Goal: Transaction & Acquisition: Obtain resource

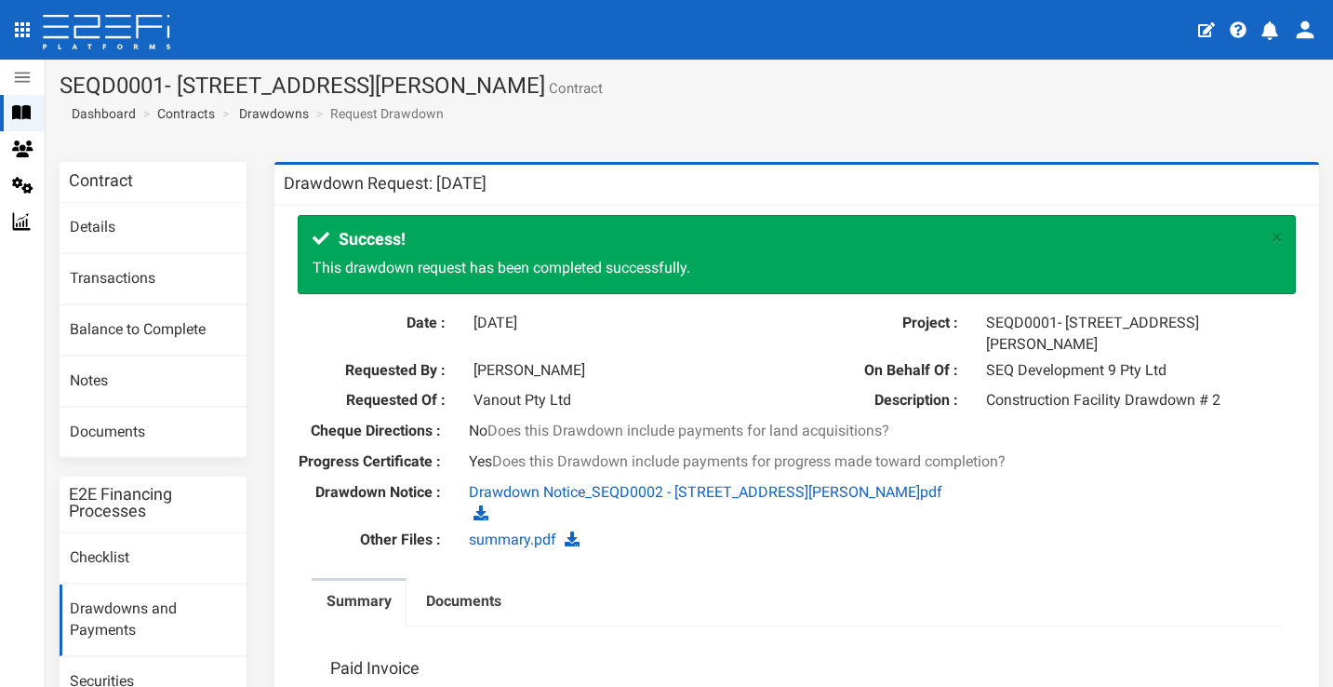
click at [100, 37] on icon at bounding box center [86, 26] width 25 height 21
click at [121, 27] on icon at bounding box center [117, 26] width 25 height 21
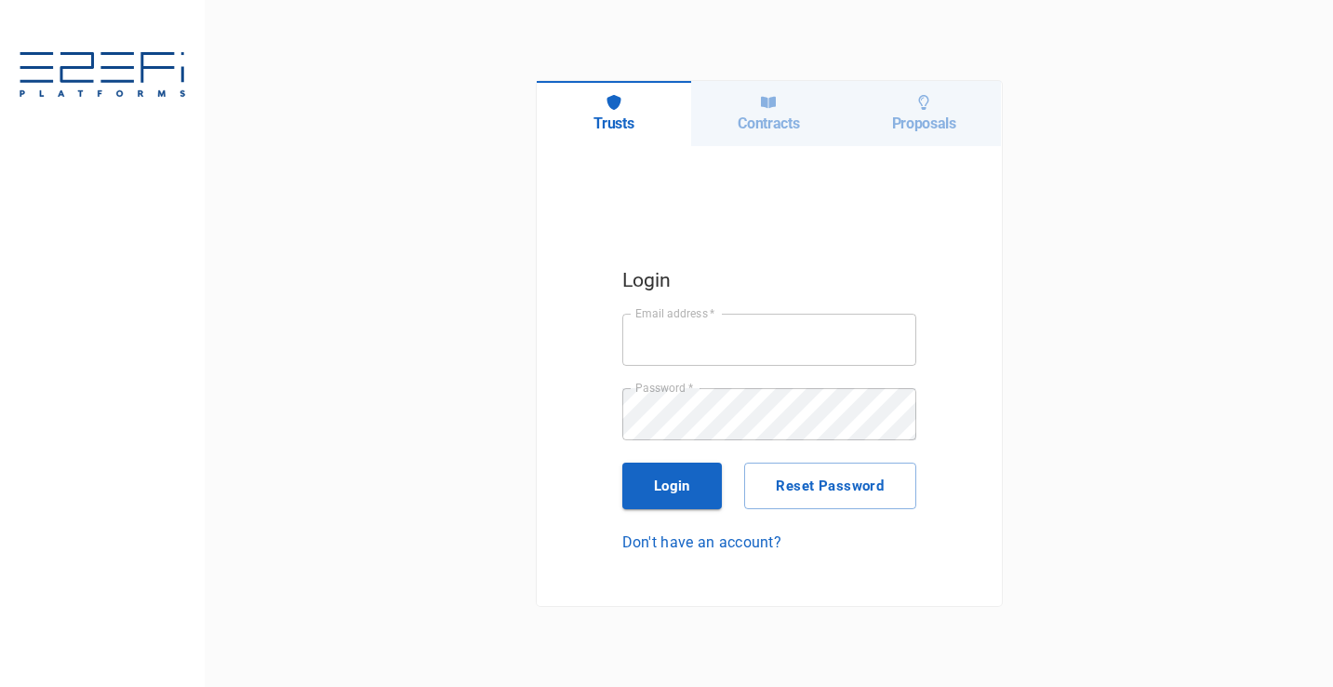
click at [776, 122] on h6 "Contracts" at bounding box center [768, 123] width 61 height 18
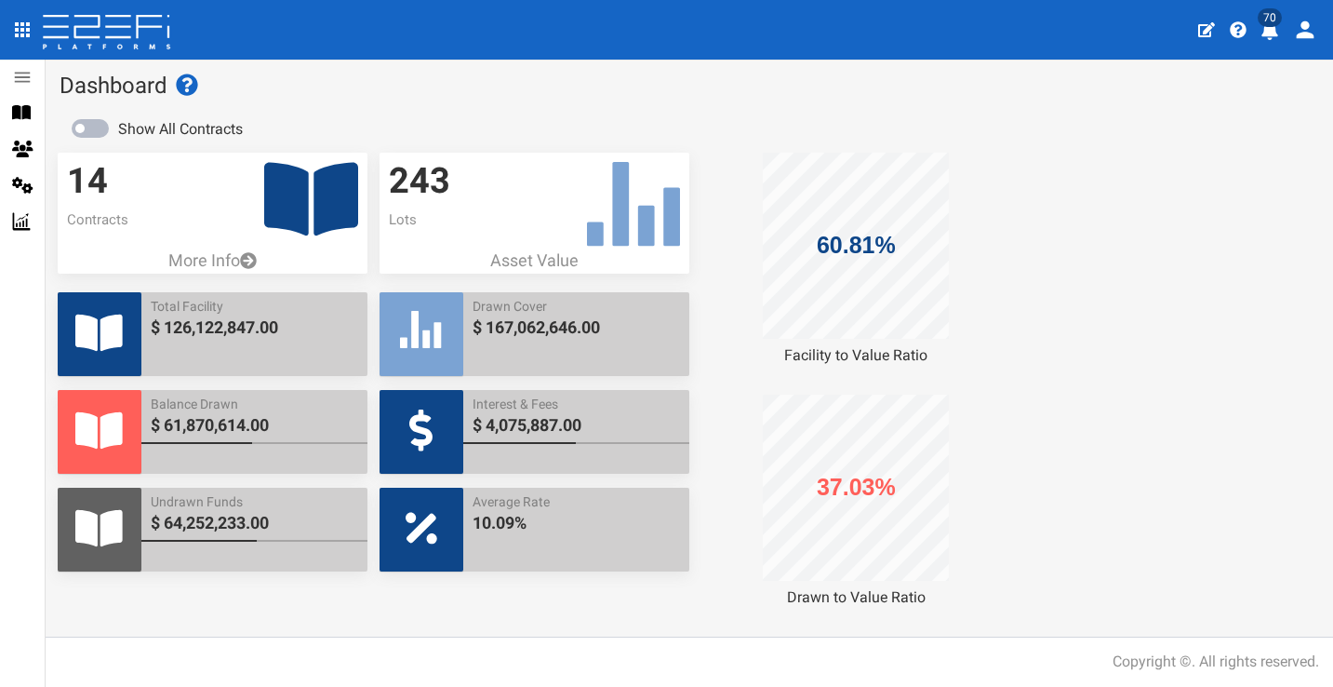
click at [1275, 35] on icon "profile" at bounding box center [1269, 30] width 17 height 19
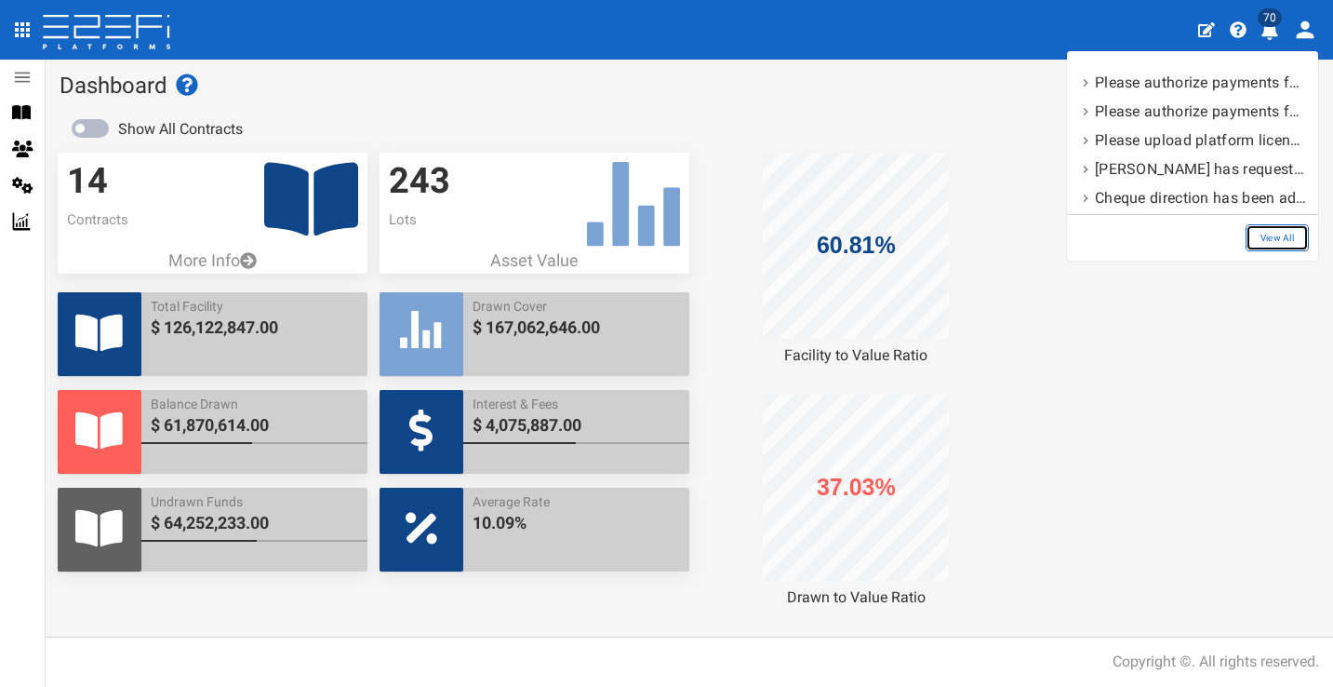
click at [1278, 238] on link "View All" at bounding box center [1277, 237] width 63 height 27
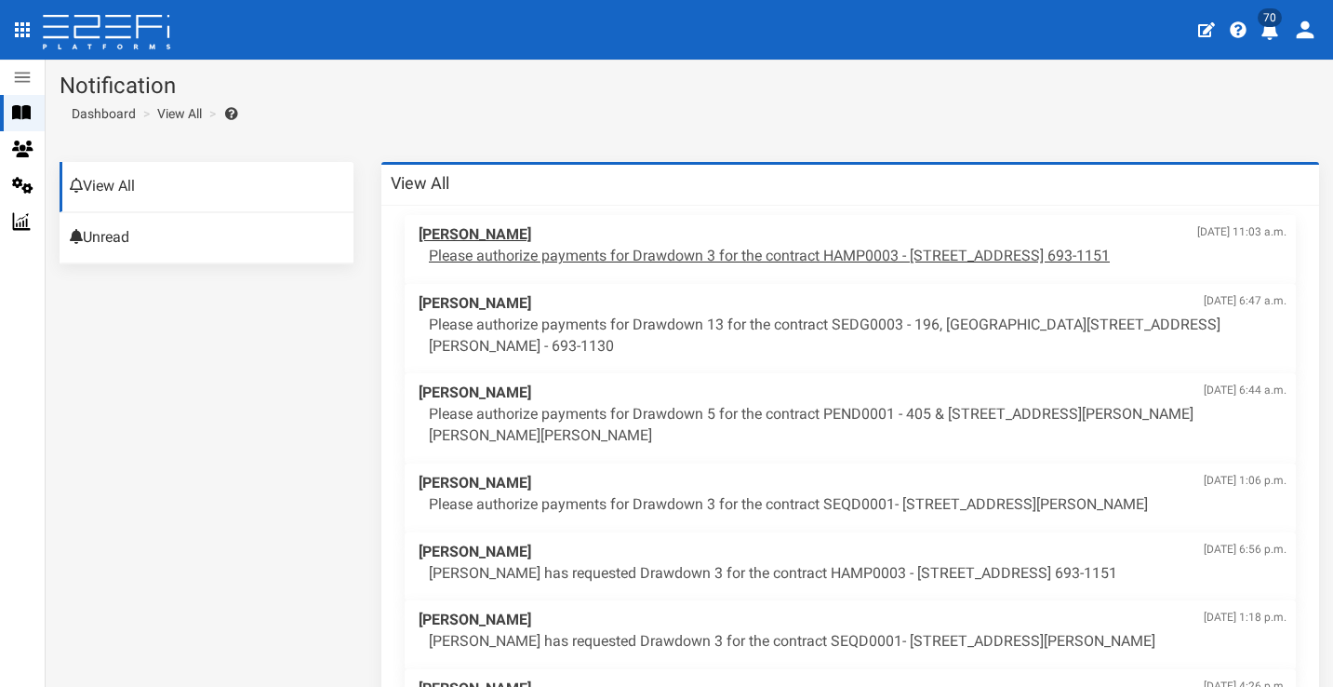
click at [642, 246] on p "Please authorize payments for Drawdown 3 for the contract HAMP0003 - 15 Aramis …" at bounding box center [858, 256] width 858 height 21
click at [108, 40] on icon at bounding box center [106, 33] width 131 height 37
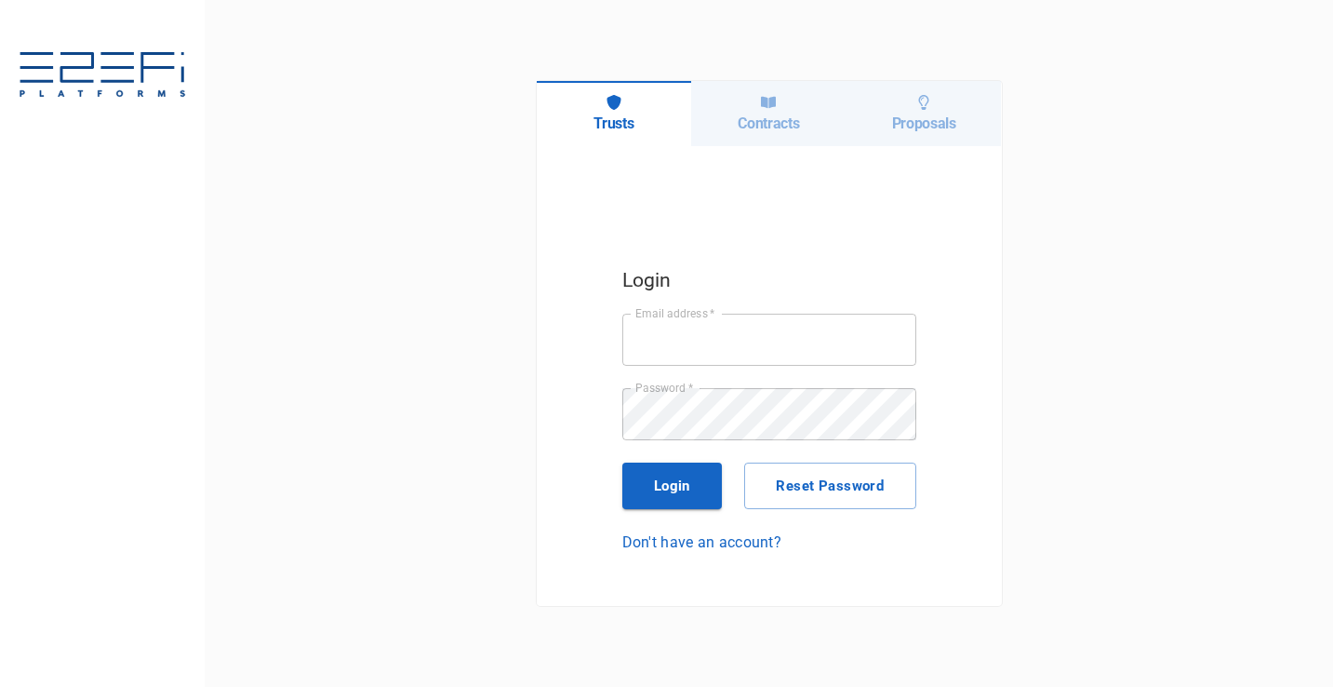
click at [812, 128] on div "Contracts" at bounding box center [768, 113] width 155 height 65
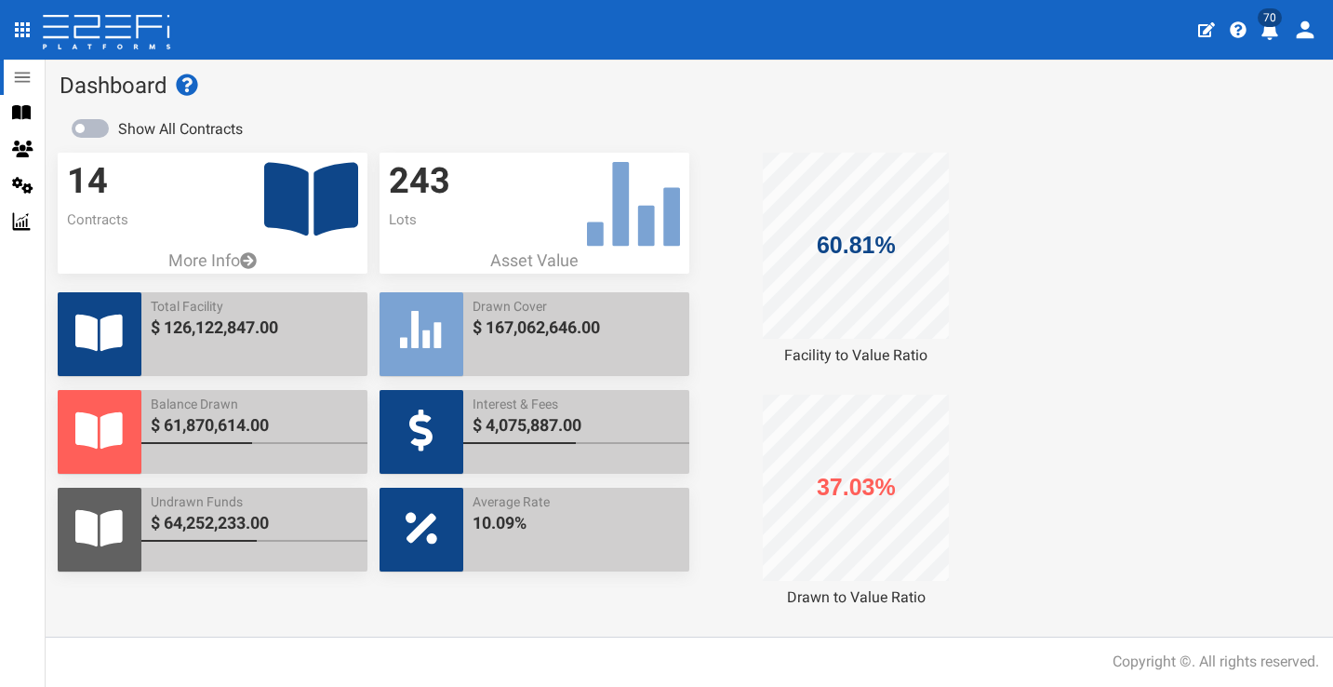
click at [30, 75] on icon at bounding box center [22, 77] width 20 height 20
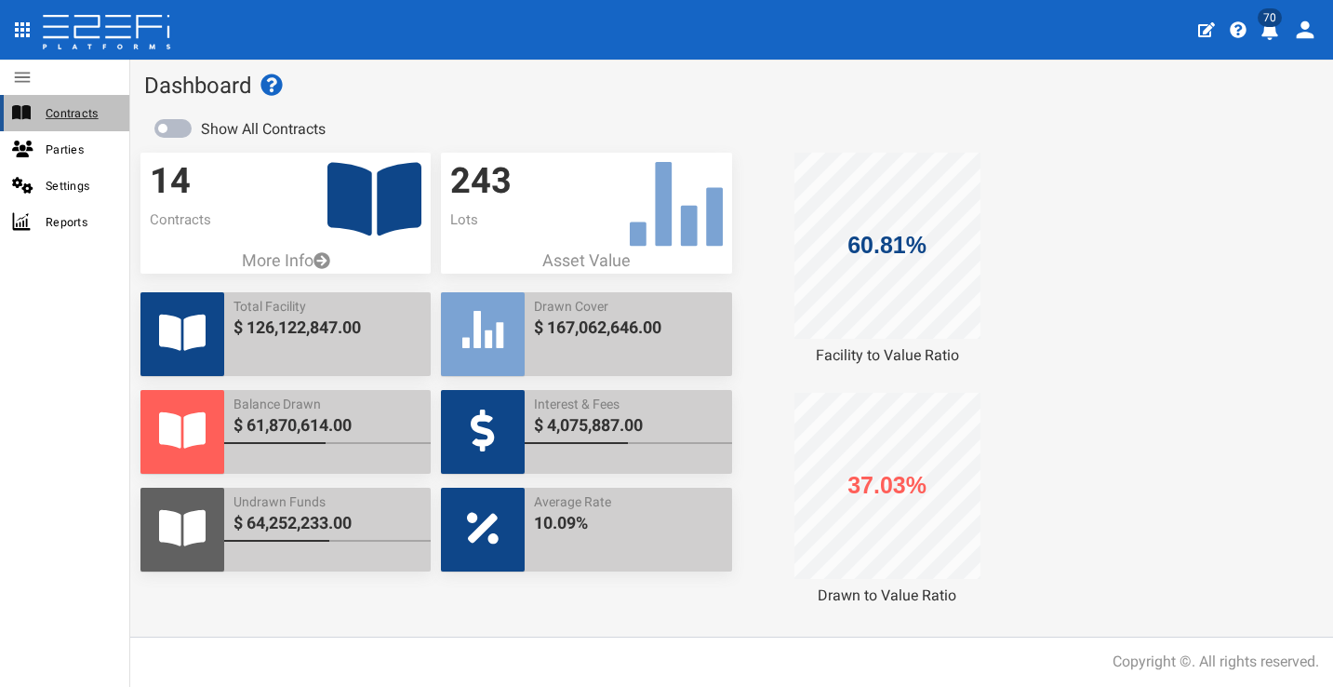
click at [80, 120] on span "Contracts" at bounding box center [80, 112] width 69 height 21
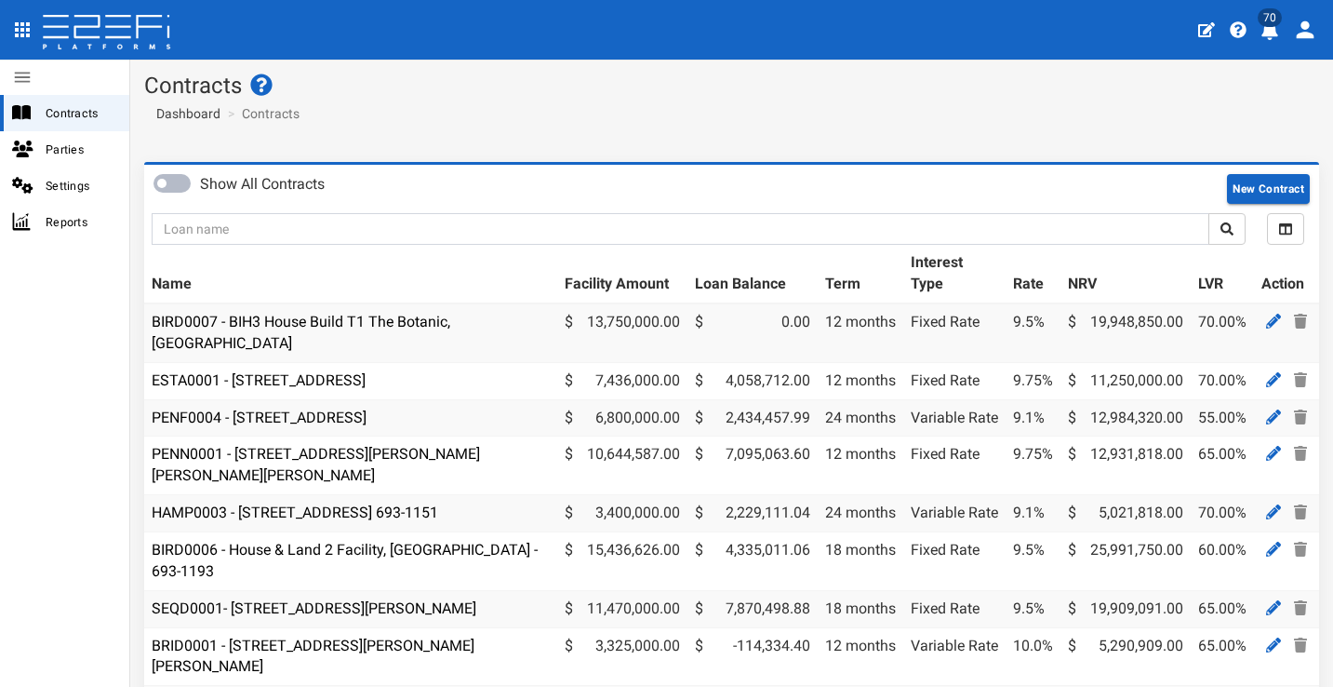
click at [1290, 29] on button "profile" at bounding box center [1309, 30] width 39 height 48
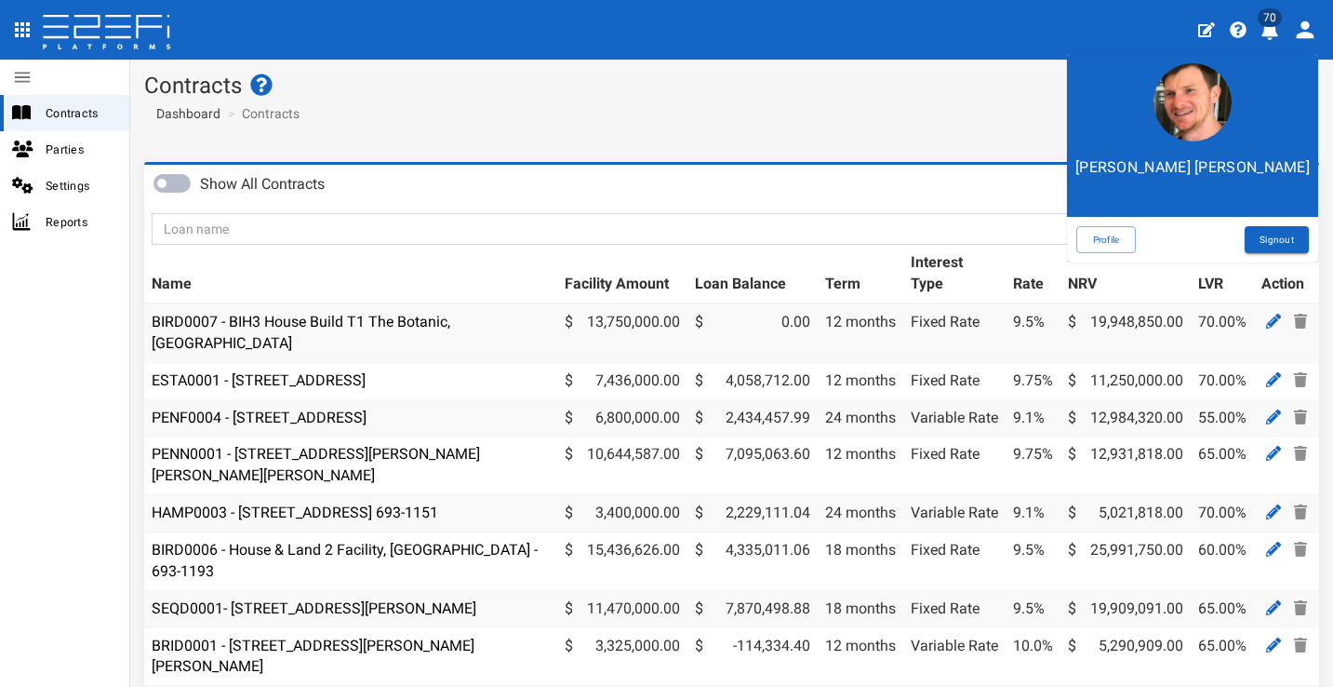
click at [1270, 31] on div at bounding box center [666, 343] width 1333 height 687
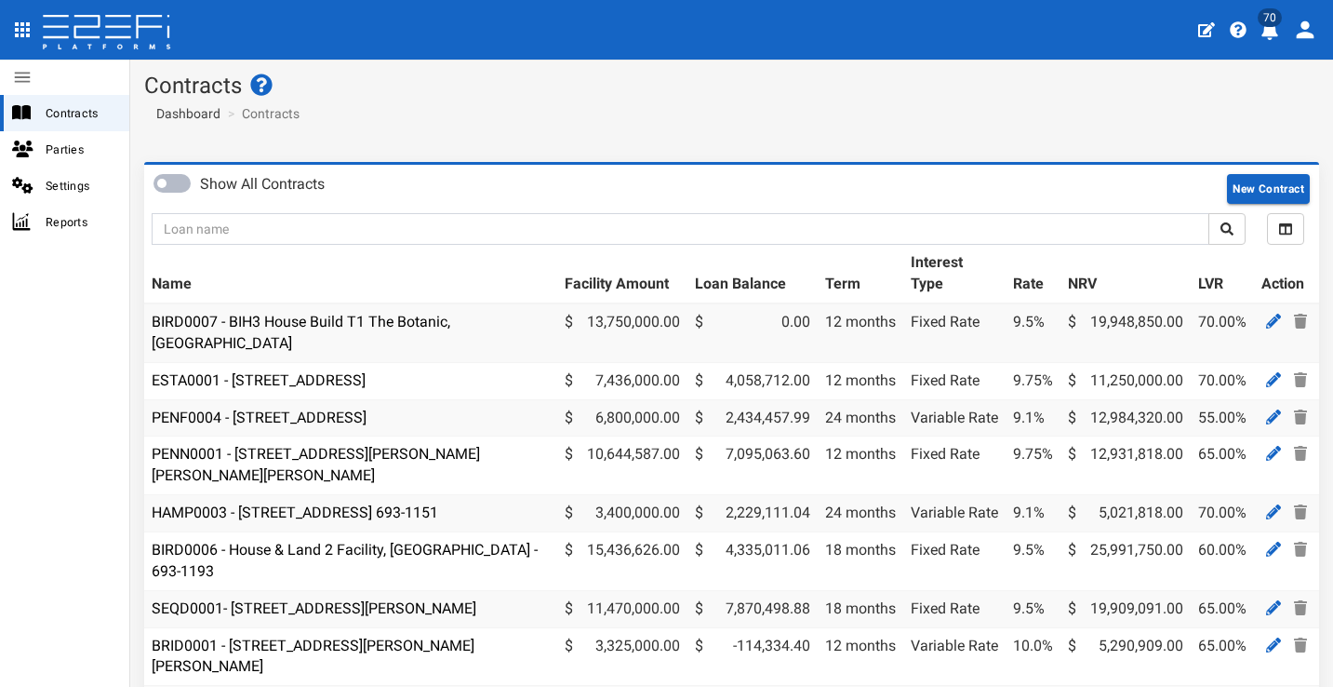
click at [1264, 30] on icon "profile" at bounding box center [1269, 30] width 17 height 19
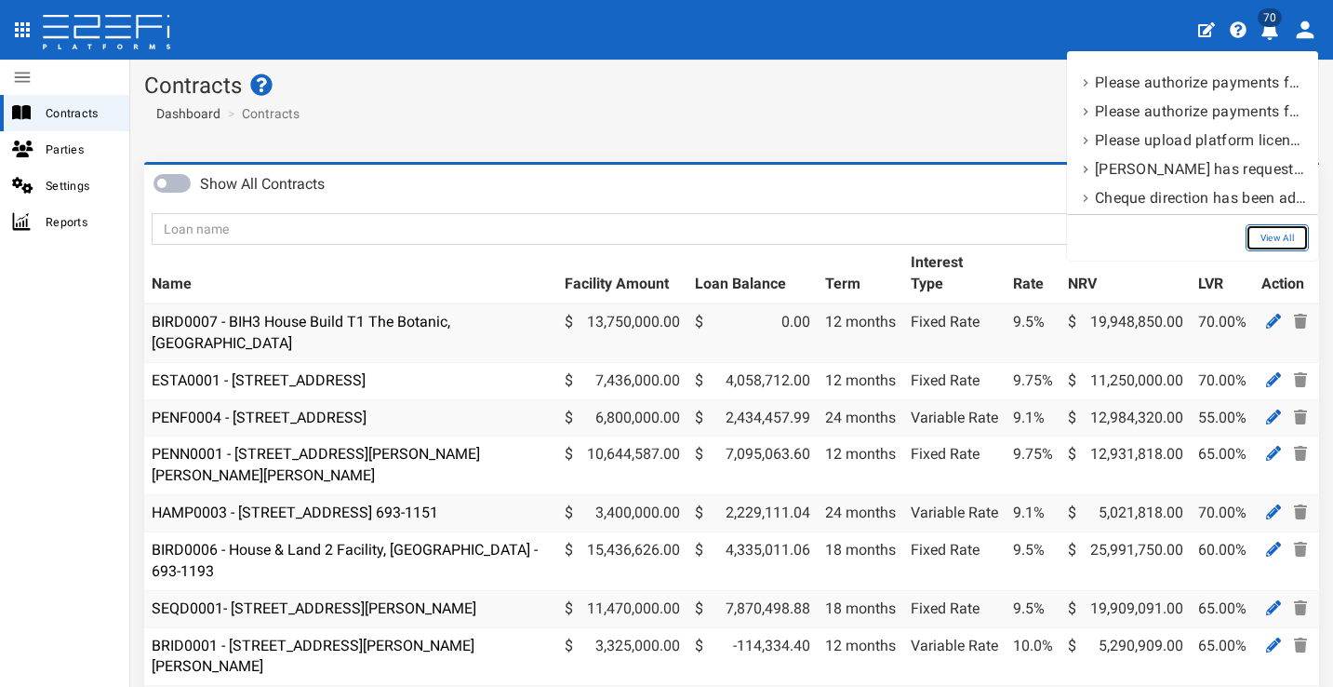
click at [1269, 235] on link "View All" at bounding box center [1277, 237] width 63 height 27
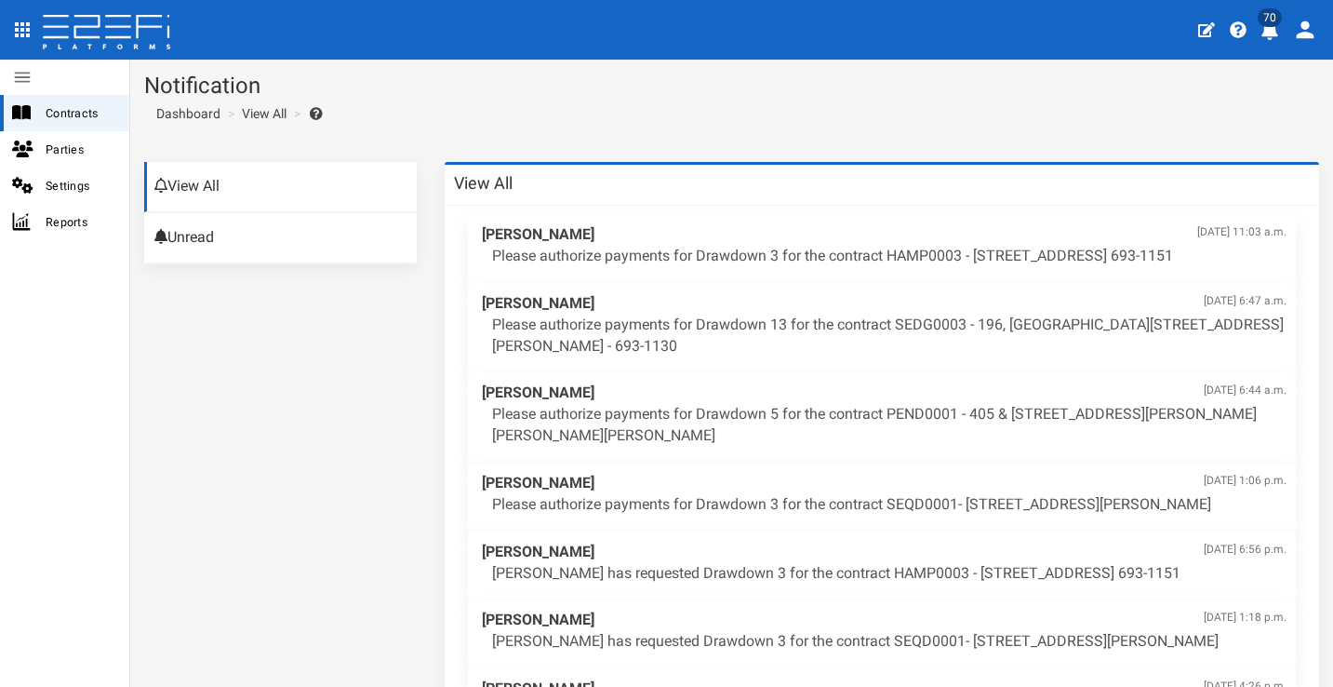
scroll to position [17, 0]
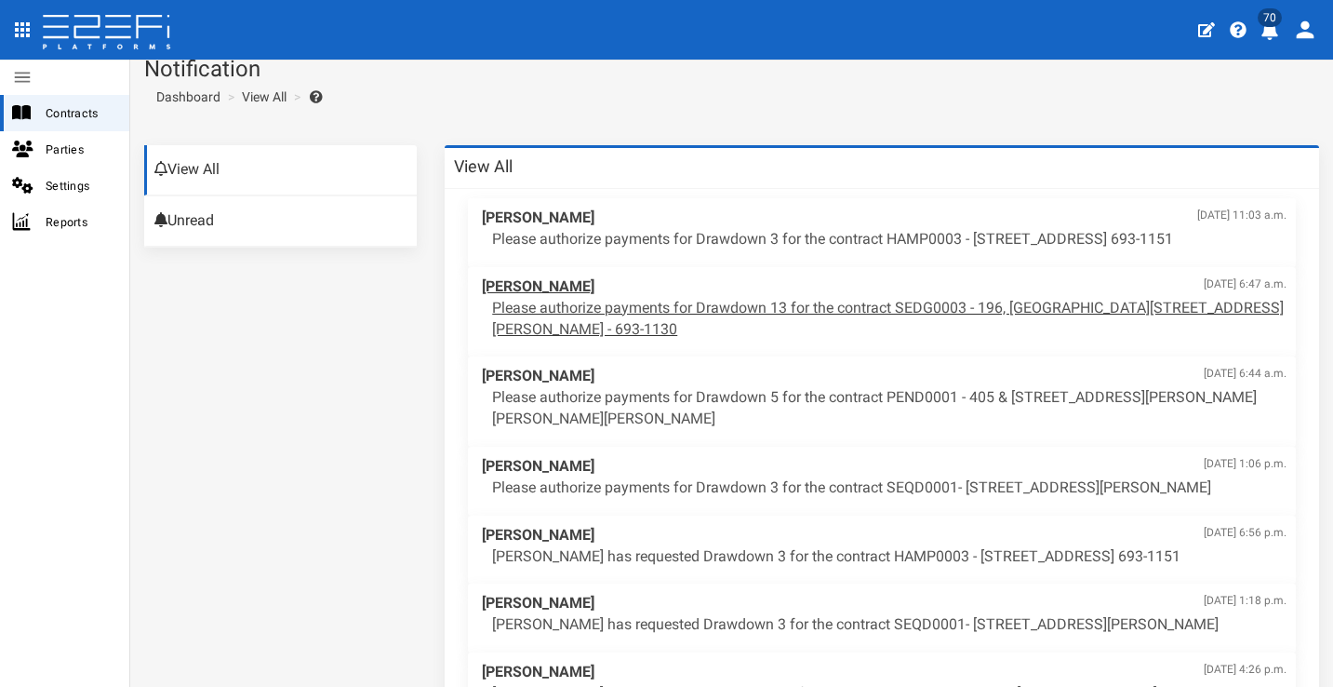
click at [760, 285] on span "[PERSON_NAME] [DATE] 6:47 a.m." at bounding box center [884, 286] width 805 height 21
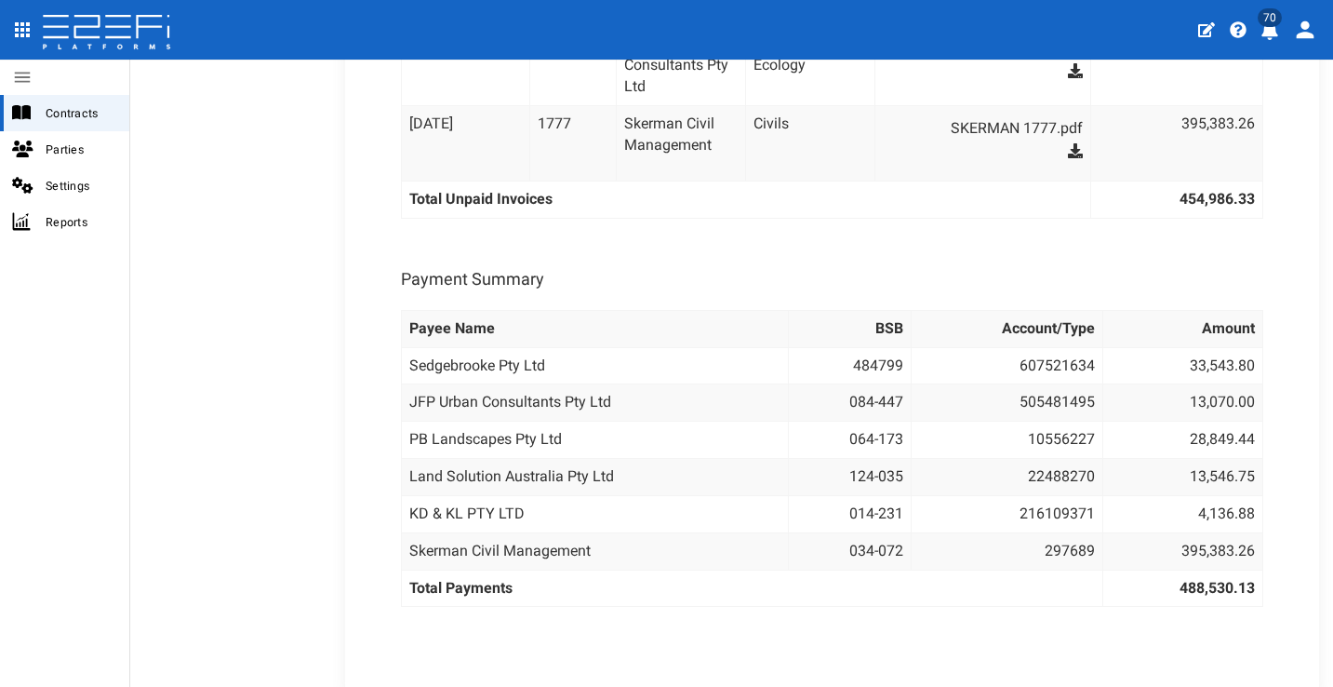
scroll to position [387, 0]
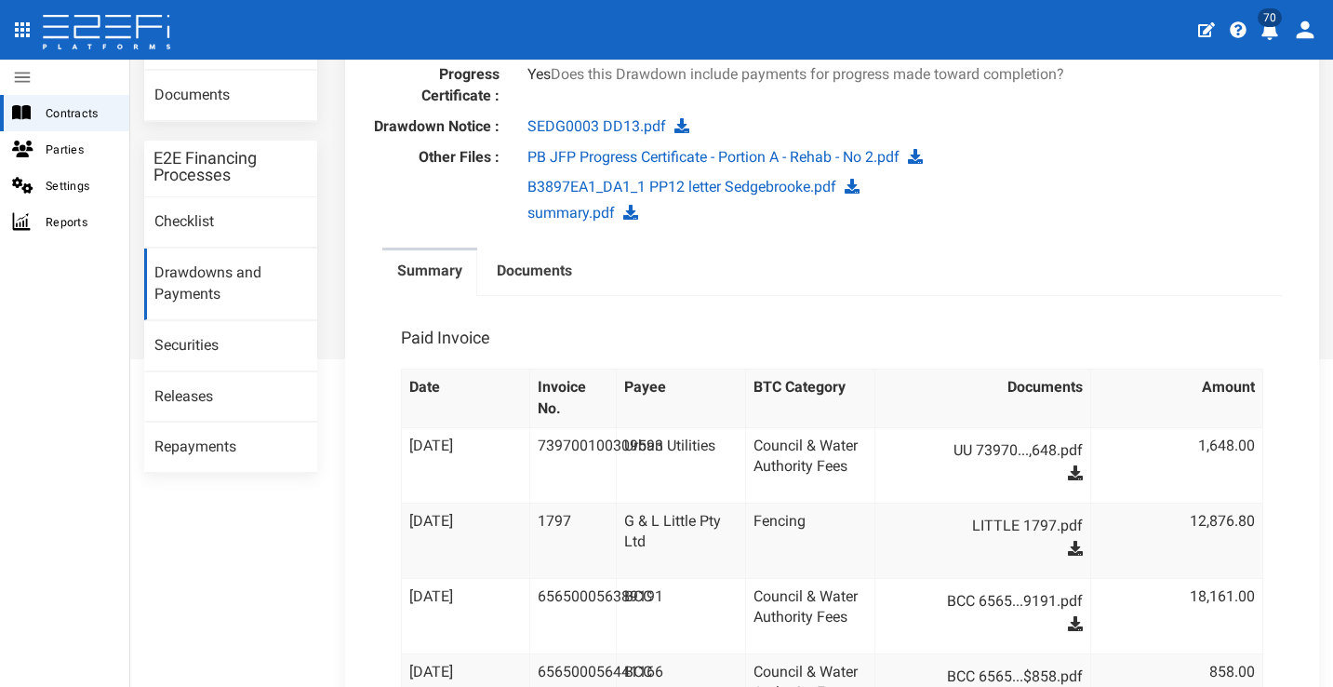
click at [1269, 33] on icon "profile" at bounding box center [1269, 30] width 17 height 19
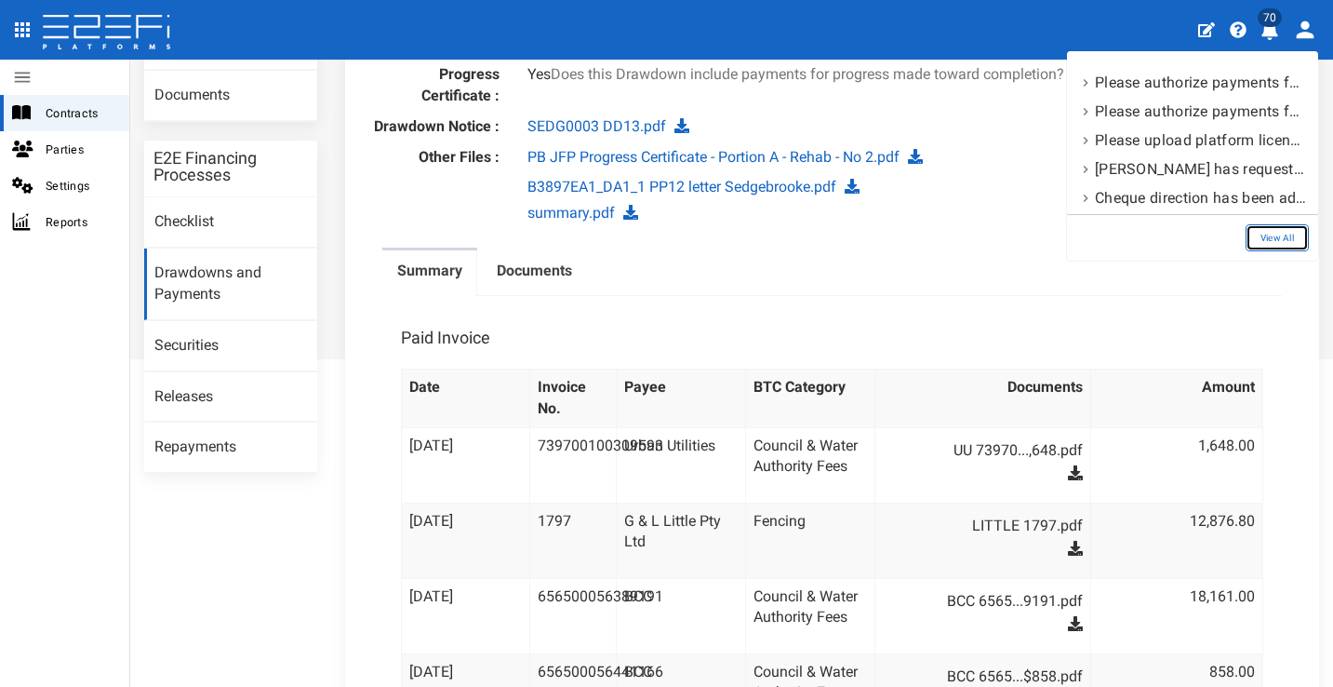
click at [1266, 242] on link "View All" at bounding box center [1277, 237] width 63 height 27
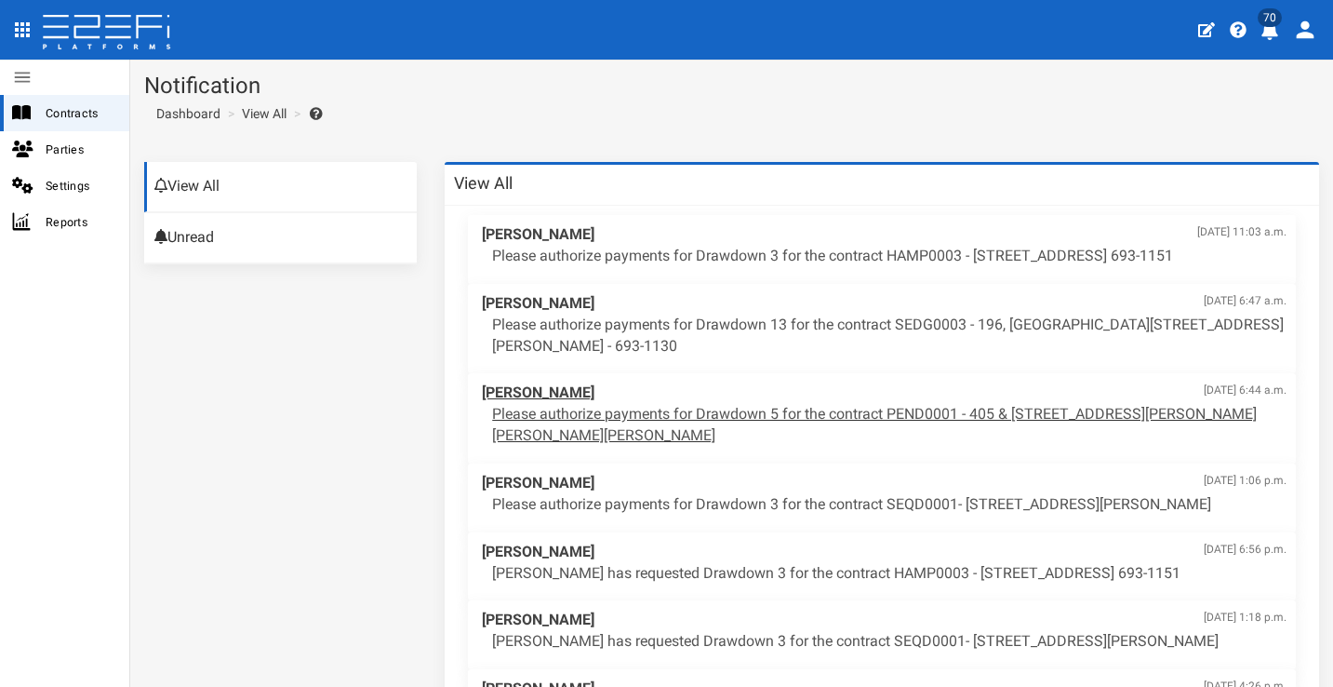
click at [894, 404] on p "Please authorize payments for Drawdown 5 for the contract PEND0001 - 405 & 407 …" at bounding box center [889, 425] width 794 height 43
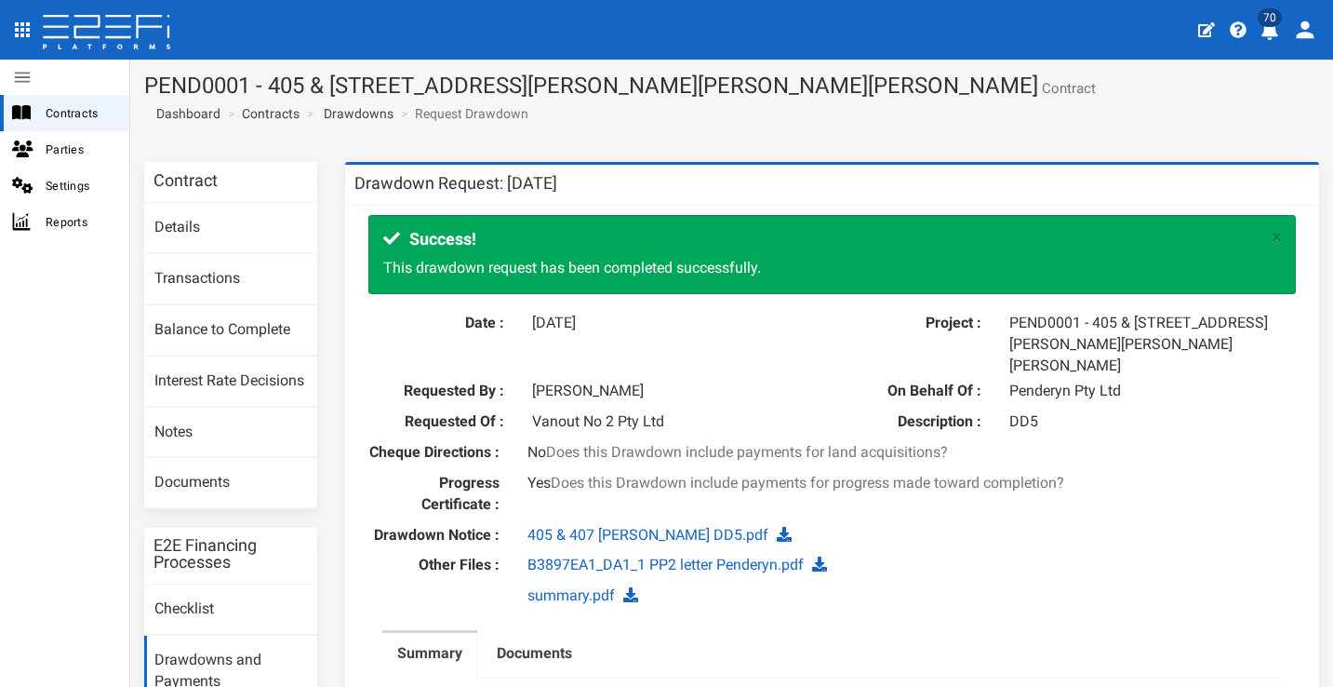
click at [1270, 27] on icon "profile" at bounding box center [1269, 30] width 17 height 19
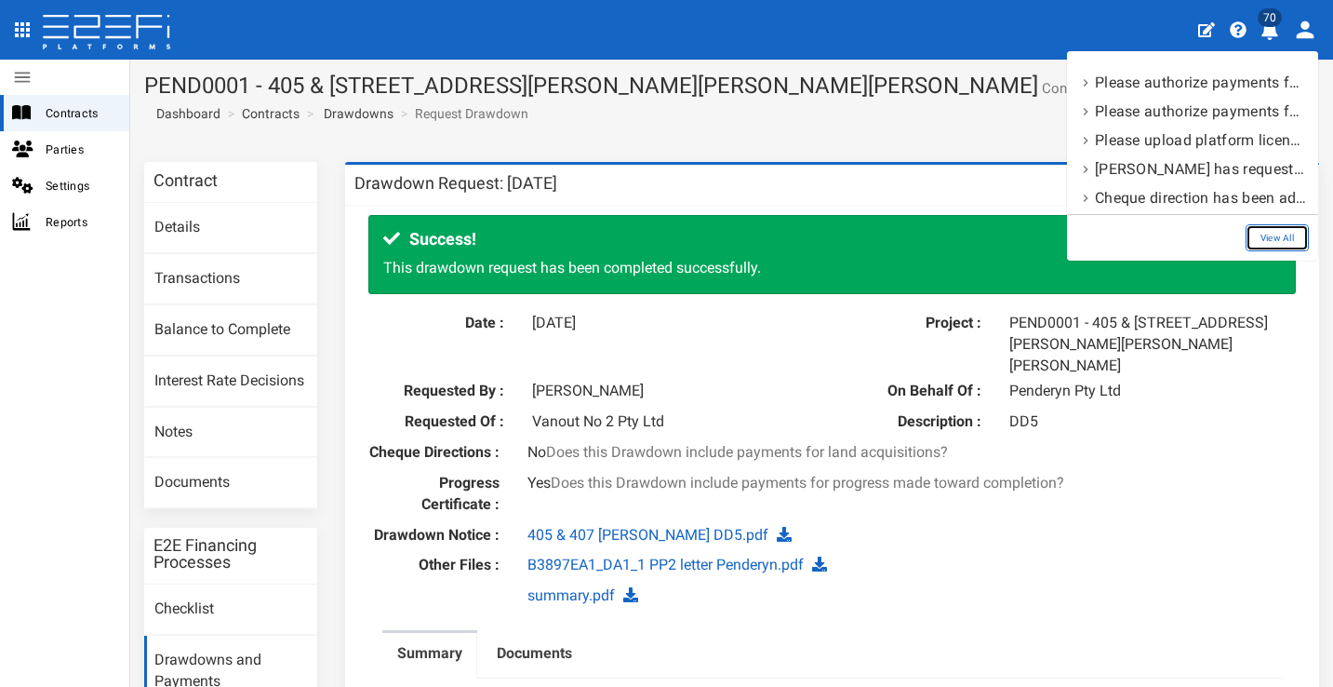
click at [1283, 233] on link "View All" at bounding box center [1277, 237] width 63 height 27
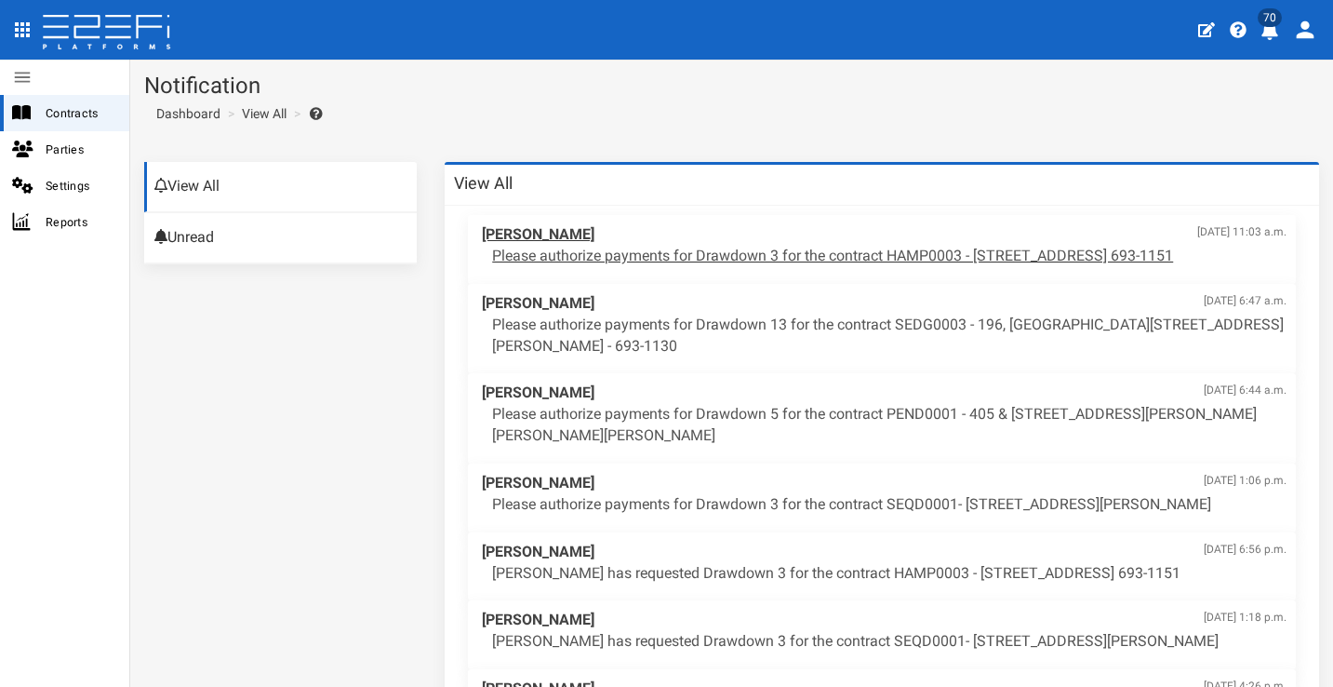
click at [1030, 260] on p "Please authorize payments for Drawdown 3 for the contract HAMP0003 - [STREET_AD…" at bounding box center [889, 256] width 794 height 21
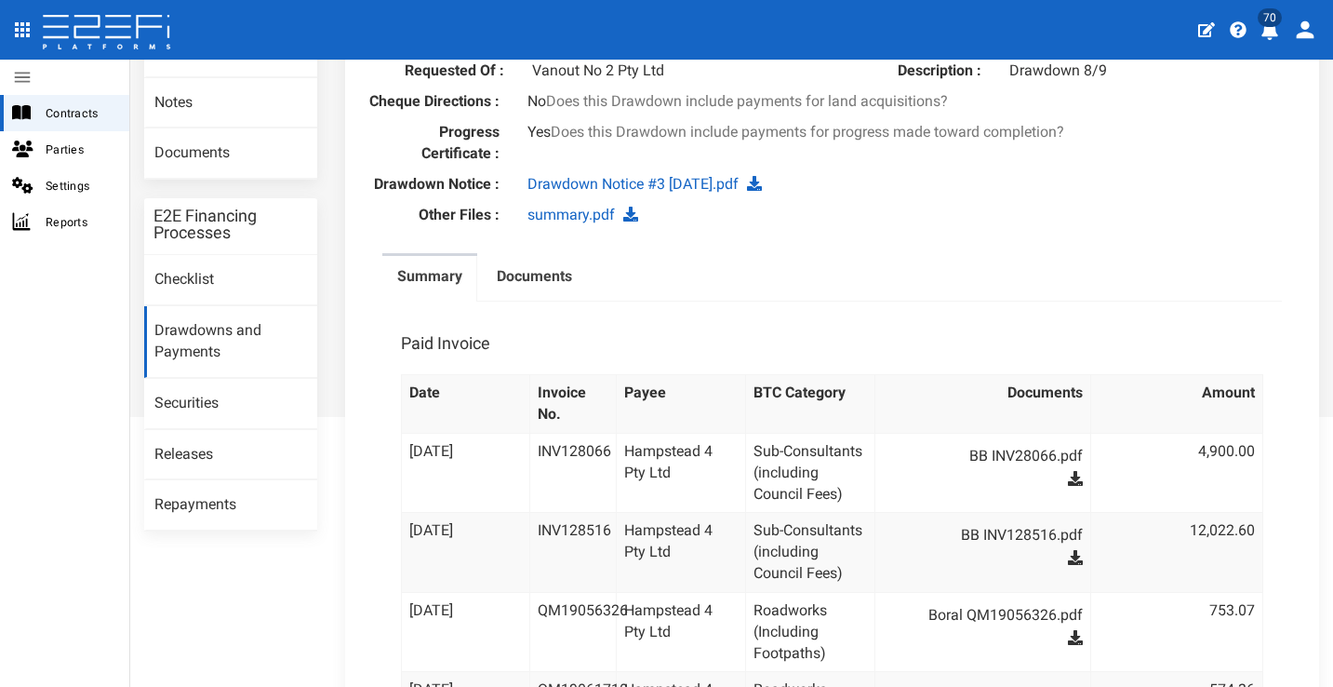
scroll to position [95, 0]
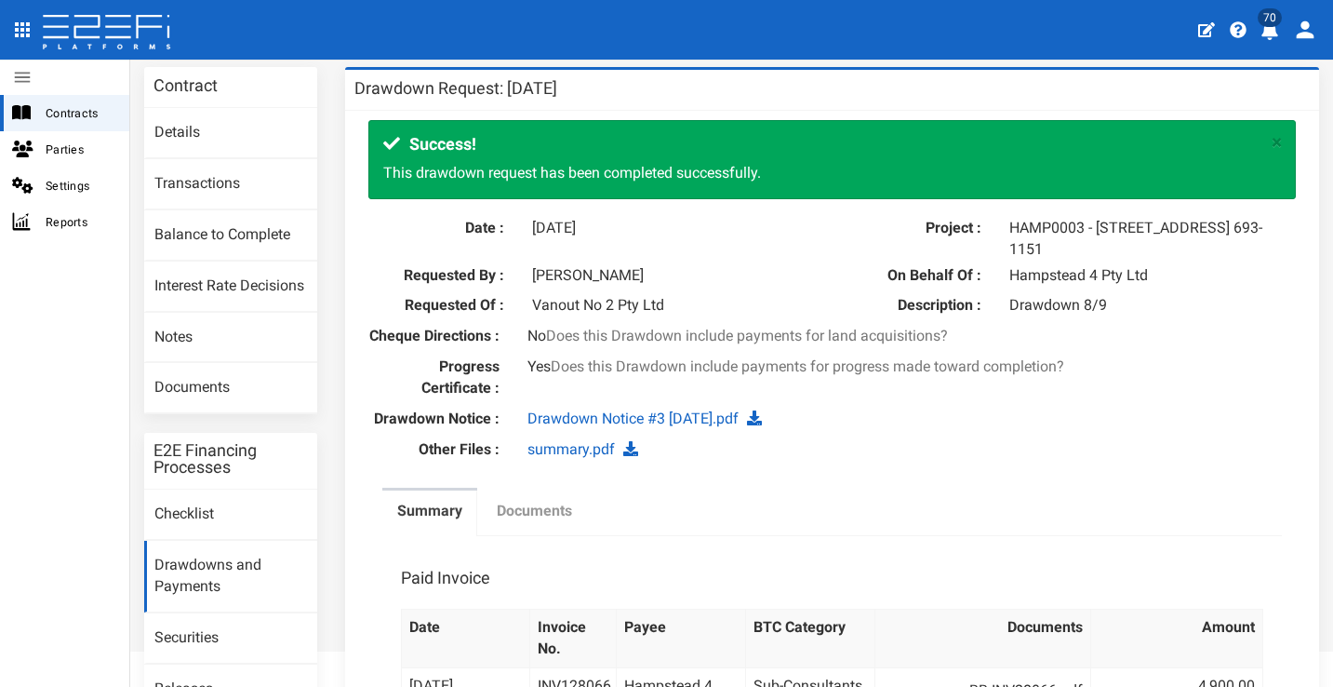
click at [555, 522] on label "Documents" at bounding box center [534, 510] width 75 height 21
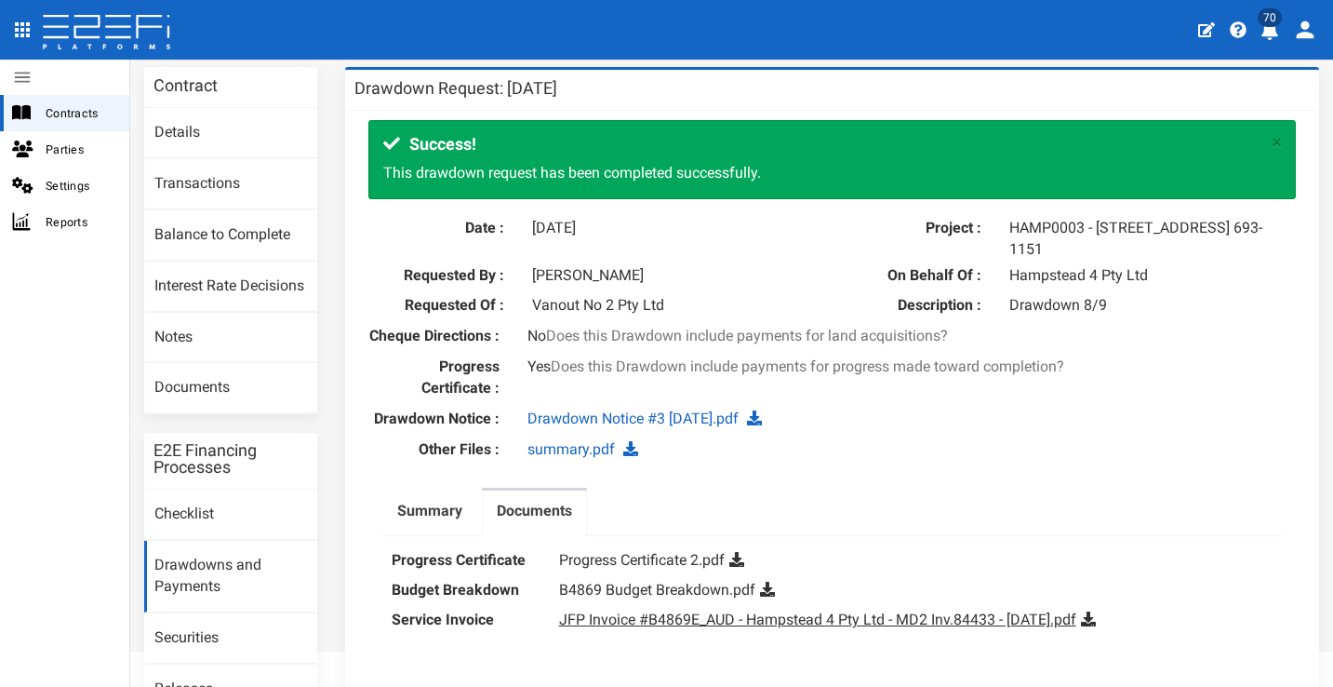
click at [914, 628] on link "JFP Invoice #B4869E_AUD - Hampstead 4 Pty Ltd - MD2 Inv.84433 - September 2025.…" at bounding box center [817, 619] width 517 height 18
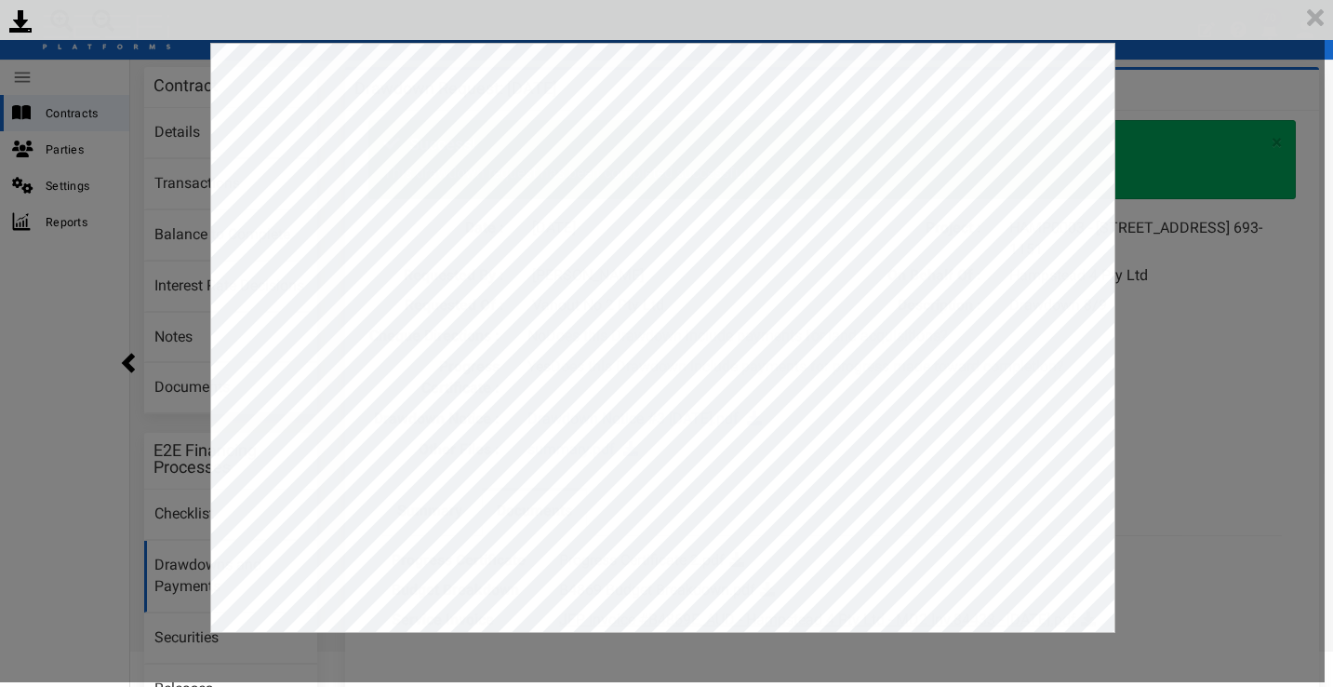
scroll to position [0, 0]
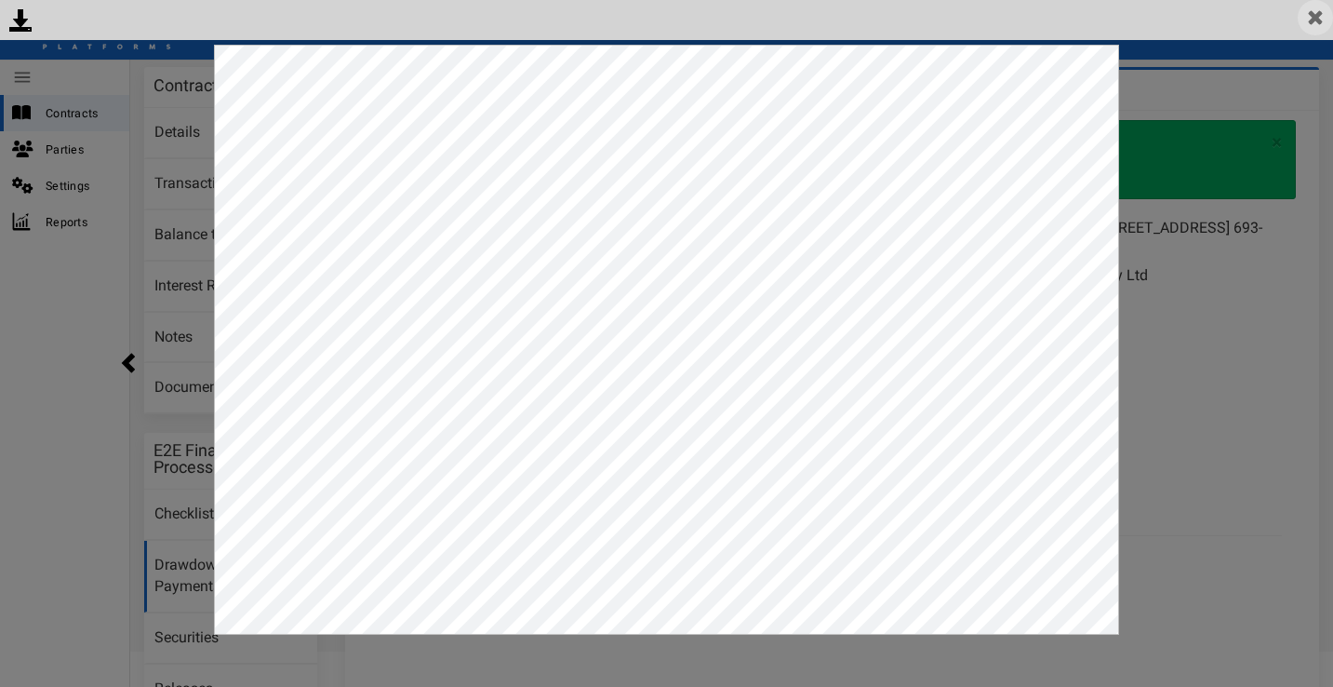
click at [1321, 19] on img at bounding box center [1315, 17] width 35 height 35
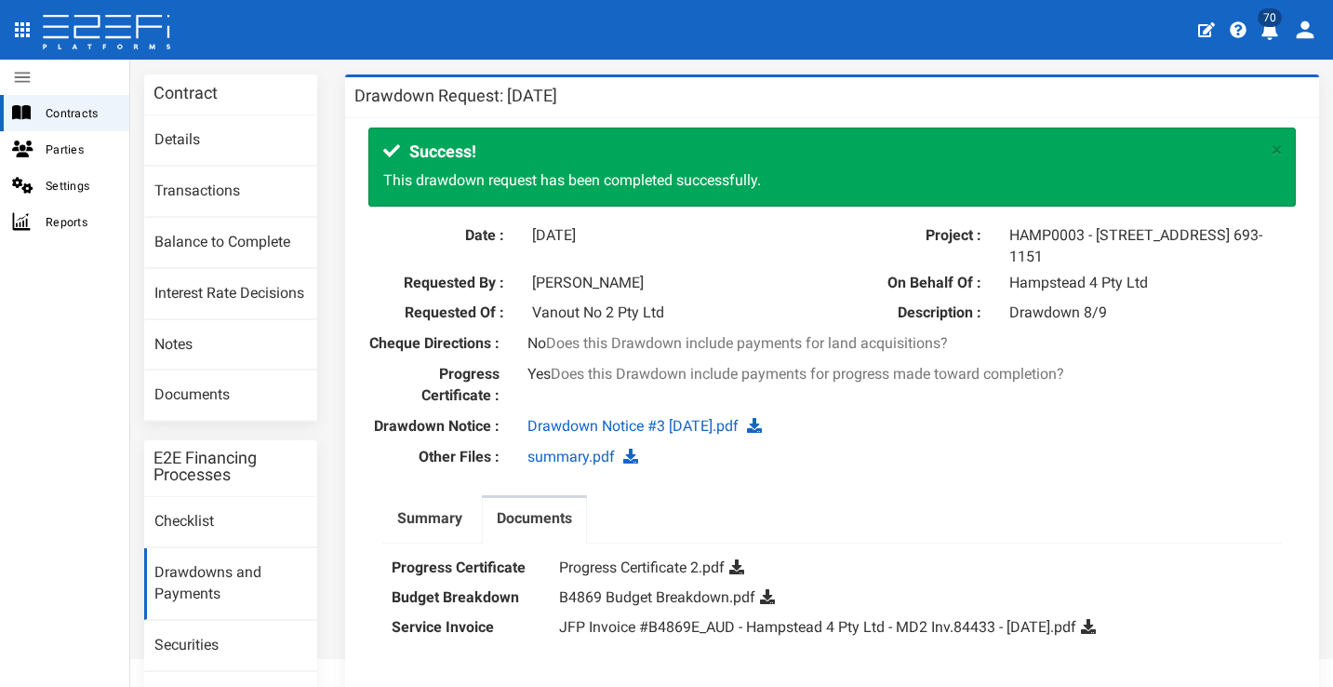
scroll to position [123, 0]
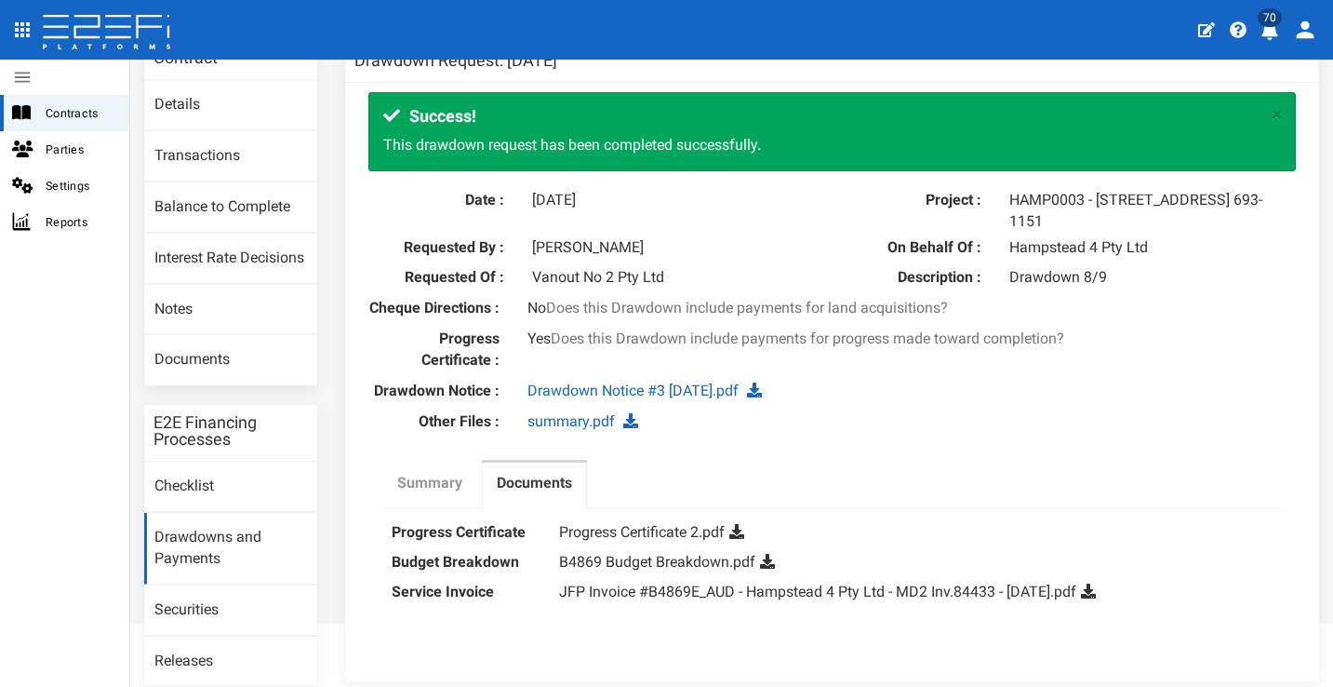
click at [448, 494] on label "Summary" at bounding box center [429, 483] width 65 height 21
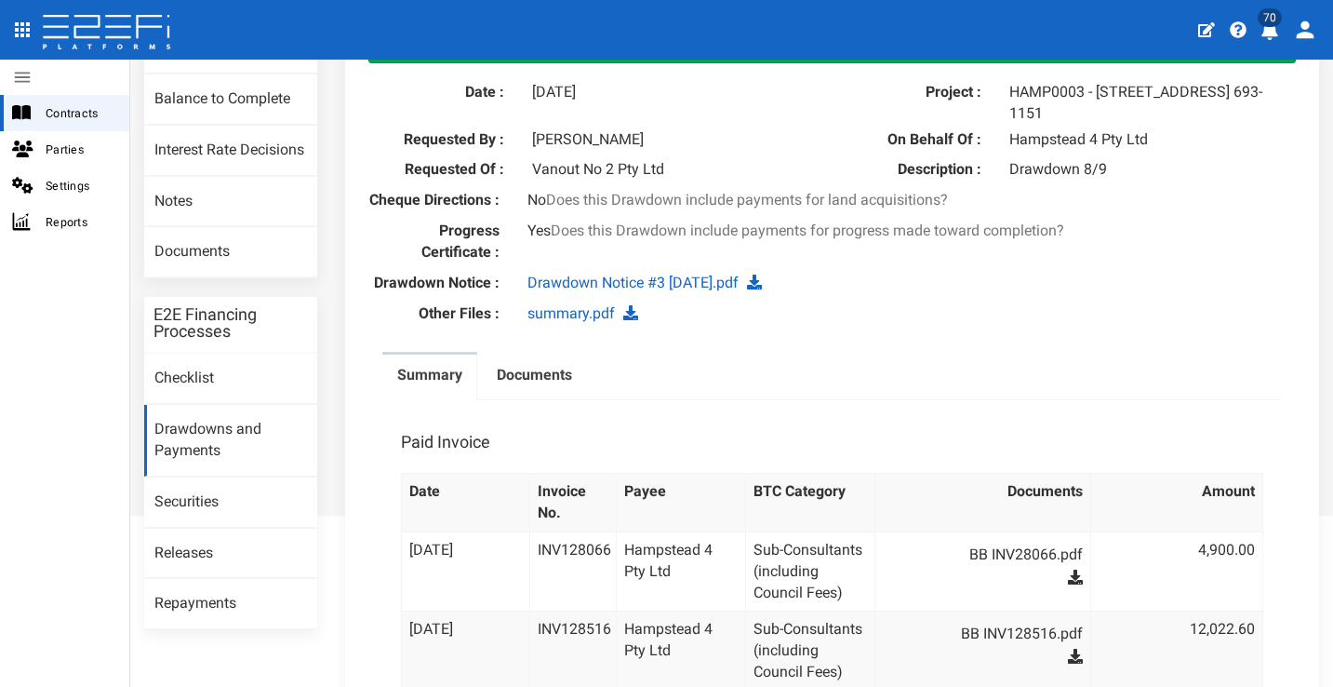
scroll to position [176, 0]
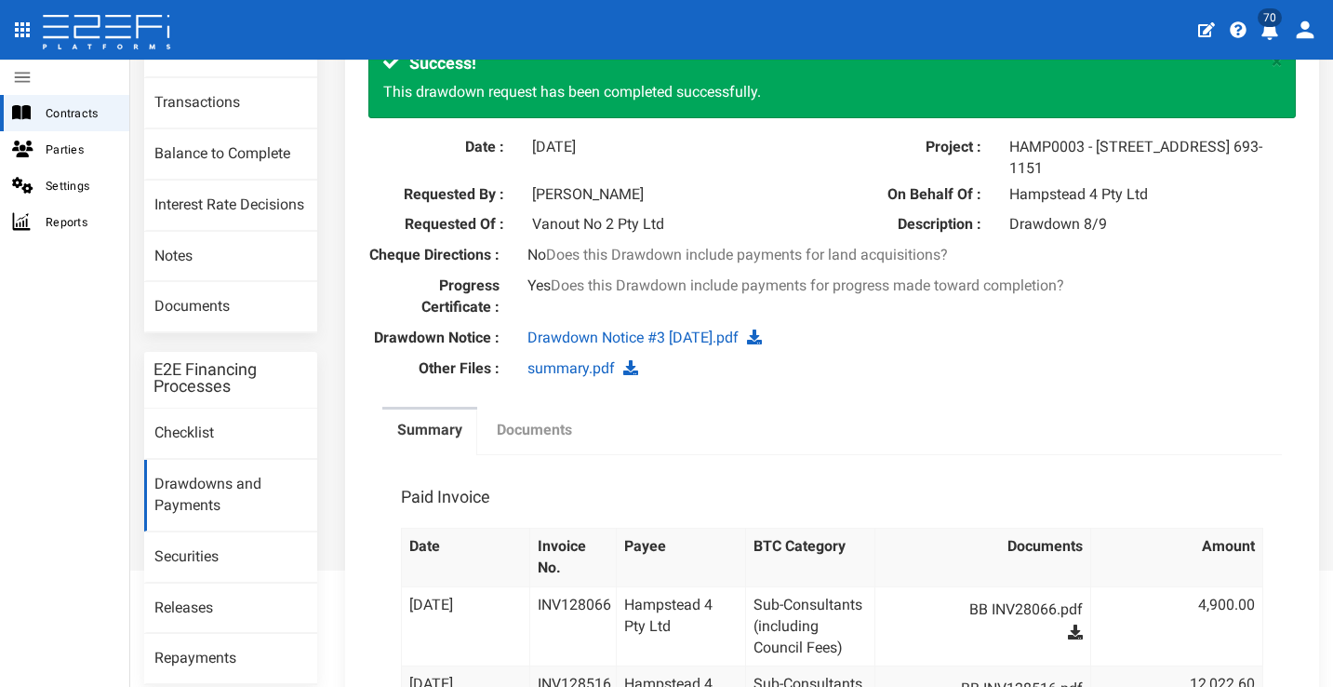
click at [563, 441] on label "Documents" at bounding box center [534, 430] width 75 height 21
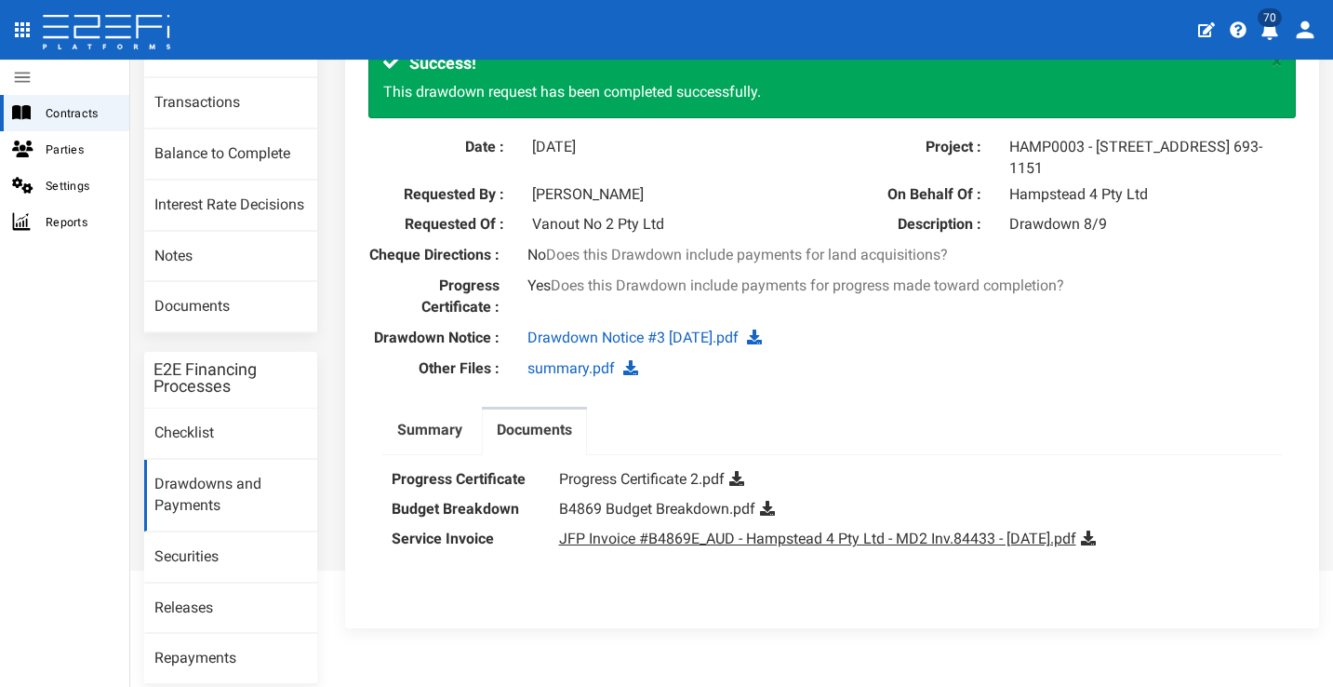
click at [690, 540] on link "JFP Invoice #B4869E_AUD - Hampstead 4 Pty Ltd - MD2 Inv.84433 - September 2025.…" at bounding box center [817, 538] width 517 height 18
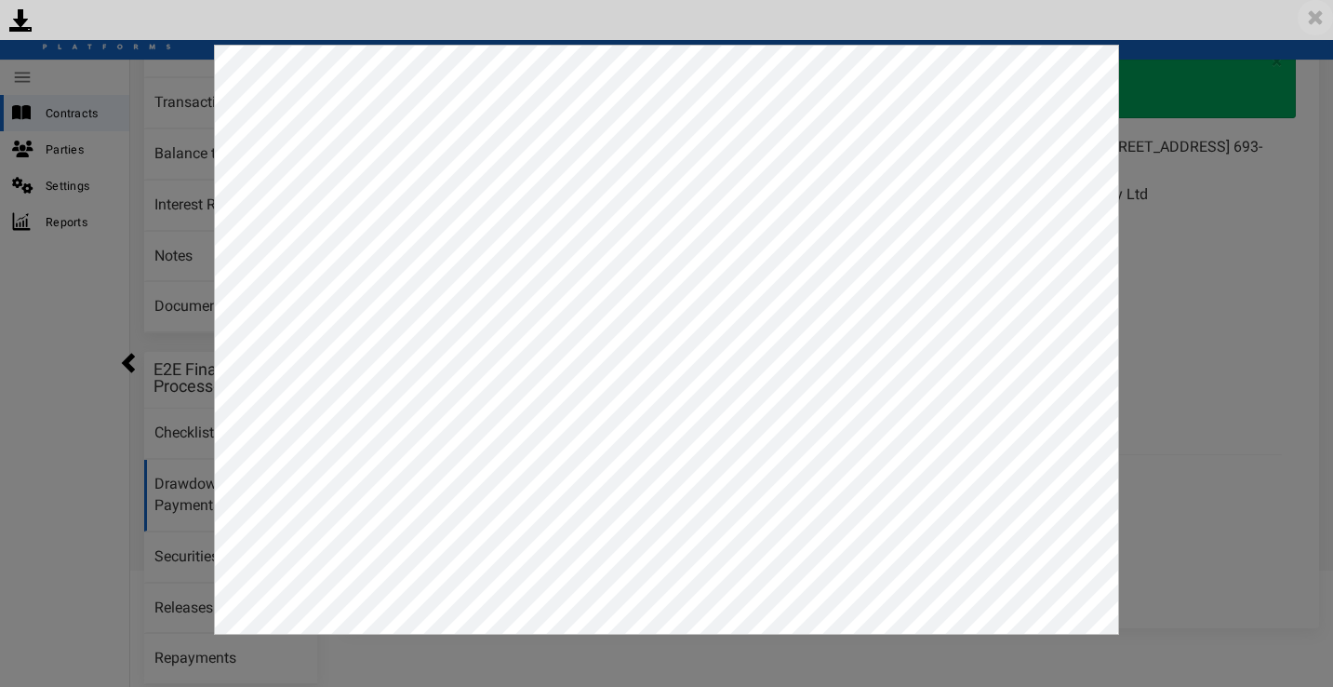
drag, startPoint x: 1310, startPoint y: 24, endPoint x: 1308, endPoint y: 34, distance: 10.4
click at [1311, 24] on img at bounding box center [1315, 17] width 35 height 35
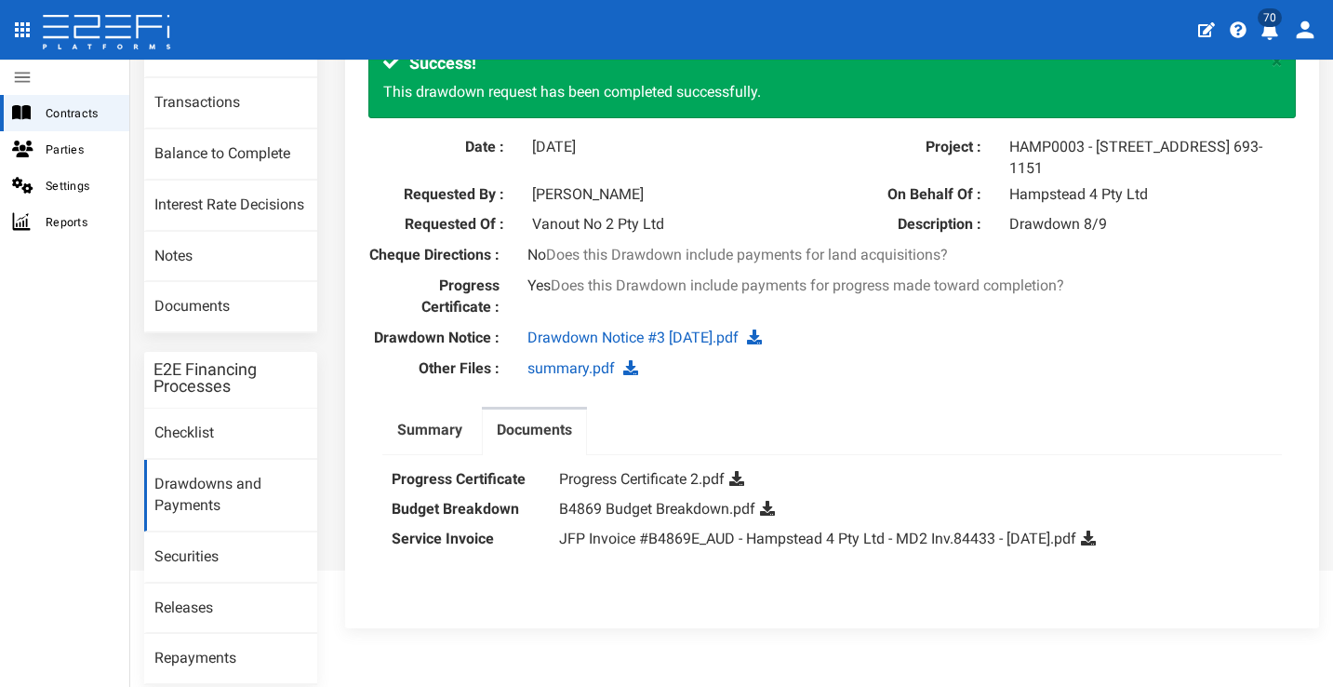
scroll to position [245, 0]
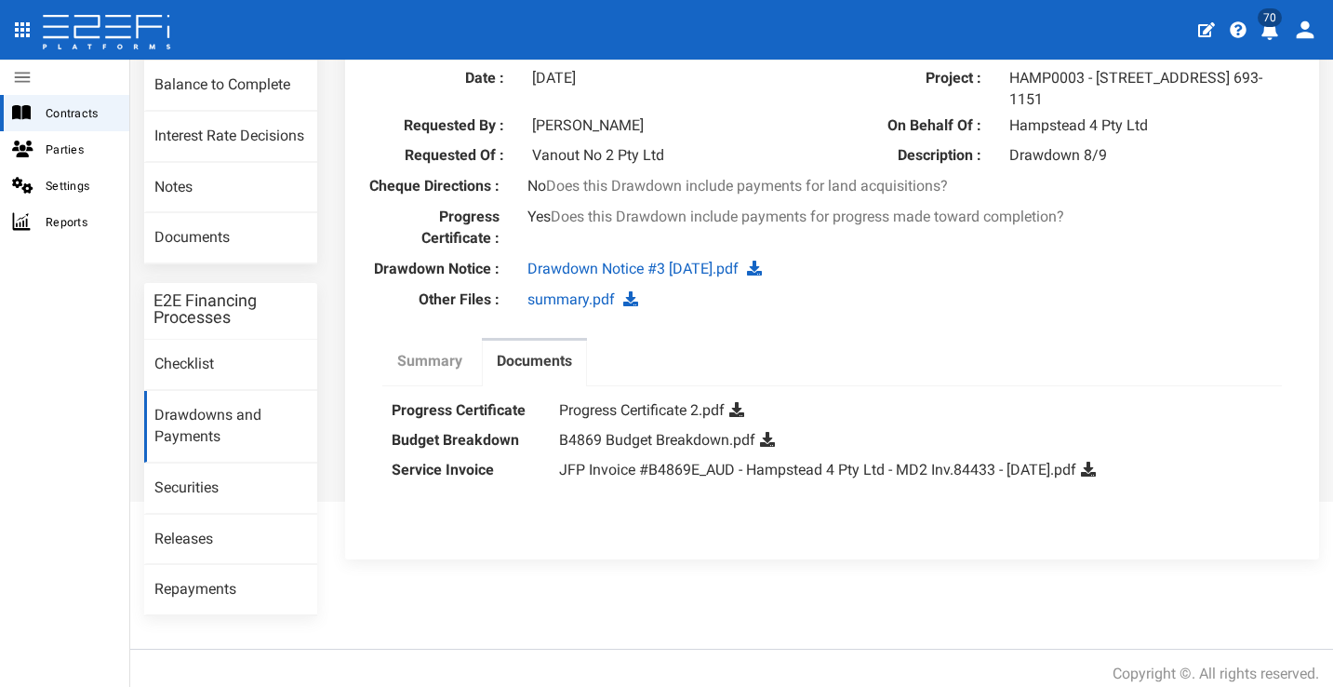
click at [412, 366] on label "Summary" at bounding box center [429, 361] width 65 height 21
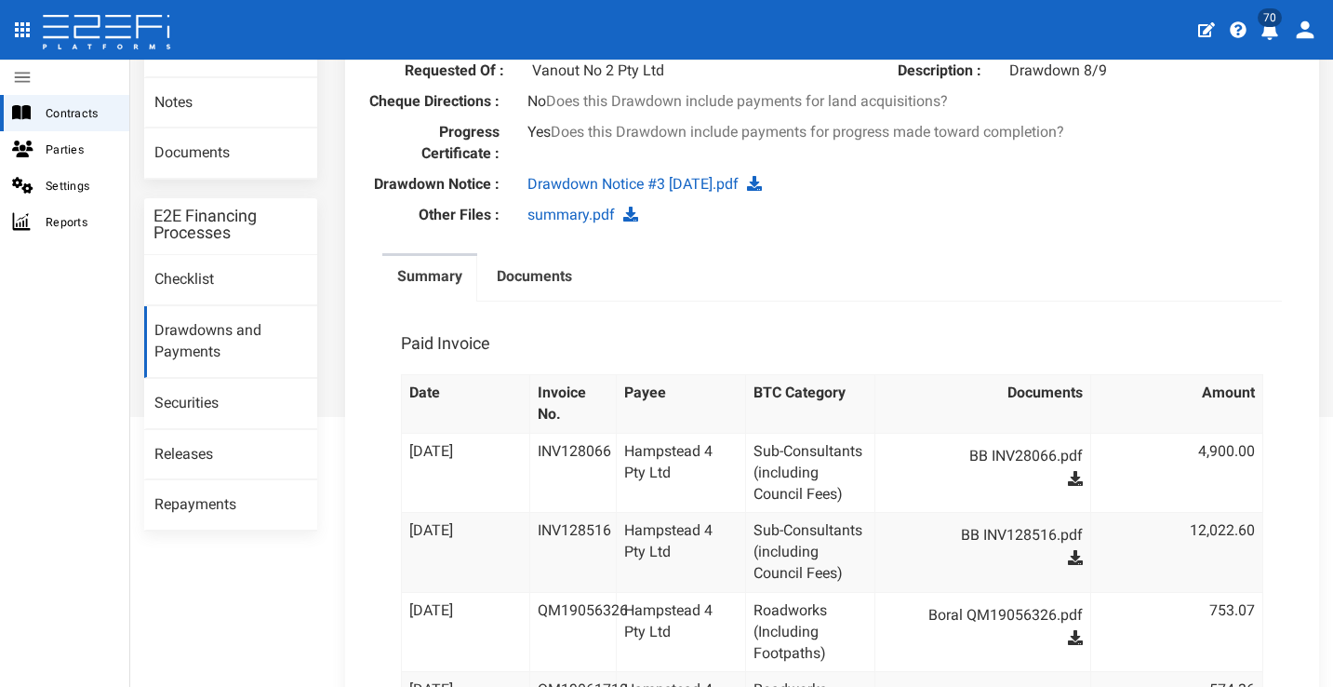
scroll to position [0, 0]
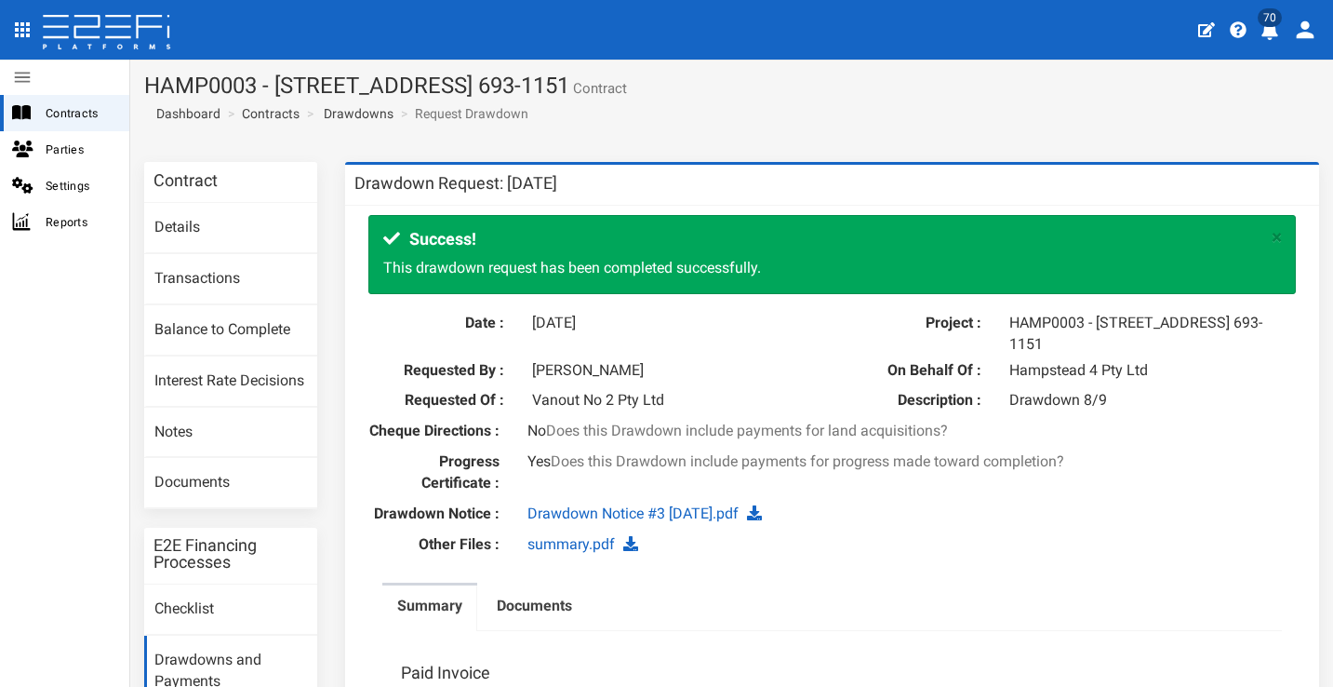
click at [1277, 27] on icon "profile" at bounding box center [1269, 30] width 19 height 19
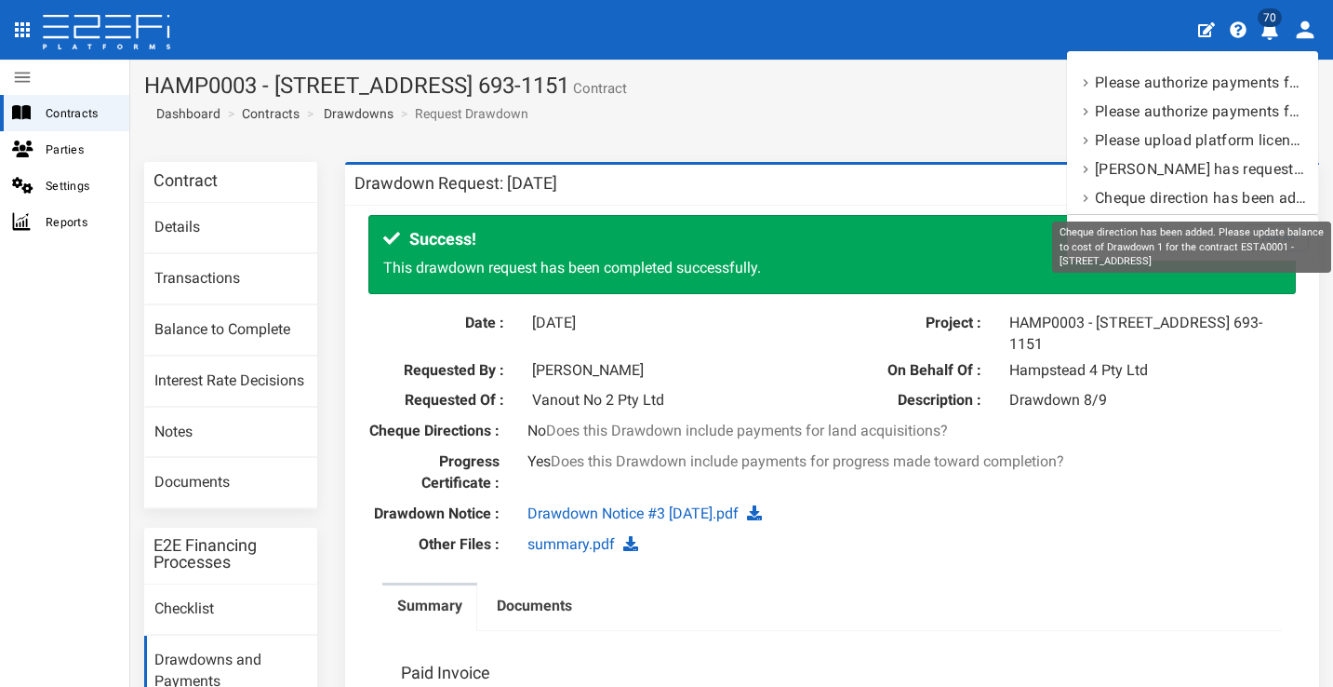
click at [1289, 243] on div "Cheque direction has been added. Please update balance to cost of Drawdown 1 fo…" at bounding box center [1191, 246] width 279 height 51
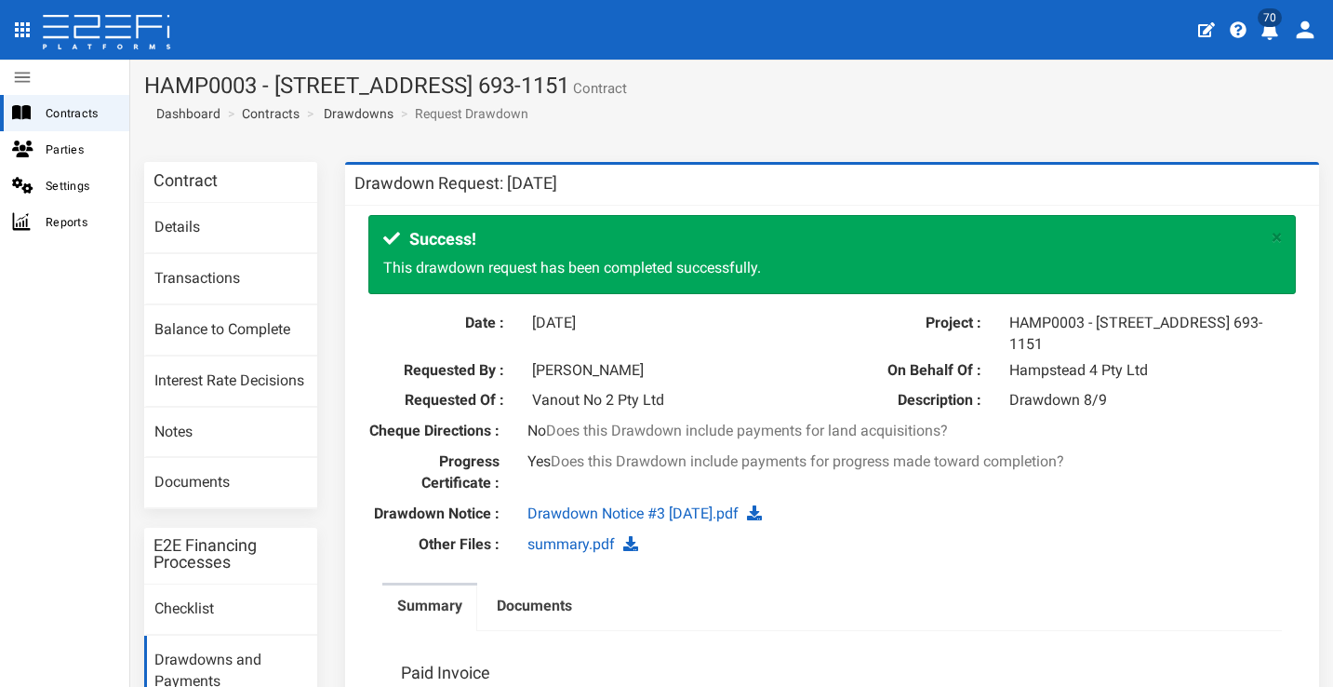
click at [1274, 33] on icon "profile" at bounding box center [1269, 30] width 17 height 19
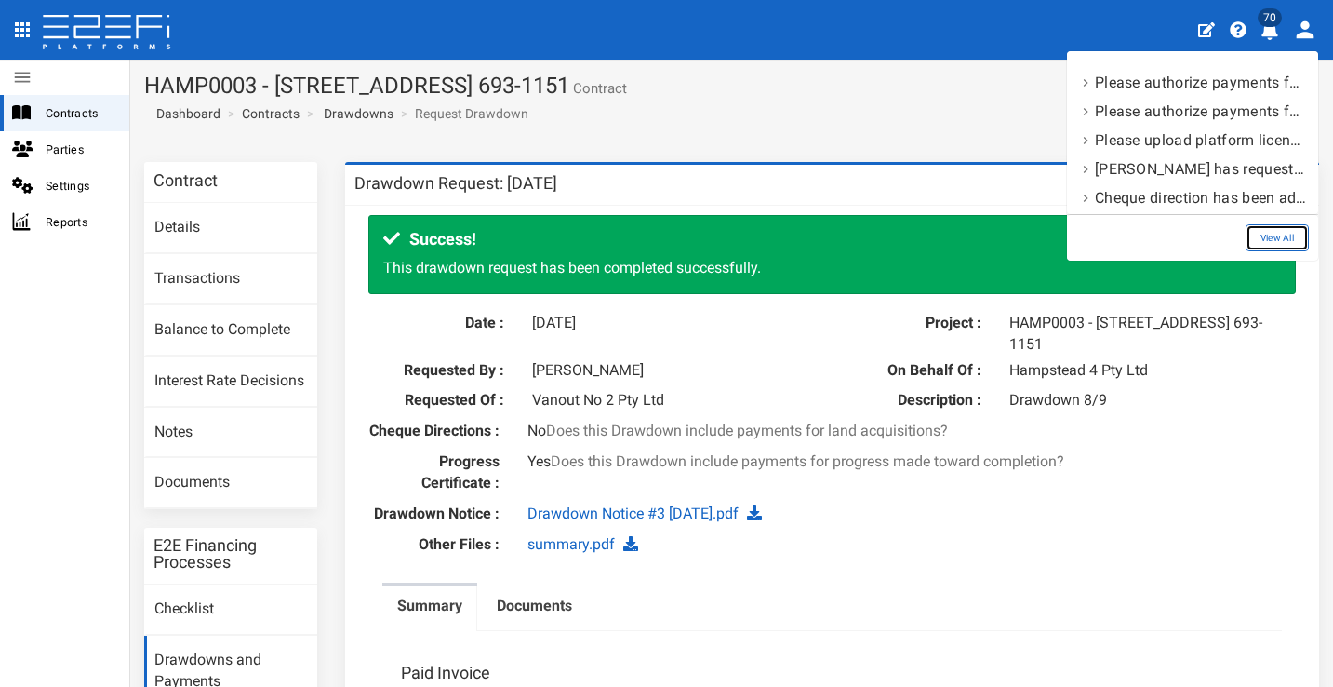
click at [1283, 240] on link "View All" at bounding box center [1277, 237] width 63 height 27
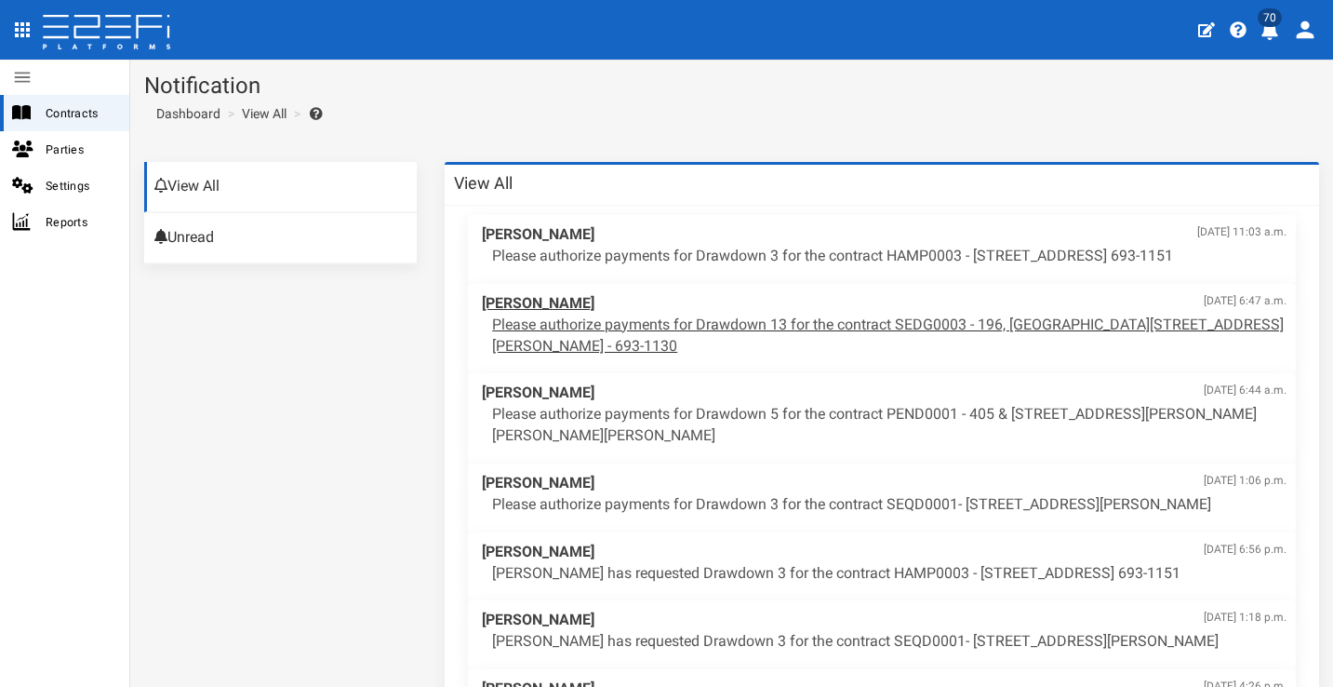
click at [958, 314] on p "Please authorize payments for Drawdown 13 for the contract SEDG0003 - 196, [GEO…" at bounding box center [889, 335] width 794 height 43
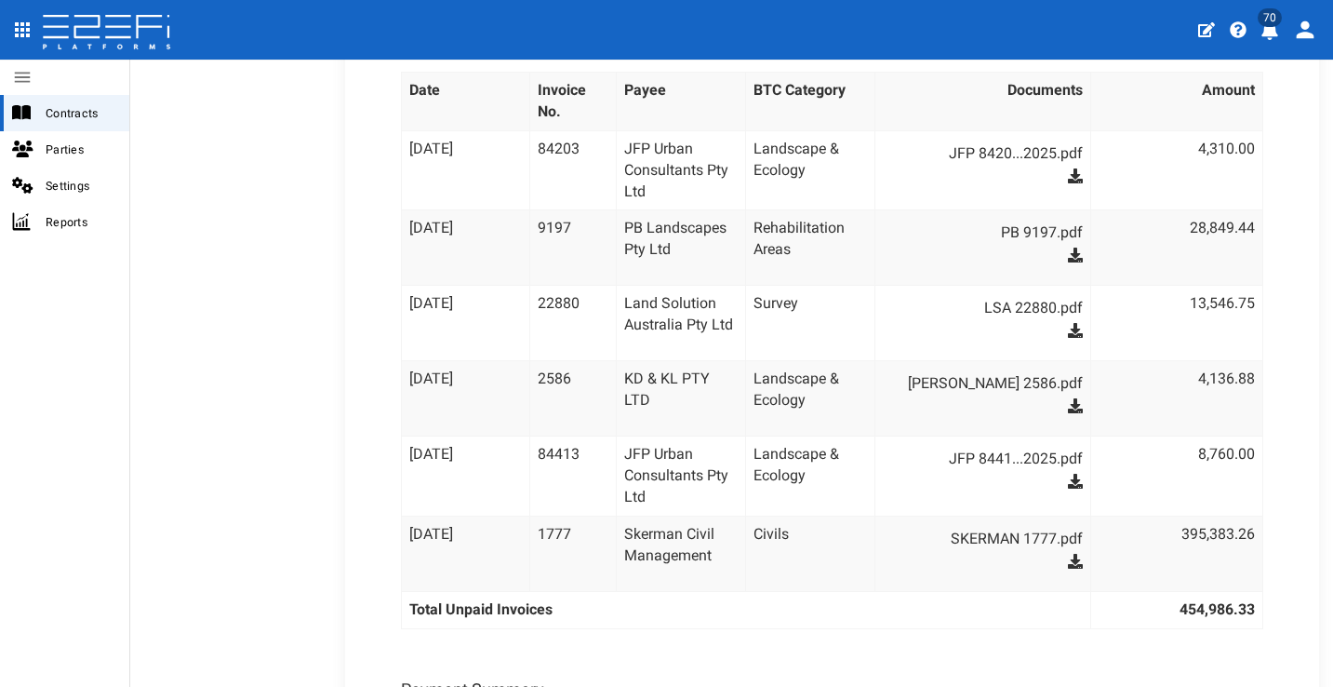
scroll to position [410, 0]
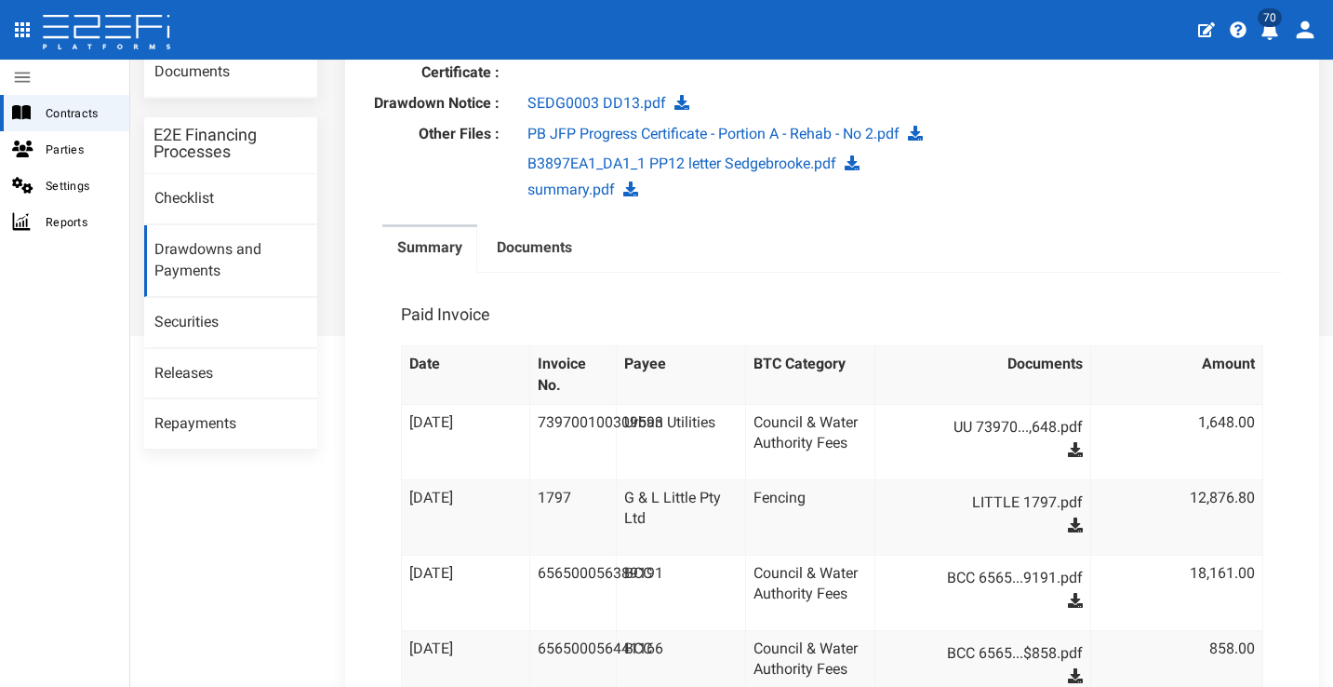
click at [1279, 37] on button "70" at bounding box center [1272, 29] width 36 height 46
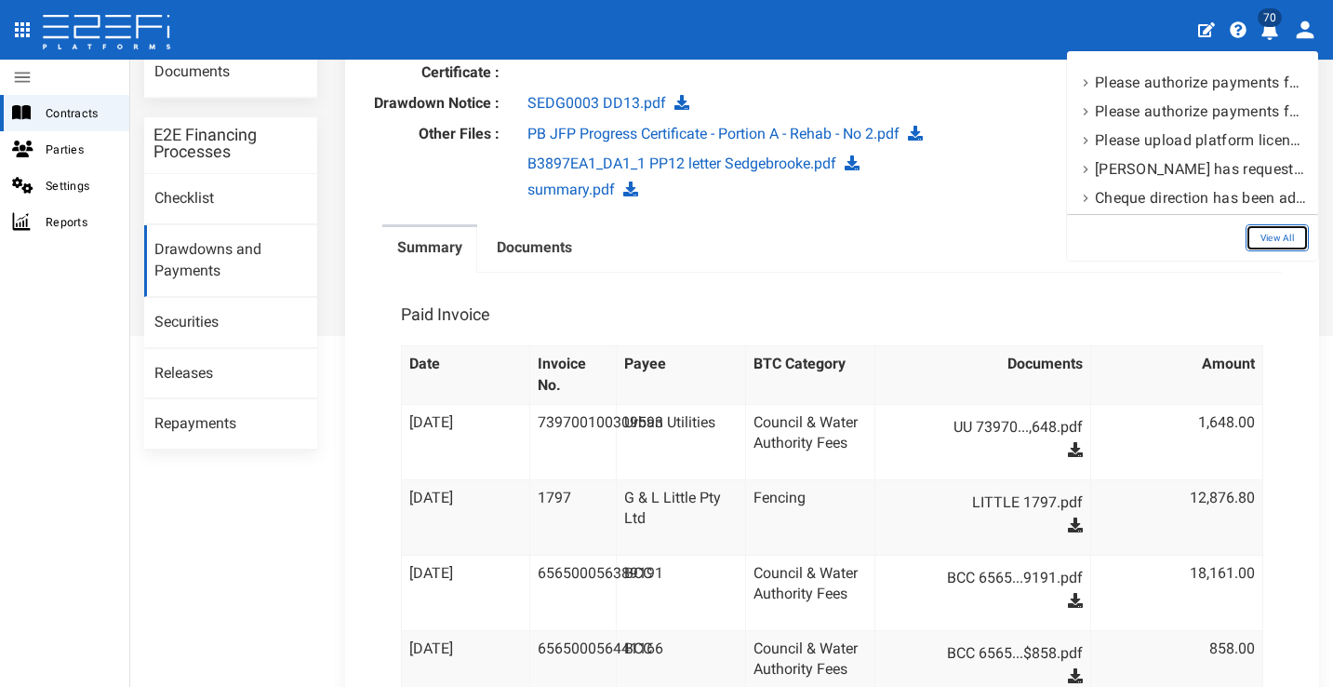
click at [1270, 230] on link "View All" at bounding box center [1277, 237] width 63 height 27
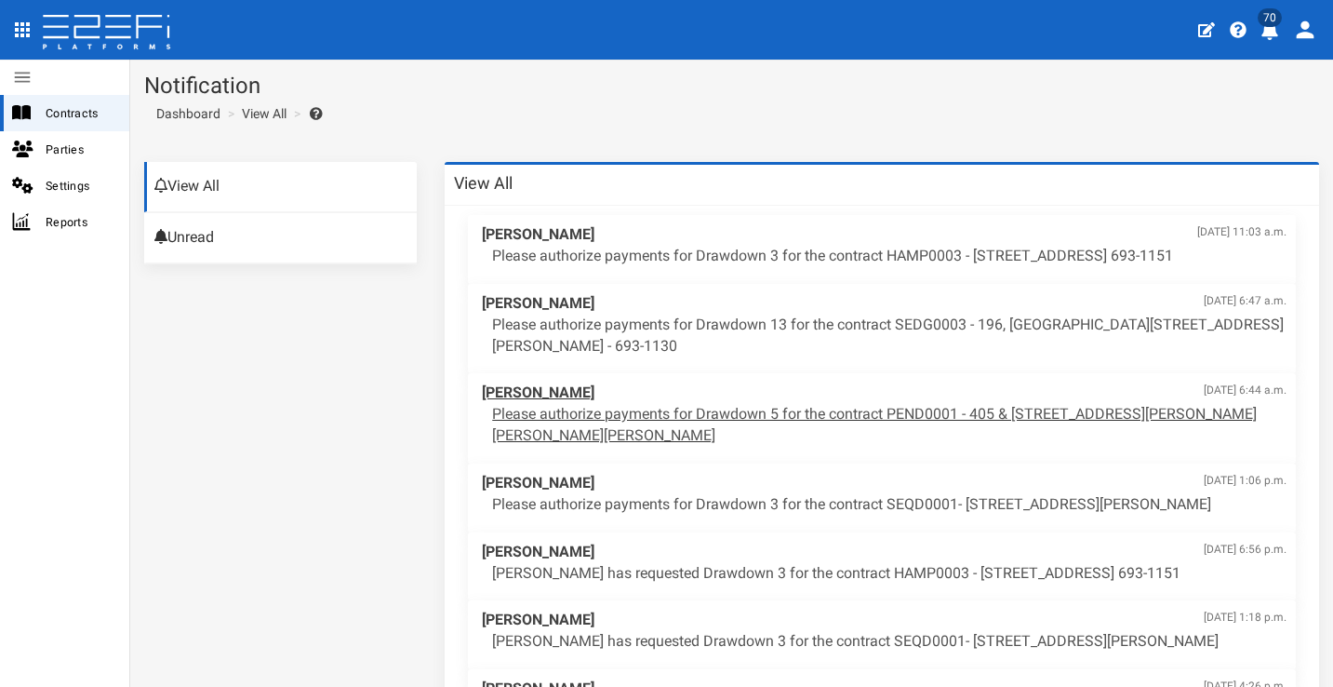
click at [1070, 414] on p "Please authorize payments for Drawdown 5 for the contract PEND0001 - 405 & [STR…" at bounding box center [889, 425] width 794 height 43
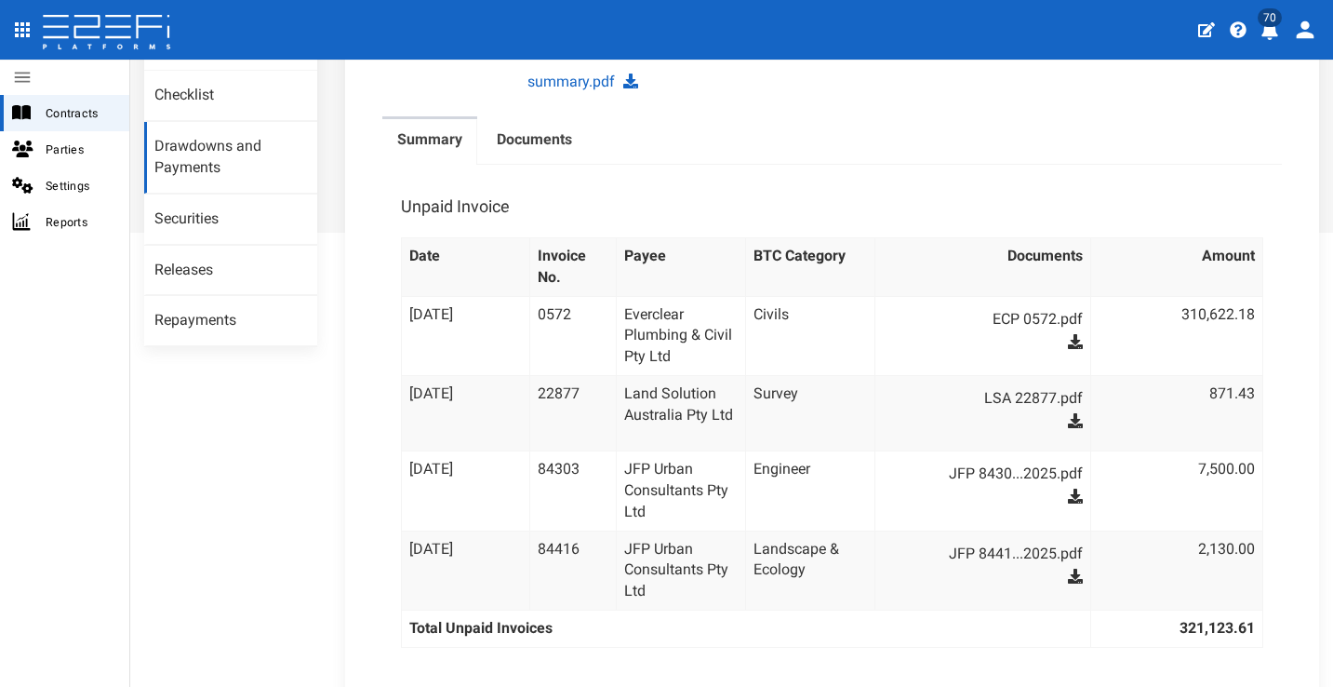
scroll to position [390, 0]
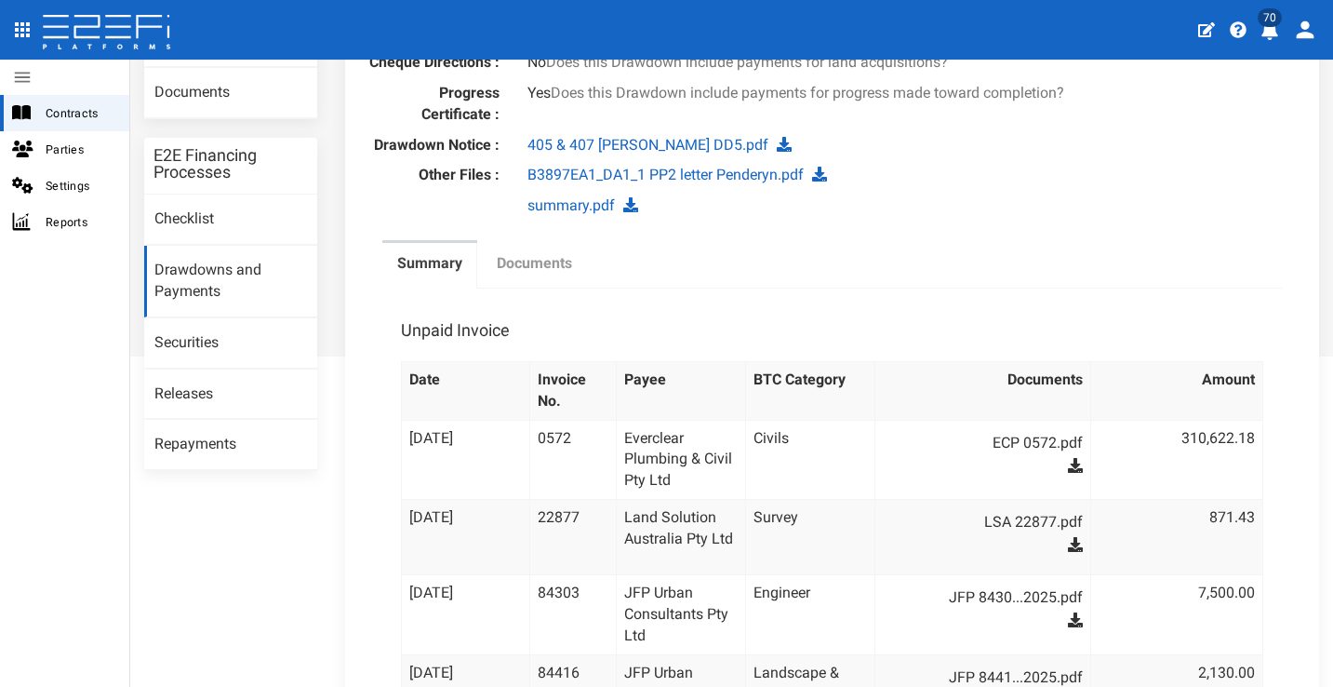
click at [545, 257] on label "Documents" at bounding box center [534, 263] width 75 height 21
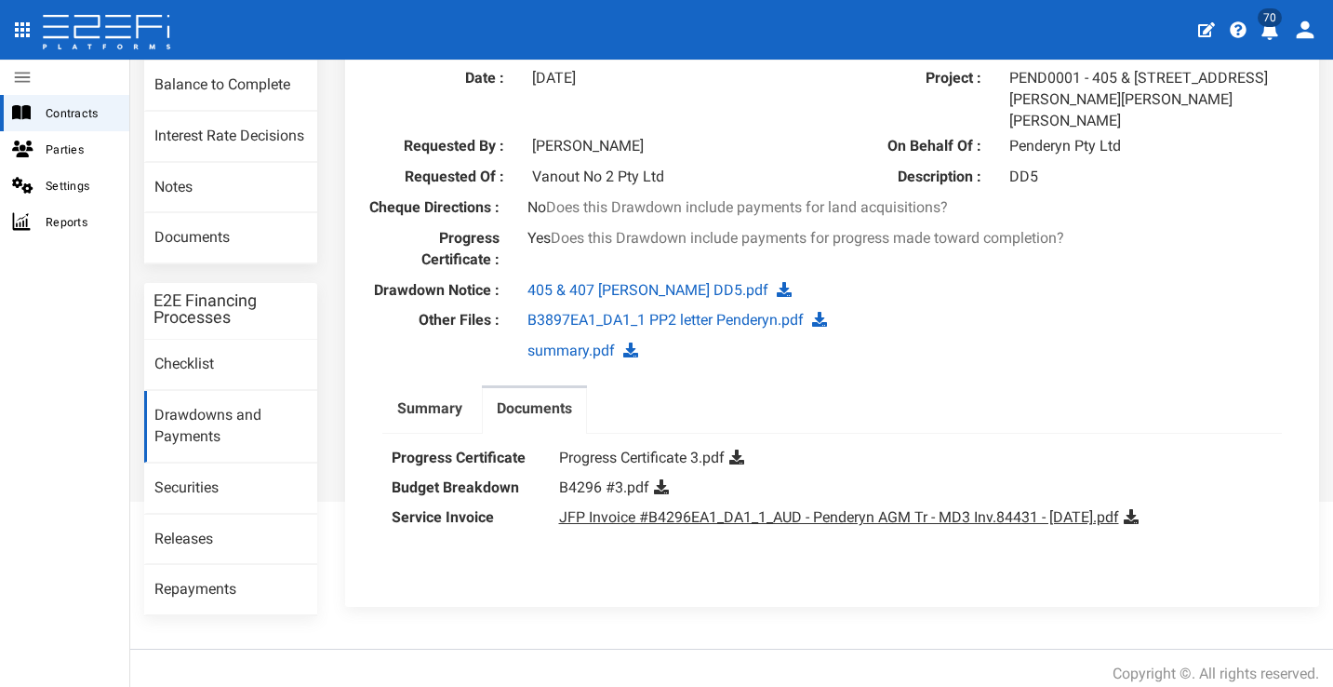
click at [772, 508] on link "JFP Invoice #B4296EA1_DA1_1_AUD - Penderyn AGM Tr - MD3 Inv.84431 - Sept 2025.p…" at bounding box center [839, 517] width 560 height 18
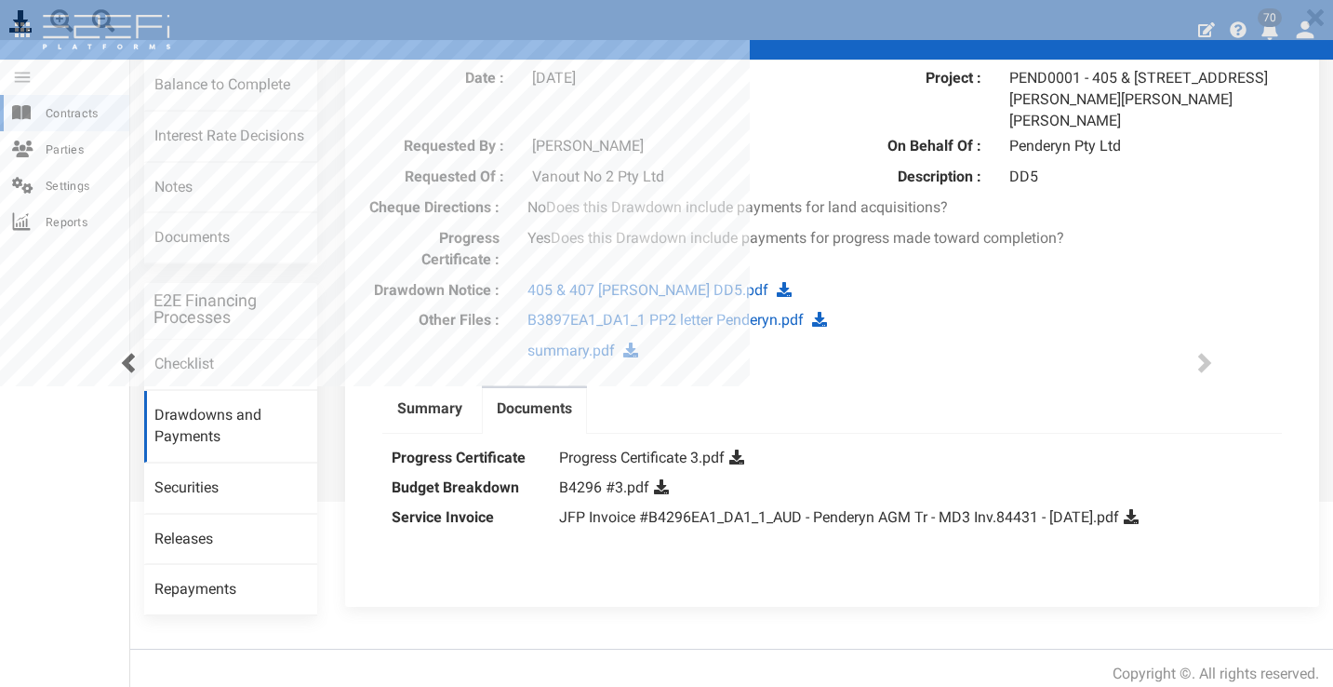
scroll to position [0, 0]
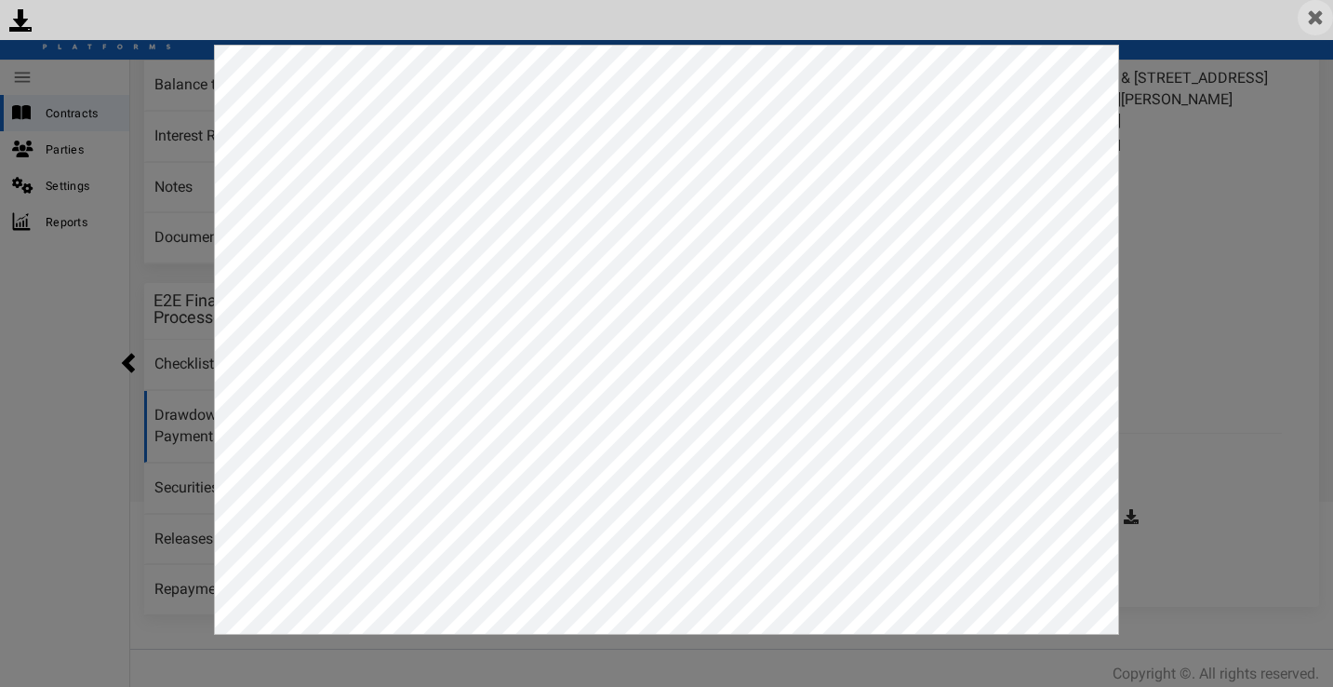
click at [1321, 11] on img at bounding box center [1315, 17] width 35 height 35
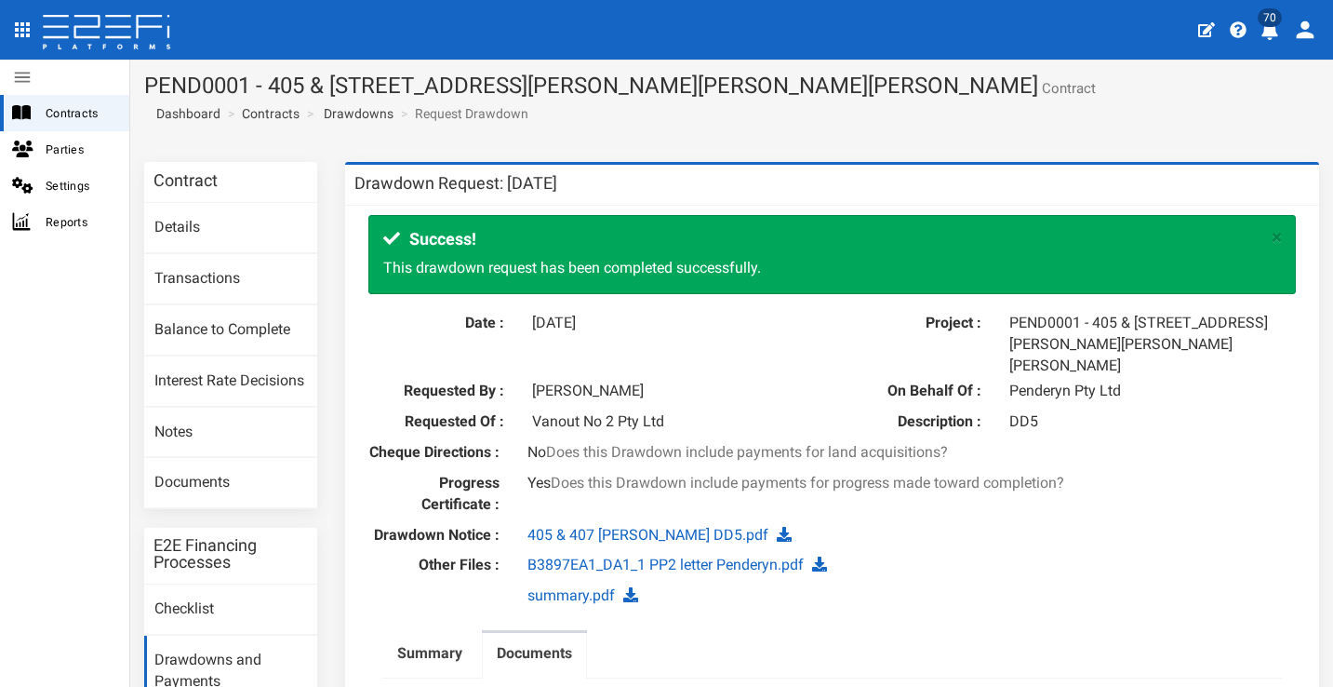
click at [998, 82] on h1 "PEND0001 - 405 & 407 Beckett Road, Bridgeman Downs - 693-1170 Contract" at bounding box center [731, 85] width 1175 height 24
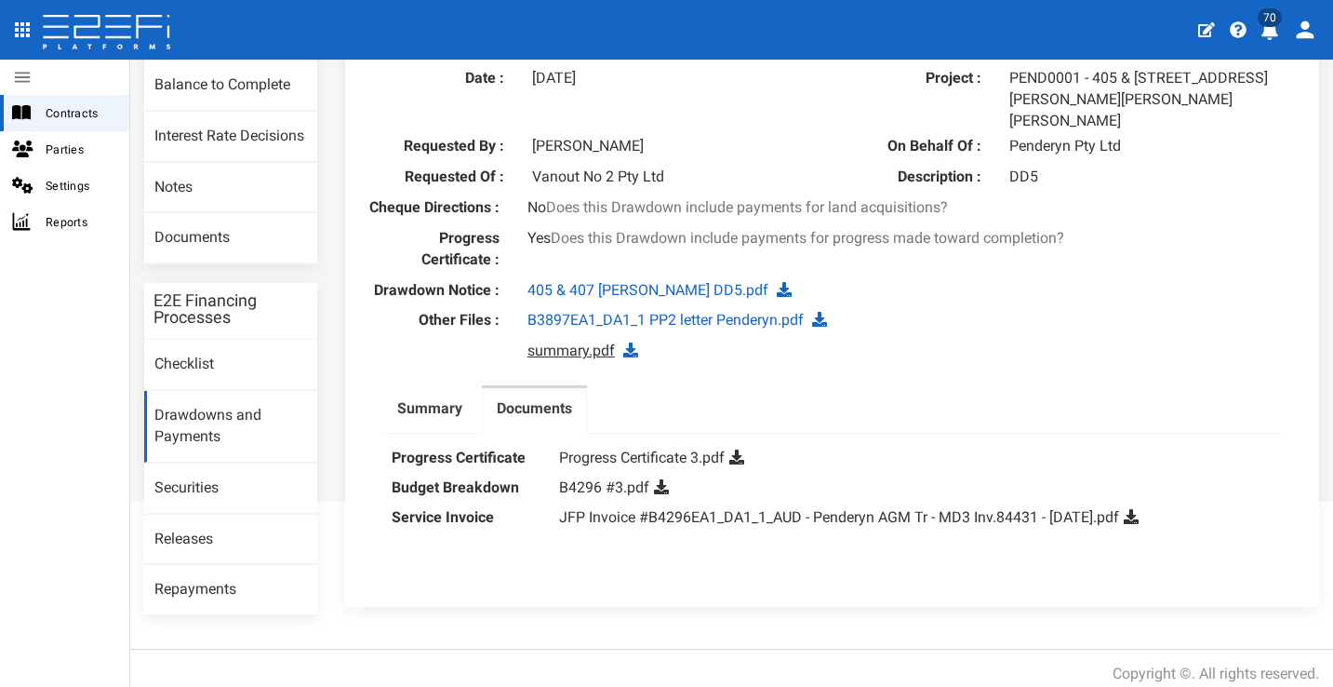
click at [564, 341] on link "summary.pdf" at bounding box center [570, 350] width 87 height 18
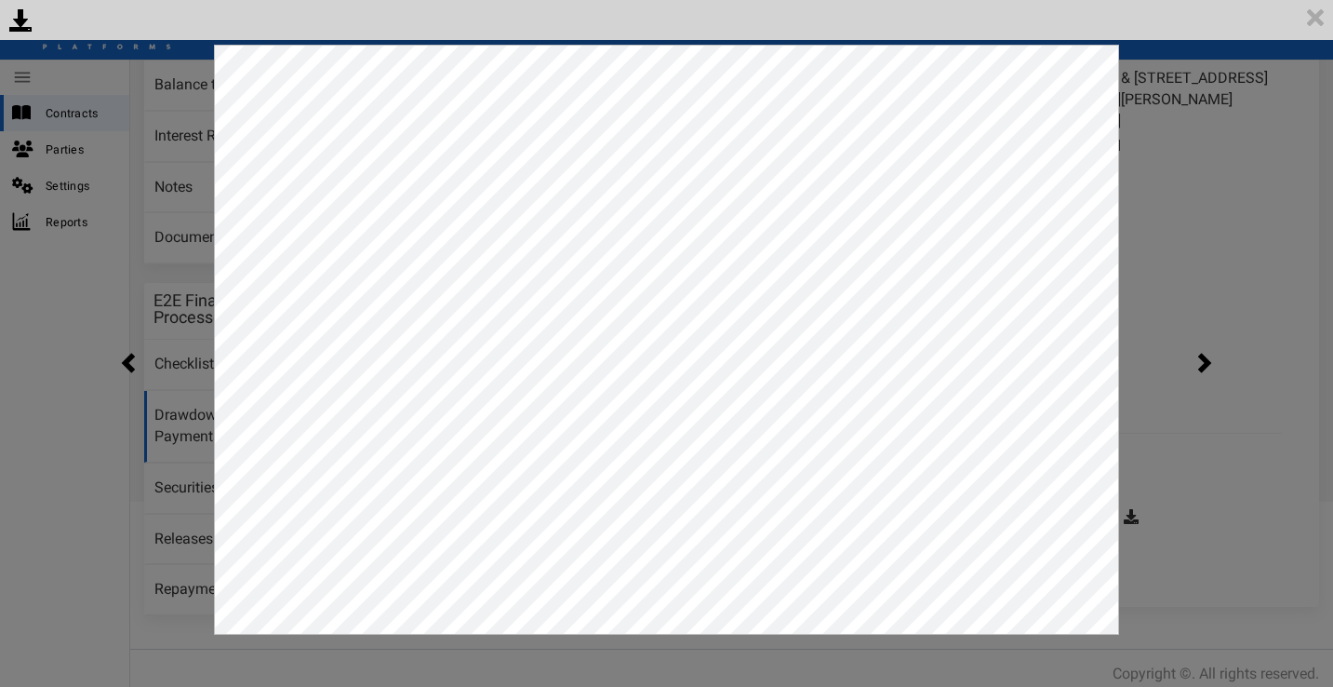
scroll to position [0, 0]
click at [1318, 23] on img at bounding box center [1315, 17] width 35 height 35
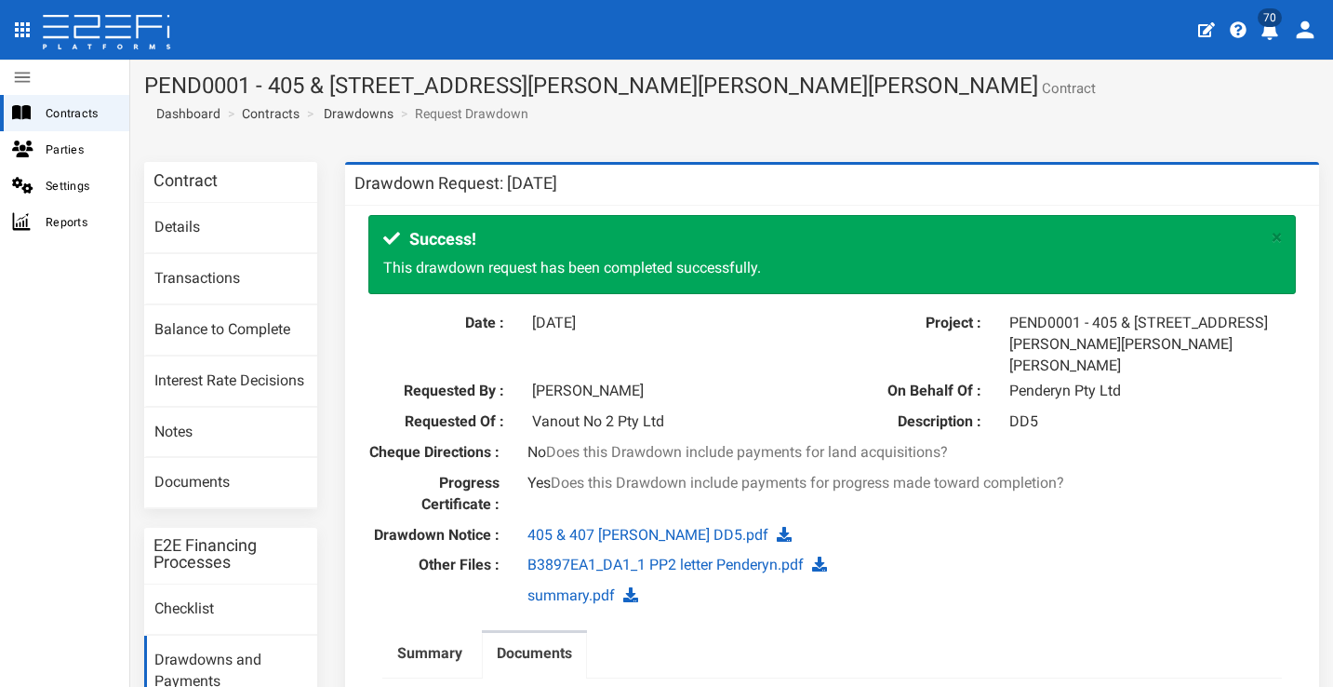
scroll to position [4, 0]
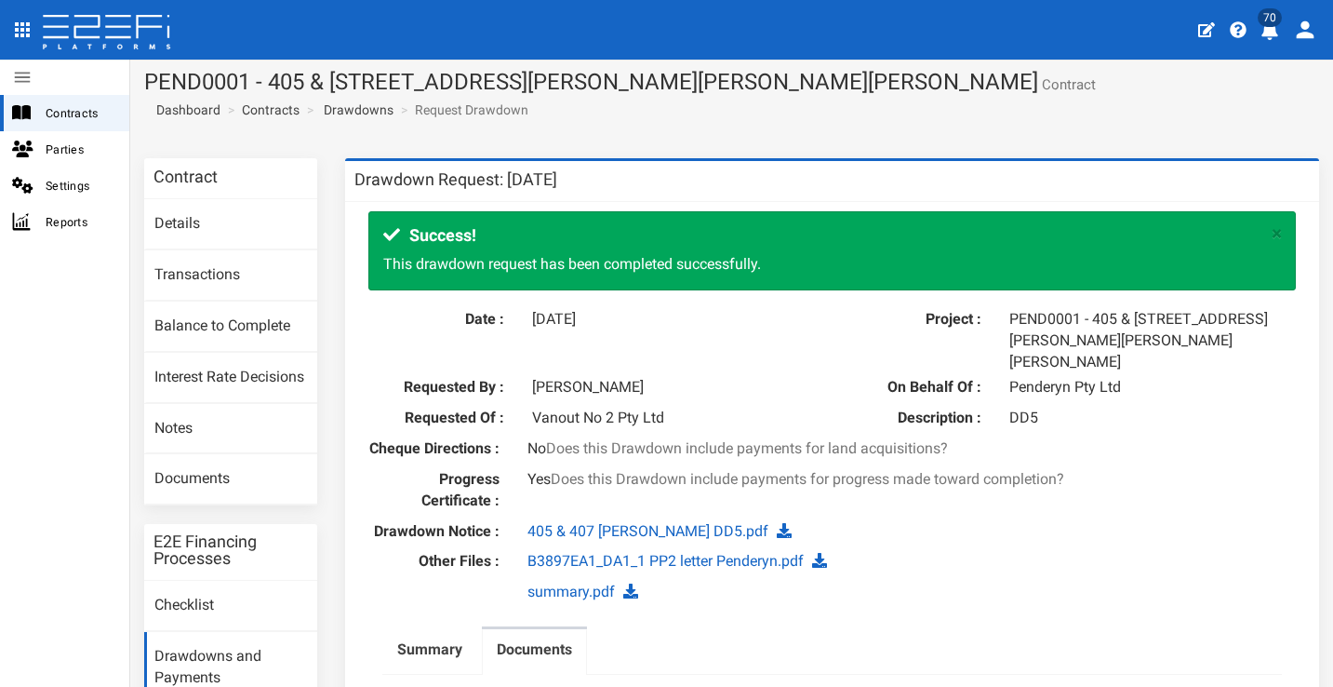
click at [1268, 27] on icon "profile" at bounding box center [1269, 30] width 17 height 19
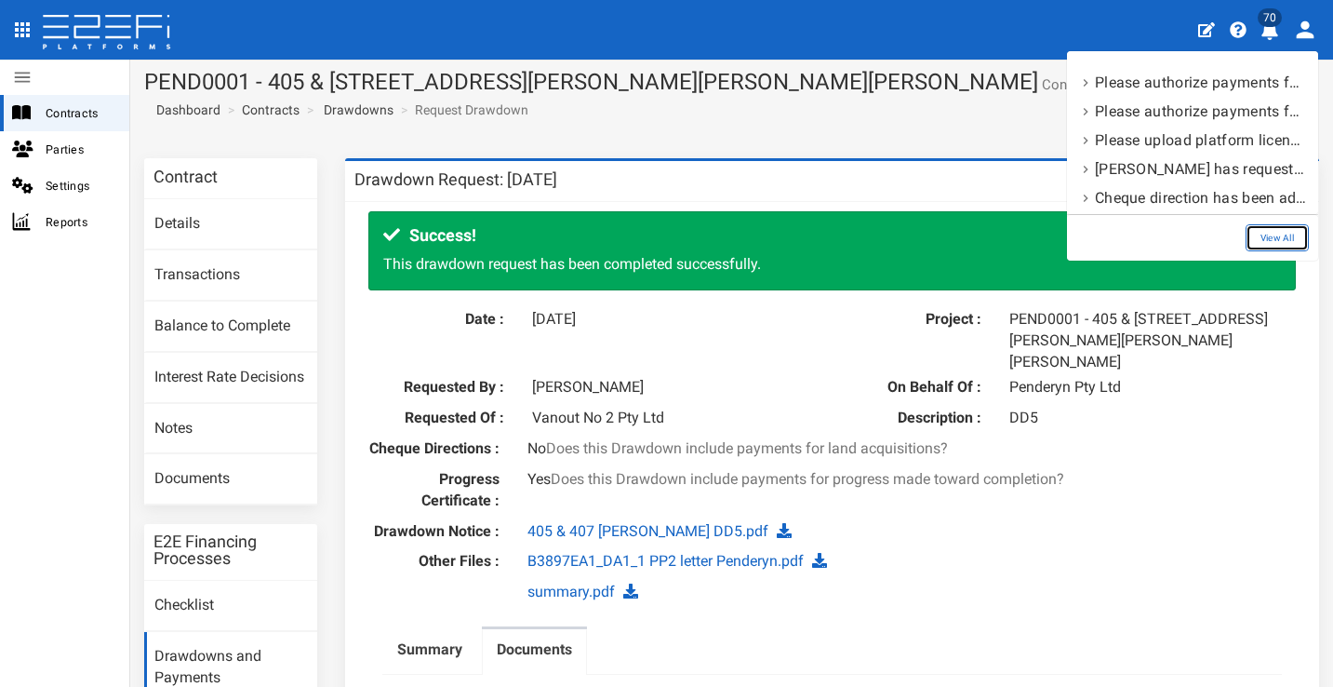
click at [1280, 237] on link "View All" at bounding box center [1277, 237] width 63 height 27
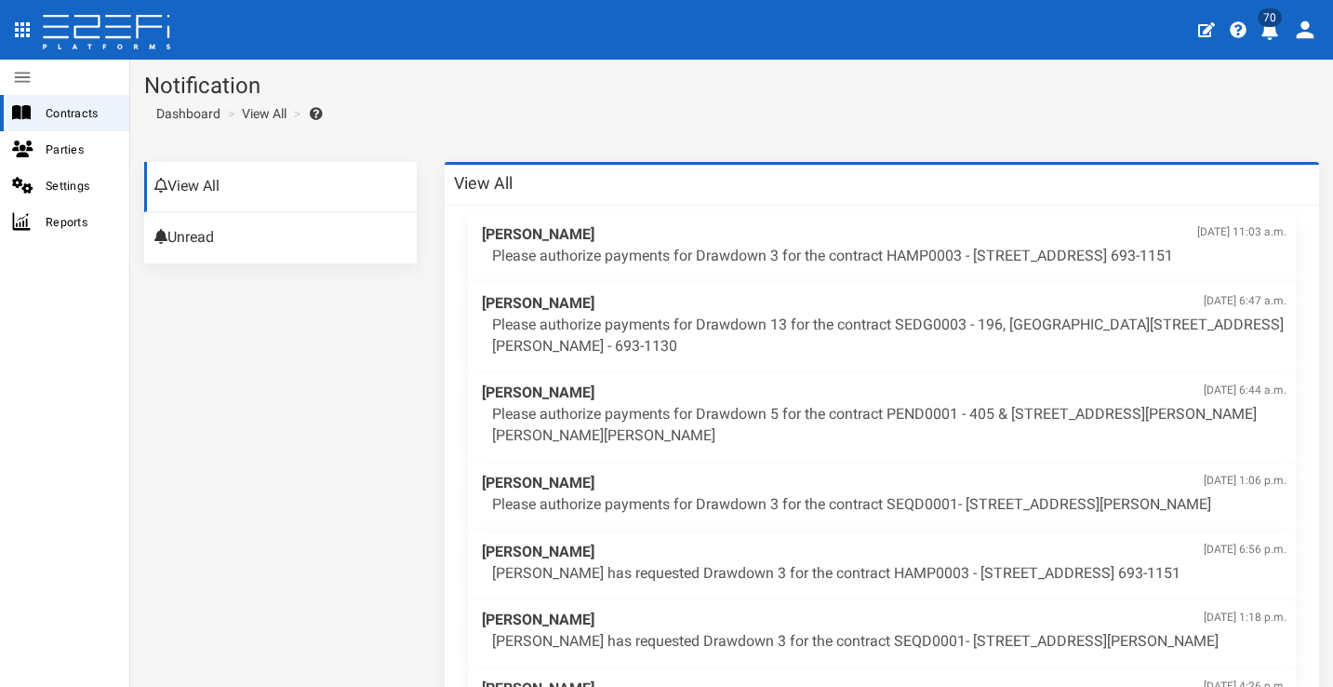
click at [914, 247] on p "Please authorize payments for Drawdown 3 for the contract HAMP0003 - [STREET_AD…" at bounding box center [889, 256] width 794 height 21
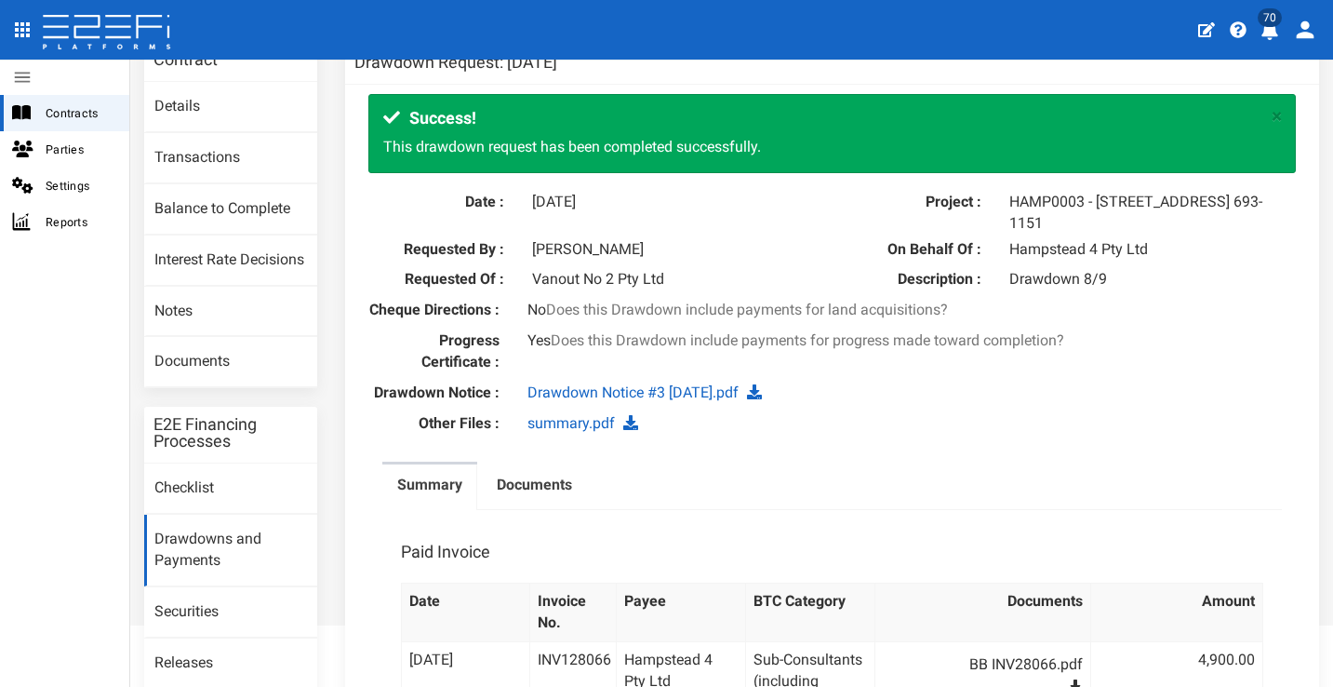
scroll to position [233, 0]
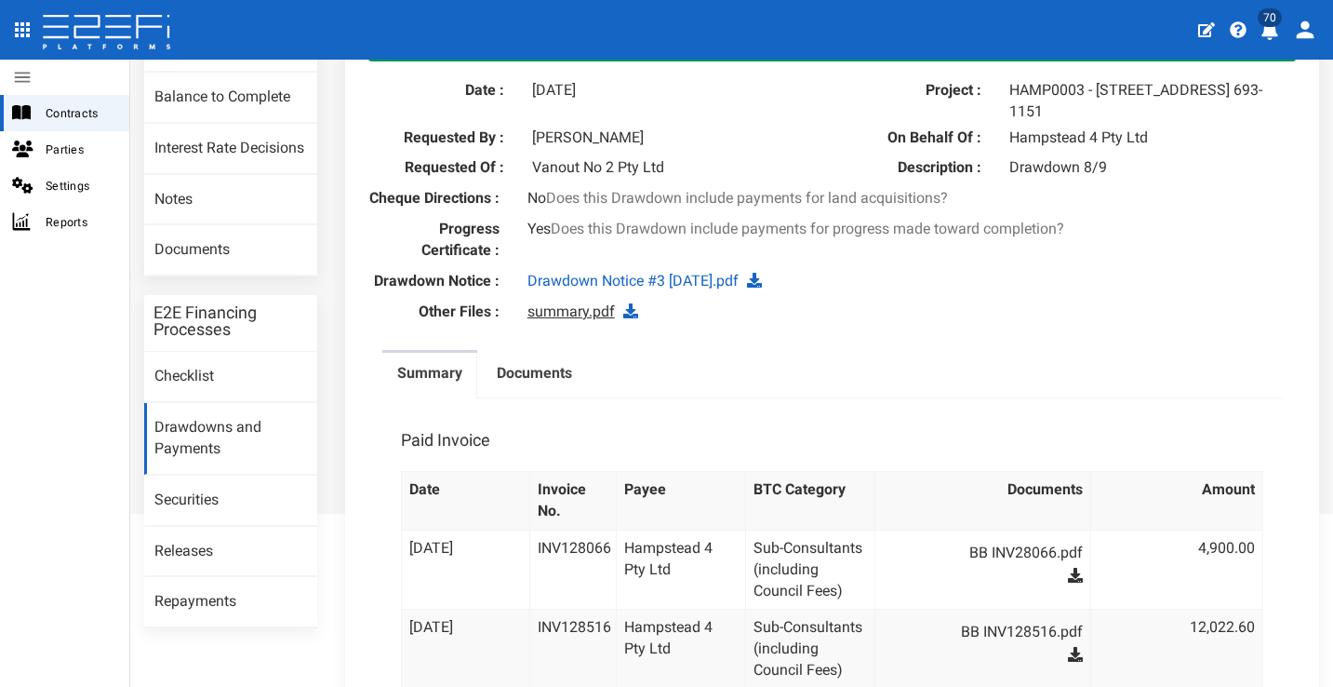
click at [592, 316] on link "summary.pdf" at bounding box center [570, 311] width 87 height 18
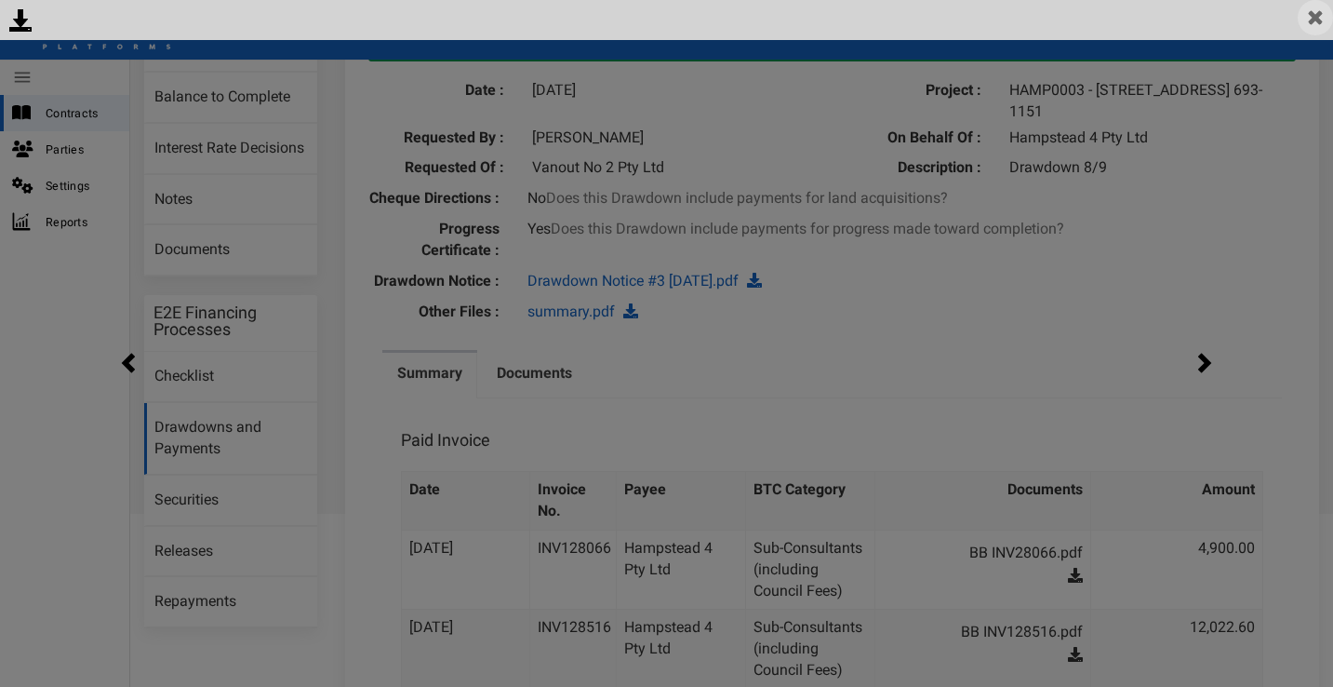
click at [1311, 17] on img at bounding box center [1315, 17] width 35 height 35
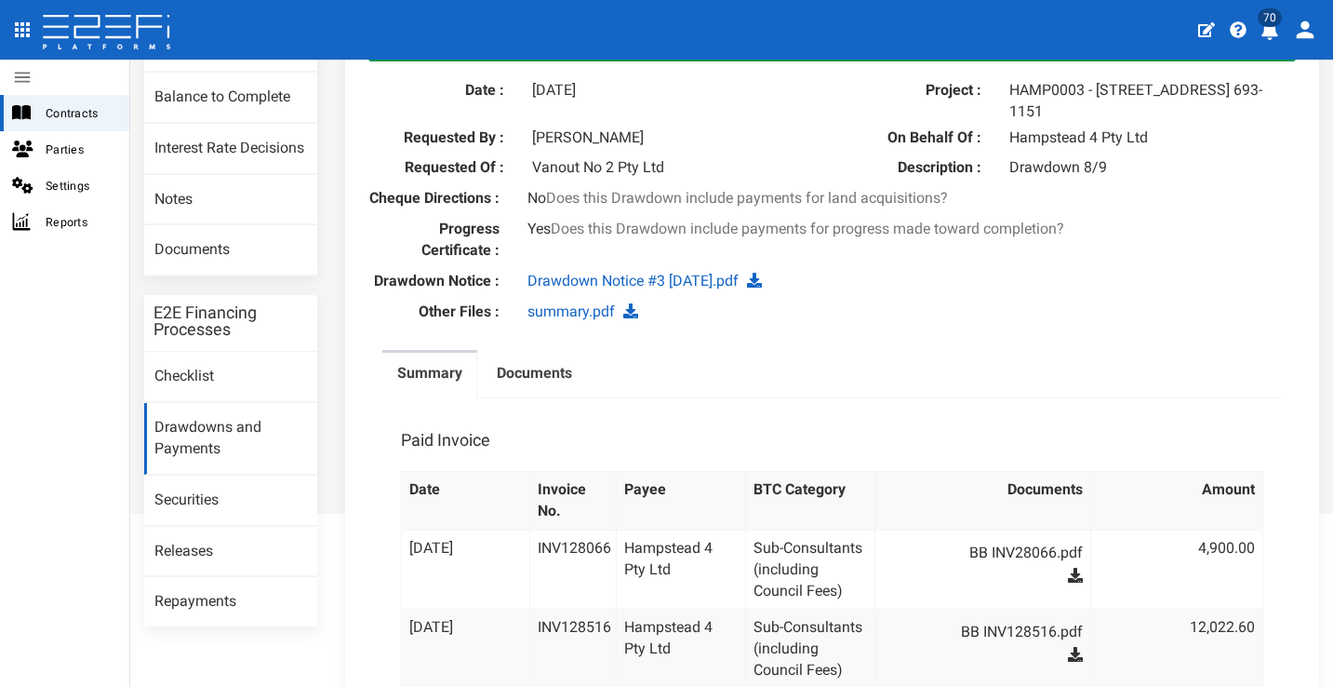
click at [1283, 35] on button "70" at bounding box center [1272, 29] width 36 height 46
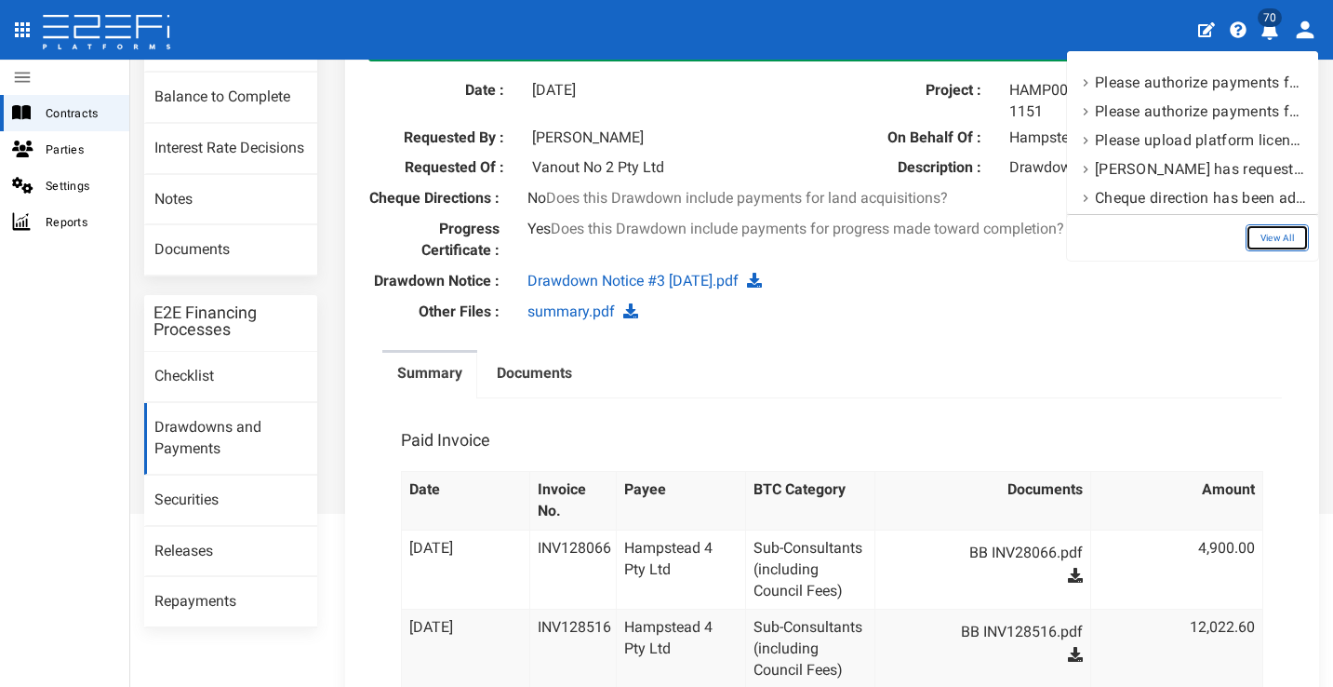
click at [1263, 225] on link "View All" at bounding box center [1277, 237] width 63 height 27
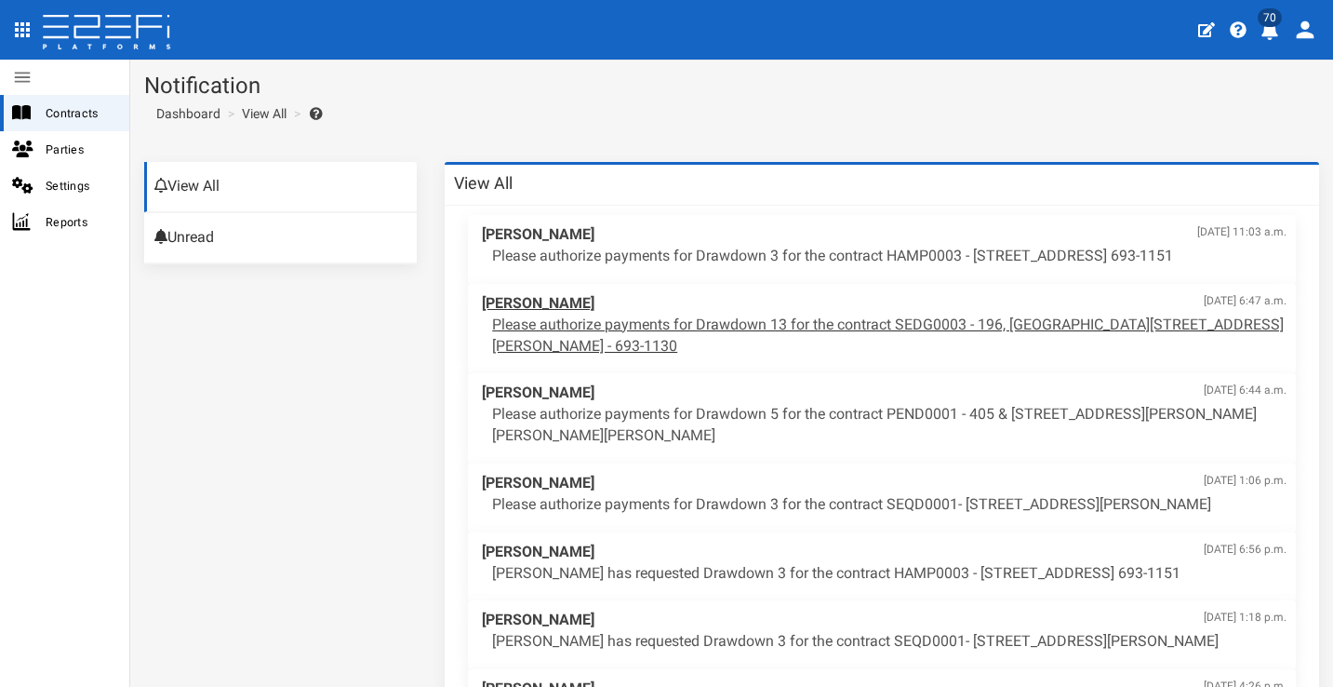
click at [771, 297] on span "[PERSON_NAME] [DATE] 6:47 a.m." at bounding box center [884, 303] width 805 height 21
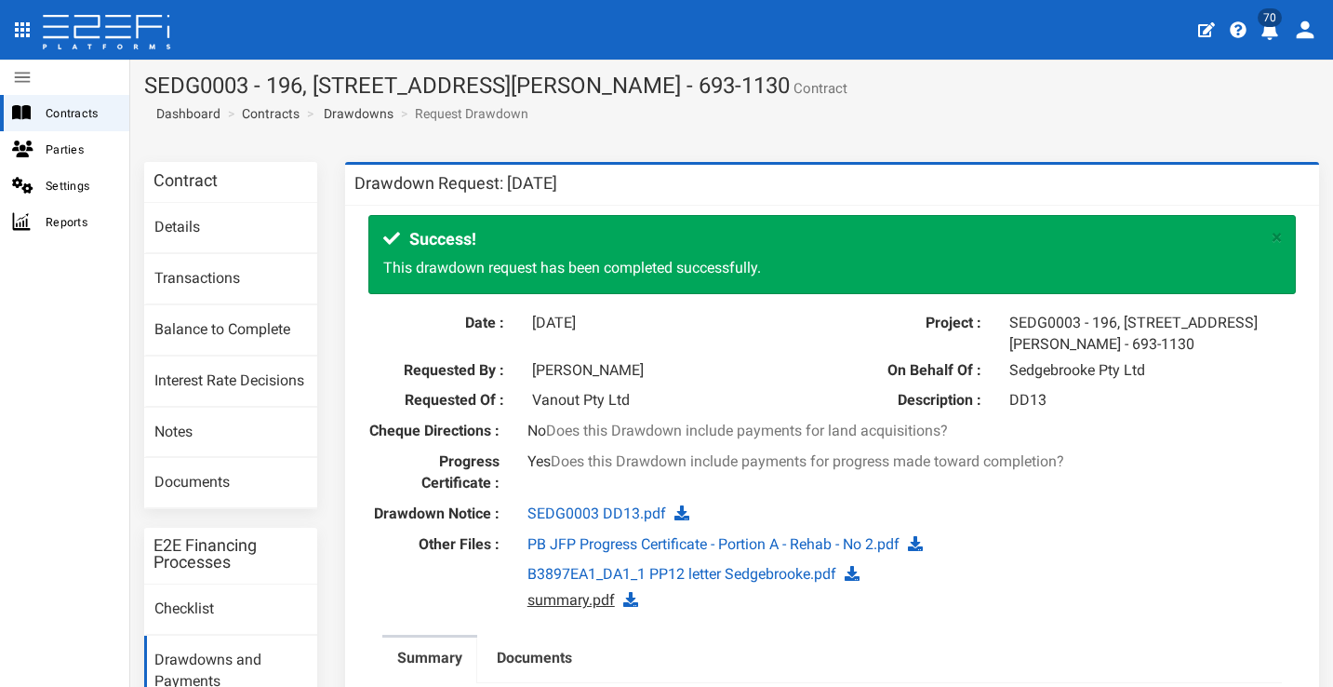
click at [570, 608] on link "summary.pdf" at bounding box center [570, 600] width 87 height 18
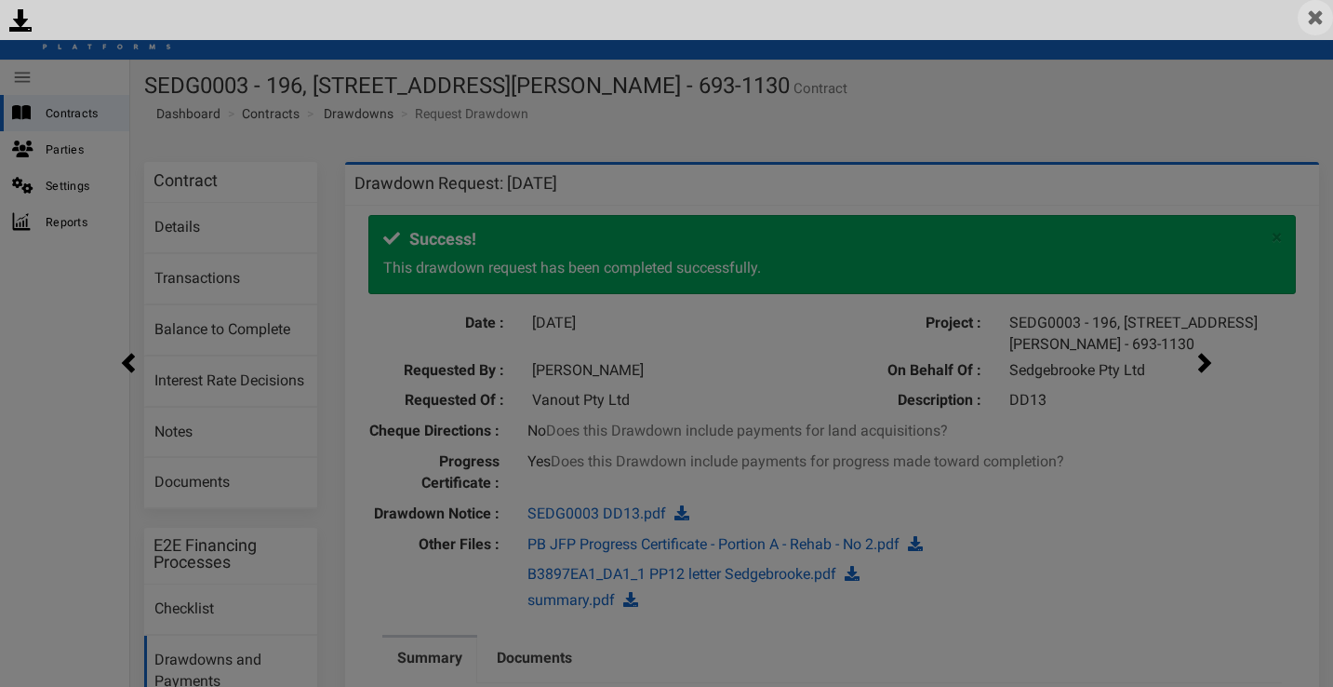
click at [1327, 26] on img at bounding box center [1315, 17] width 35 height 35
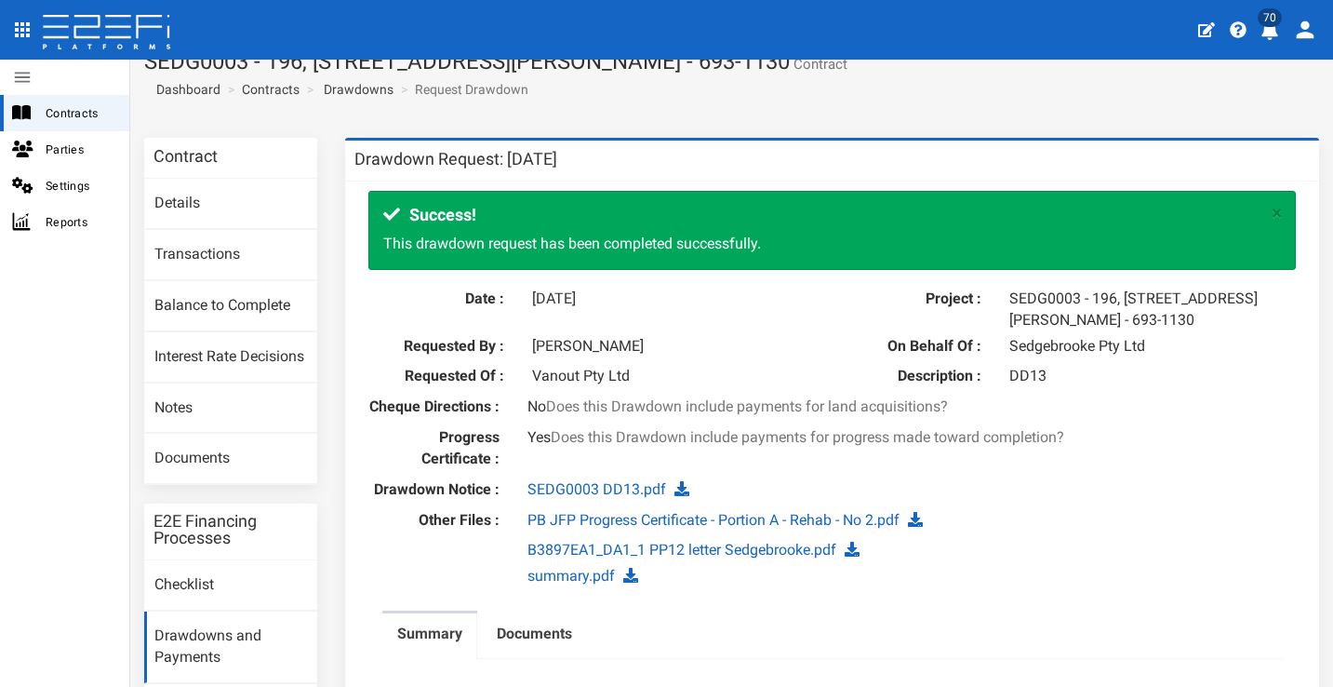
scroll to position [28, 0]
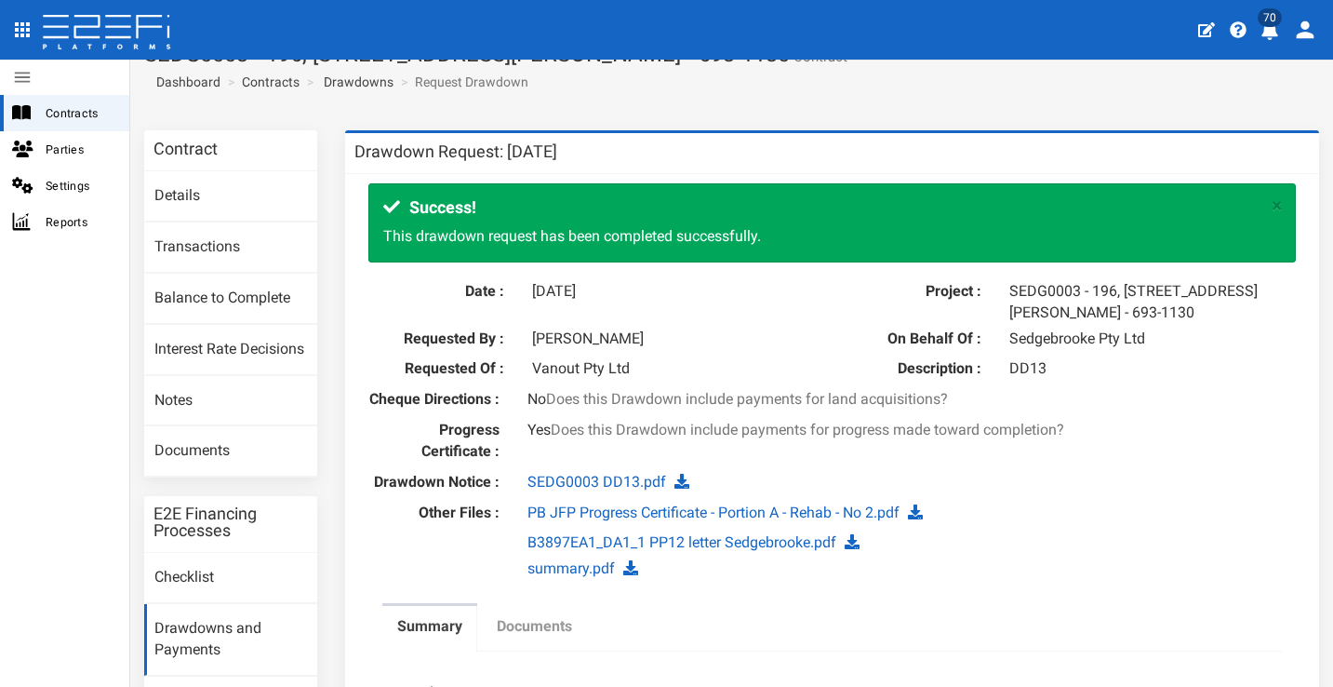
click at [509, 632] on label "Documents" at bounding box center [534, 626] width 75 height 21
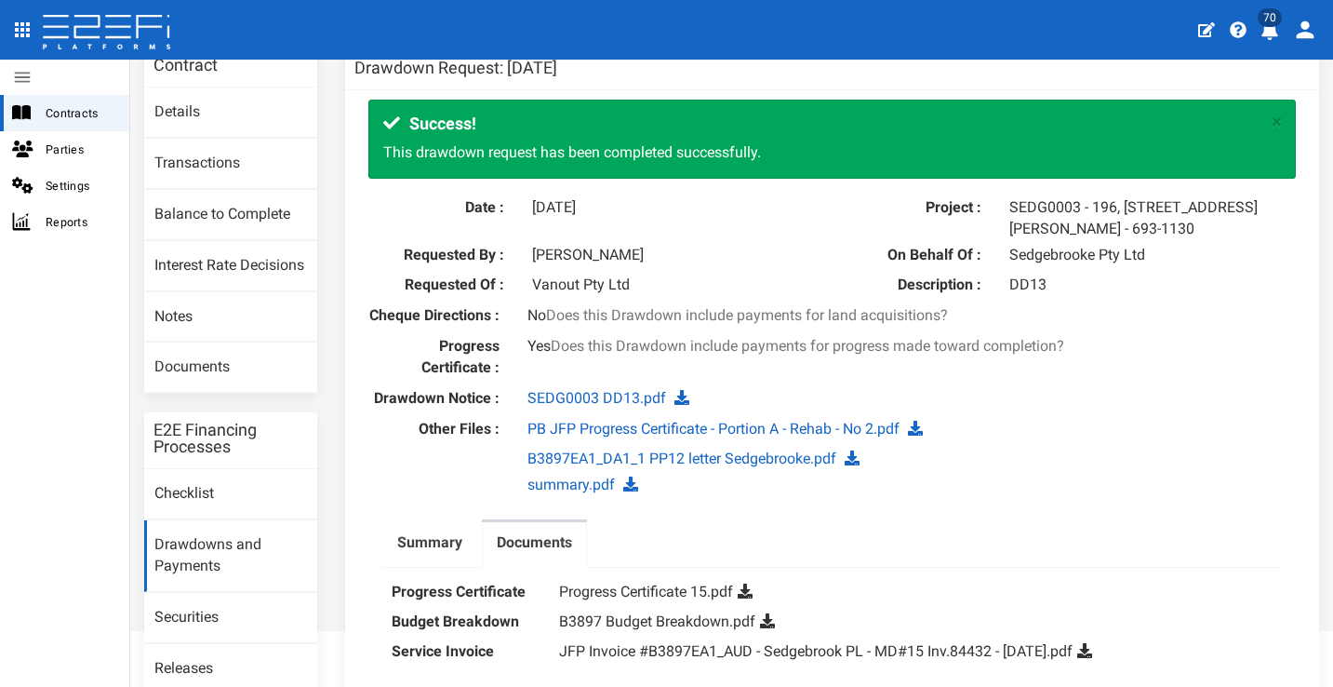
scroll to position [260, 0]
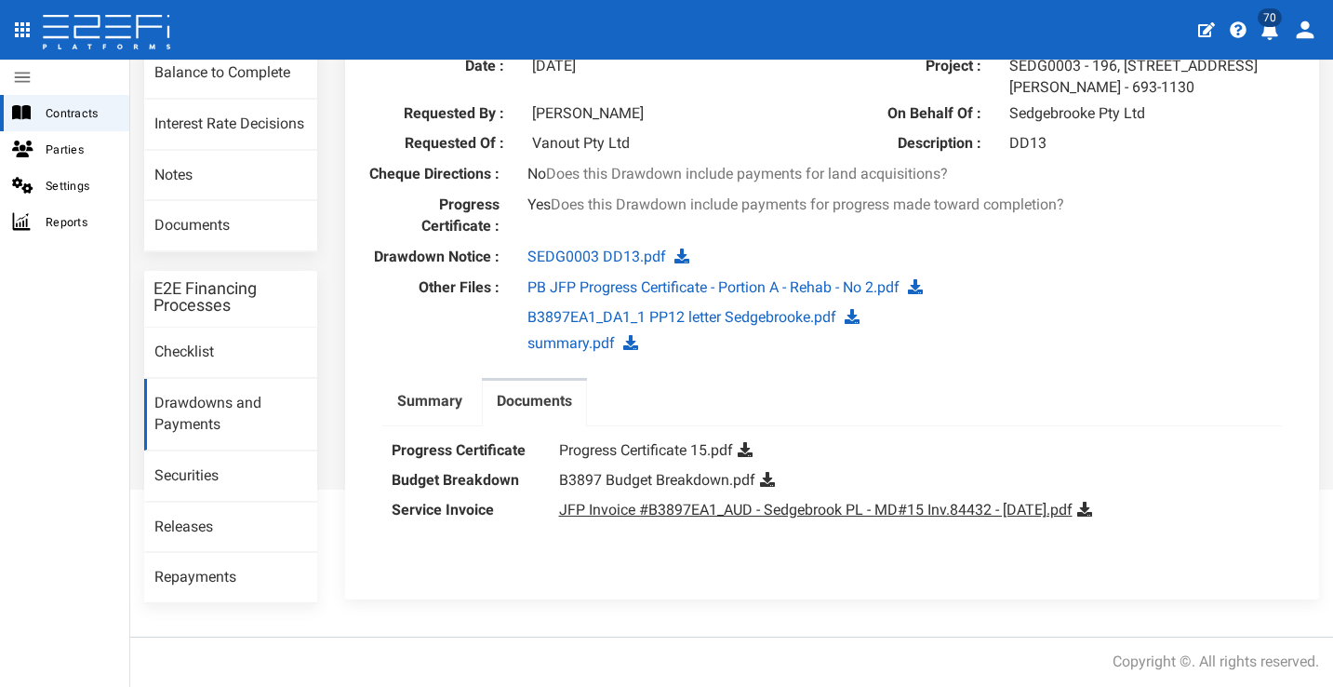
click at [764, 517] on link "JFP Invoice #B3897EA1_AUD - Sedgebrook PL - MD#15 Inv.84432 - September 2025.pdf" at bounding box center [815, 509] width 513 height 18
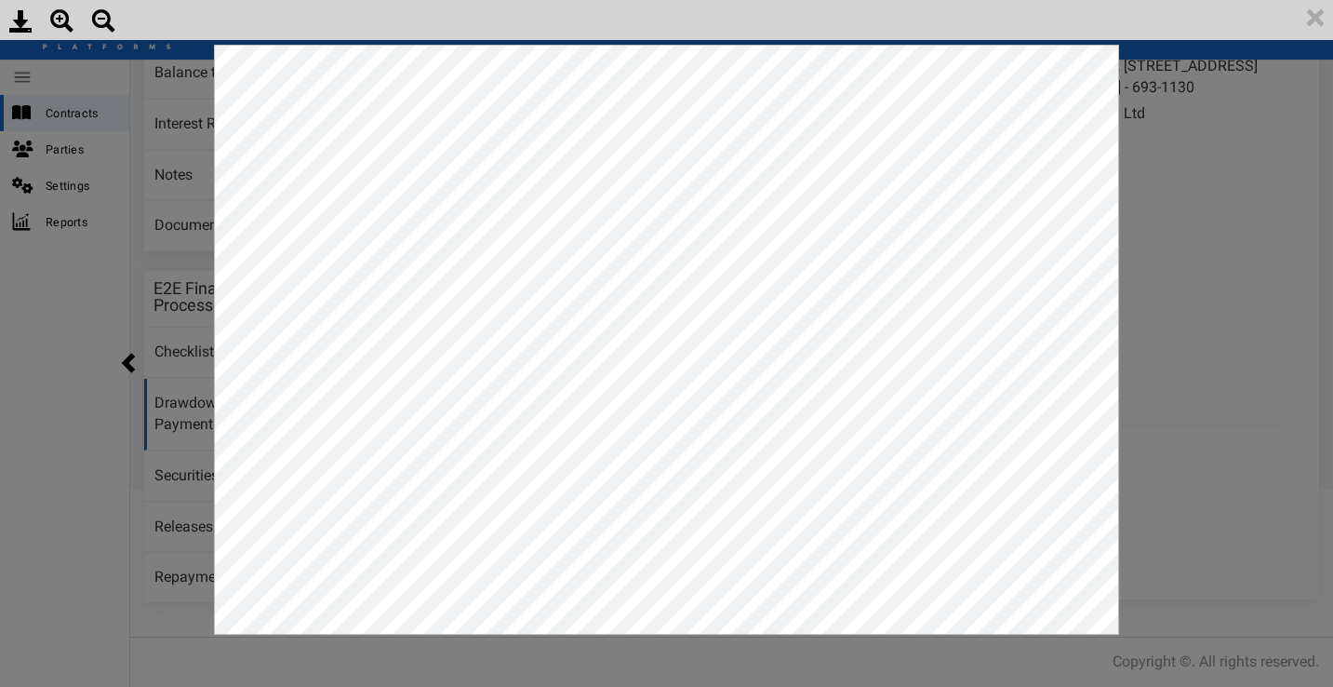
scroll to position [0, 0]
click at [1314, 3] on img at bounding box center [1315, 17] width 35 height 35
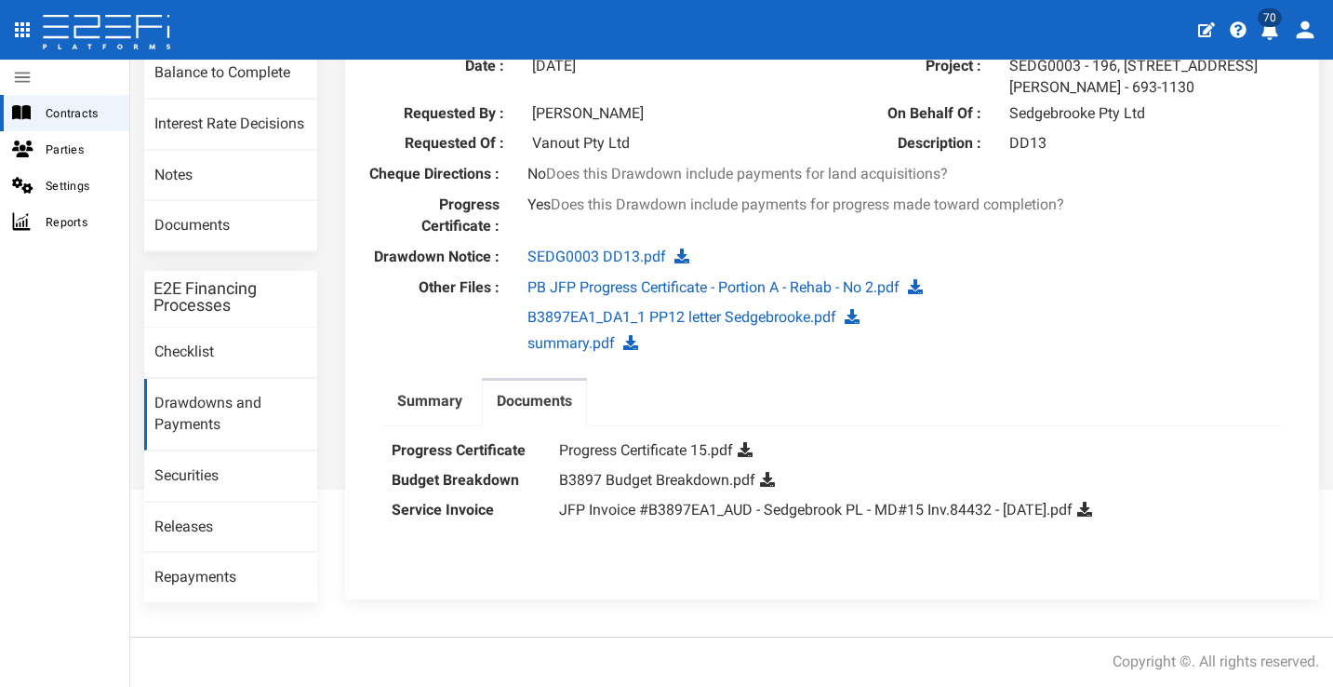
click at [1092, 513] on icon at bounding box center [1084, 508] width 15 height 15
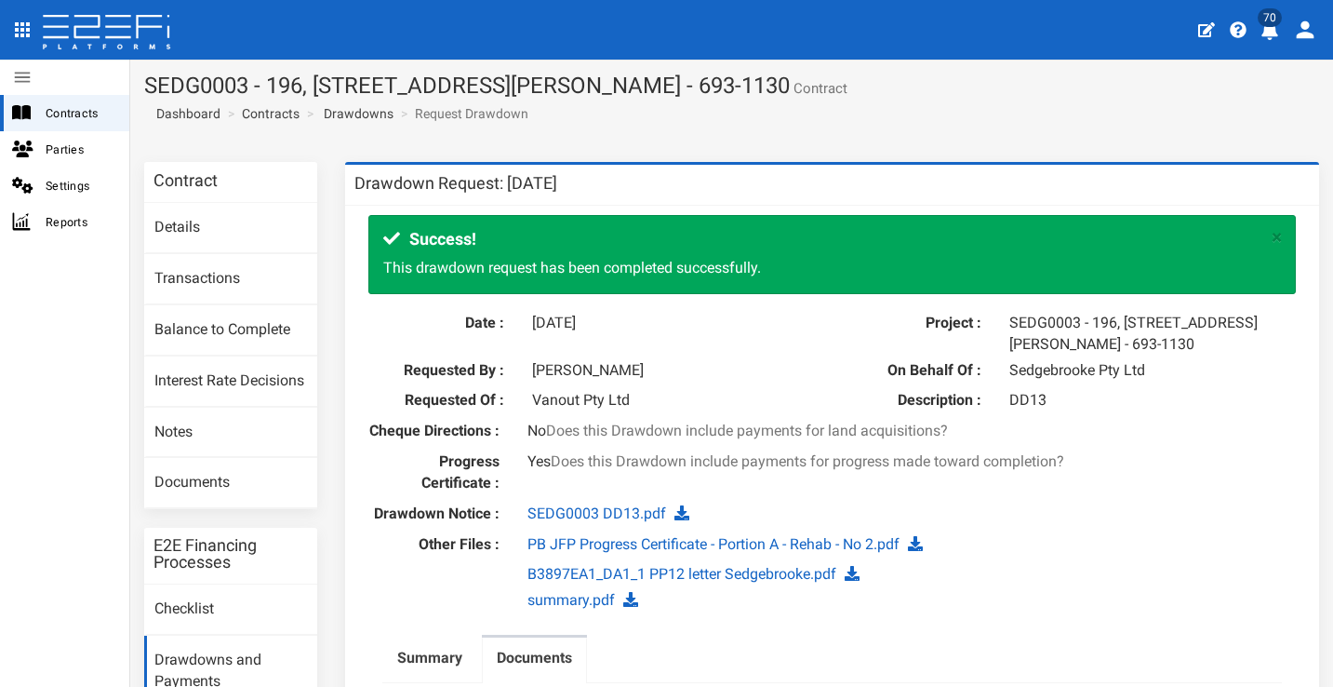
click at [1270, 39] on icon "profile" at bounding box center [1269, 30] width 17 height 19
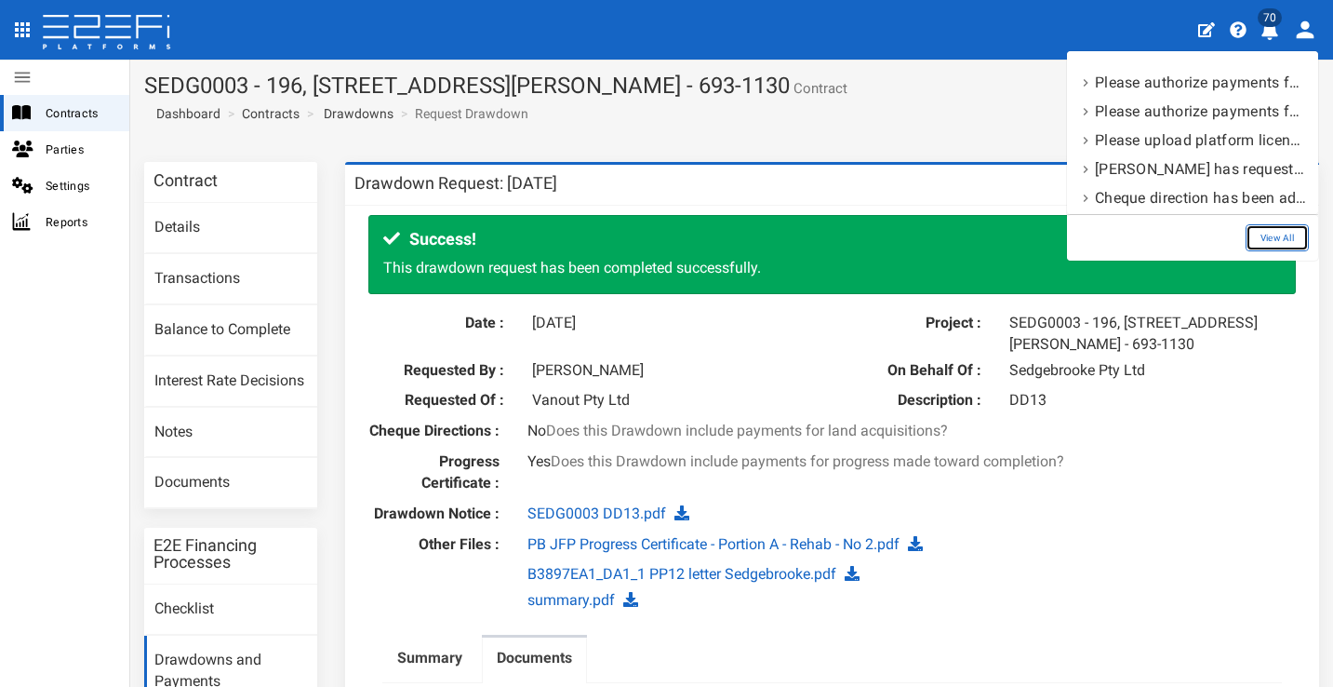
click at [1305, 244] on link "View All" at bounding box center [1277, 237] width 63 height 27
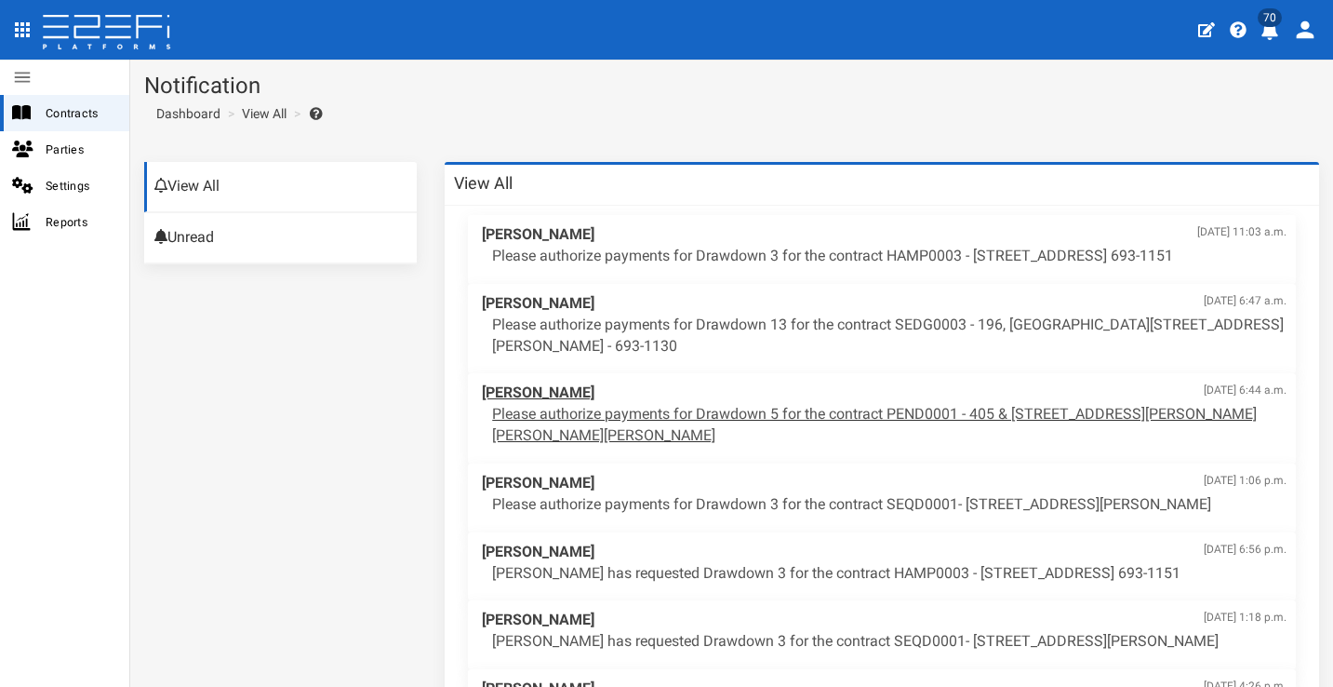
click at [953, 395] on span "Wade Harris Sept. 18, 2025, 6:44 a.m." at bounding box center [884, 392] width 805 height 21
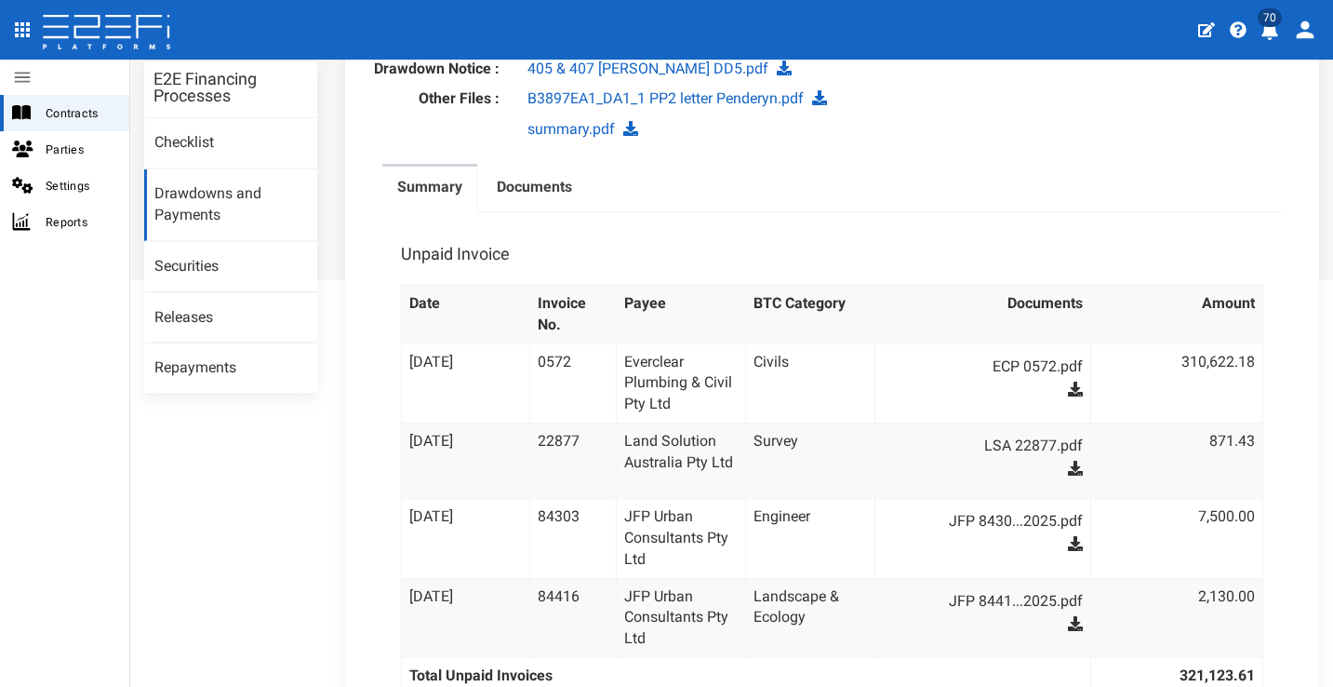
scroll to position [490, 0]
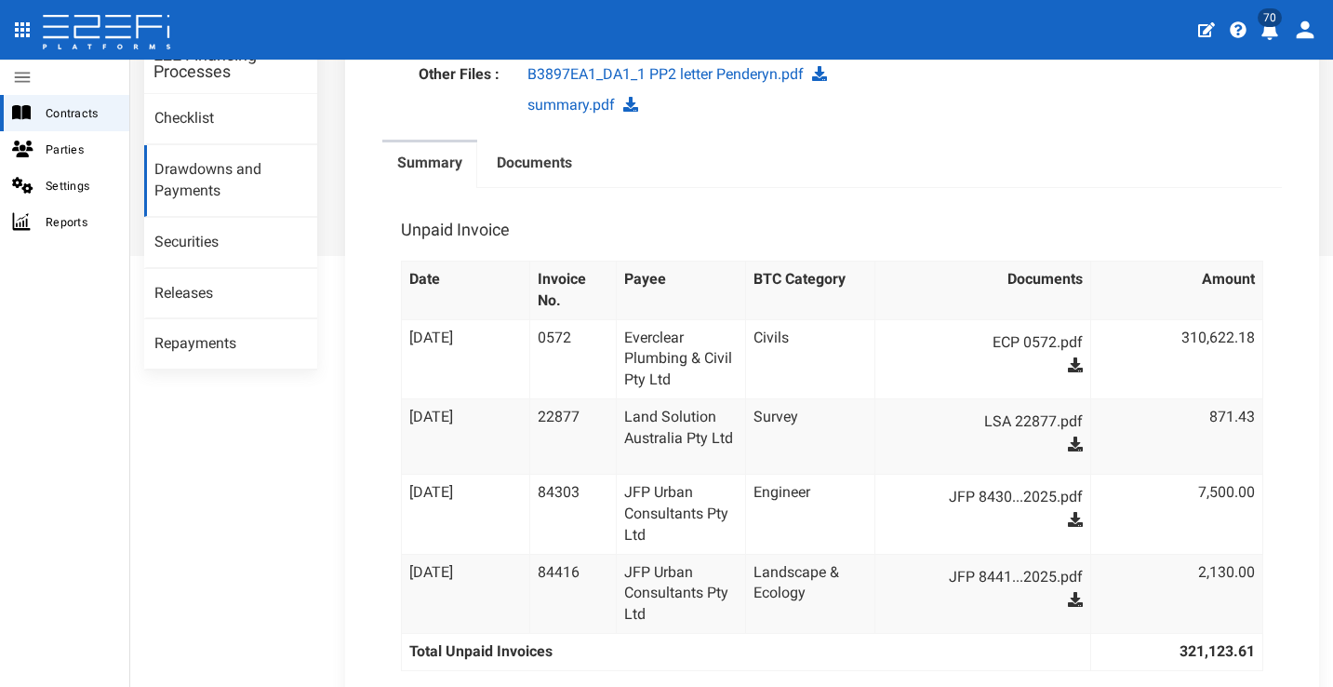
click at [1068, 512] on icon at bounding box center [1075, 519] width 15 height 15
click at [1068, 592] on icon at bounding box center [1075, 599] width 15 height 15
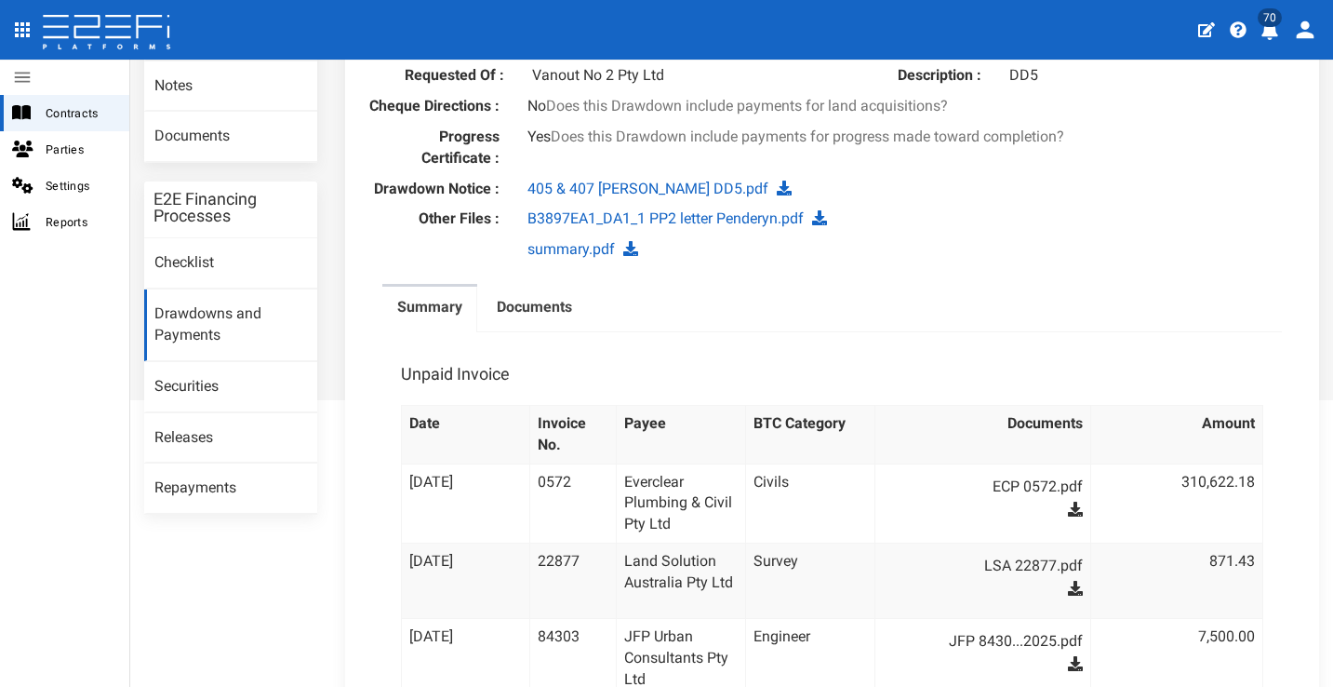
scroll to position [0, 0]
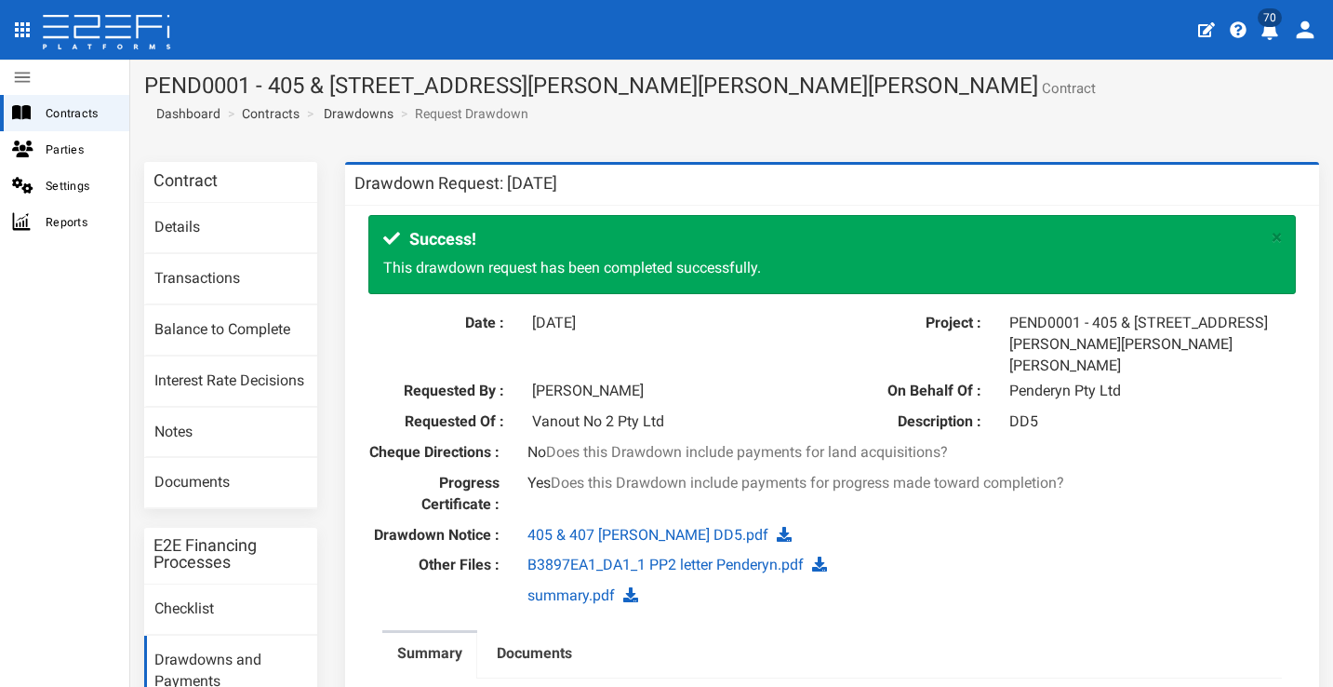
click at [1274, 33] on icon "profile" at bounding box center [1269, 30] width 17 height 19
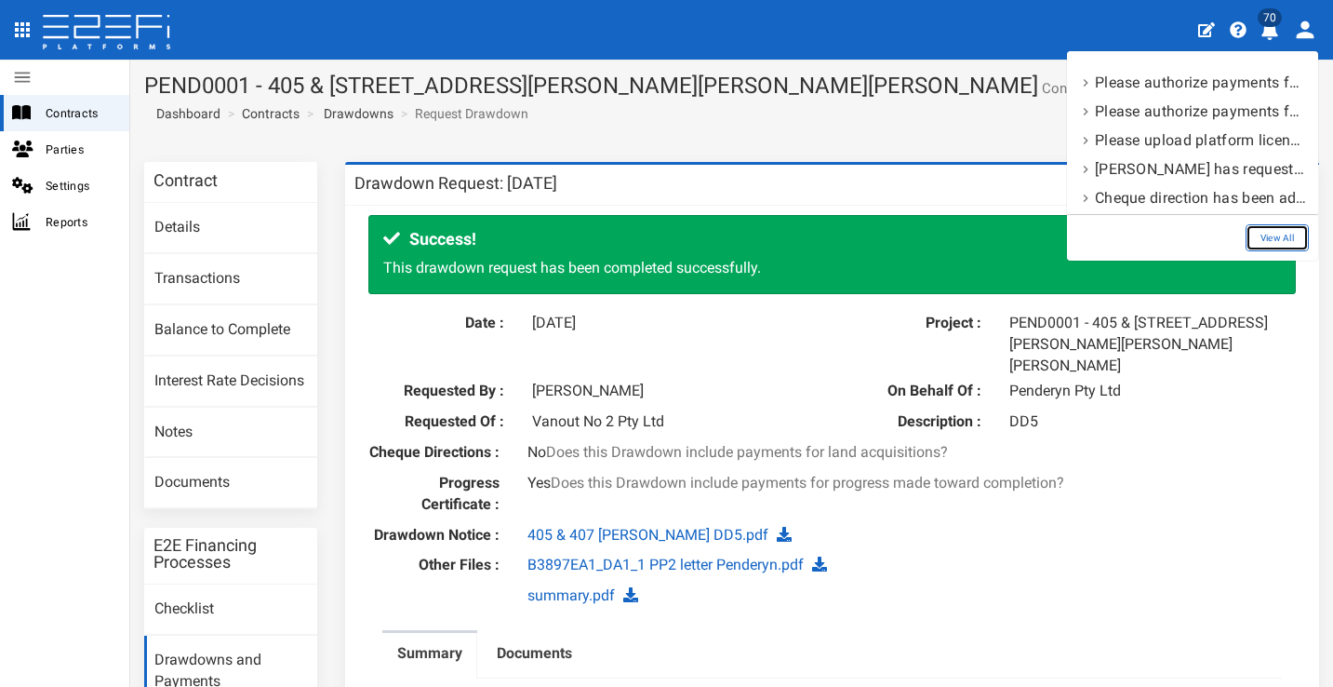
click at [1289, 240] on link "View All" at bounding box center [1277, 237] width 63 height 27
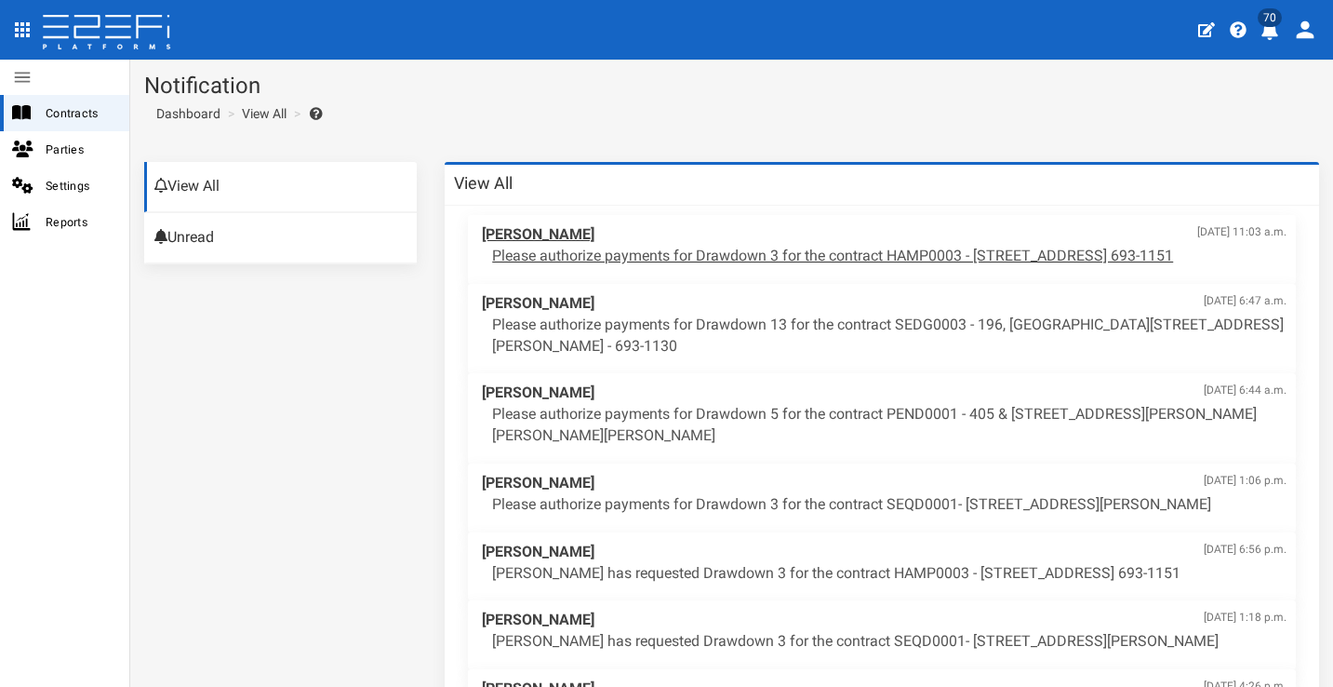
click at [1033, 250] on p "Please authorize payments for Drawdown 3 for the contract HAMP0003 - [STREET_AD…" at bounding box center [889, 256] width 794 height 21
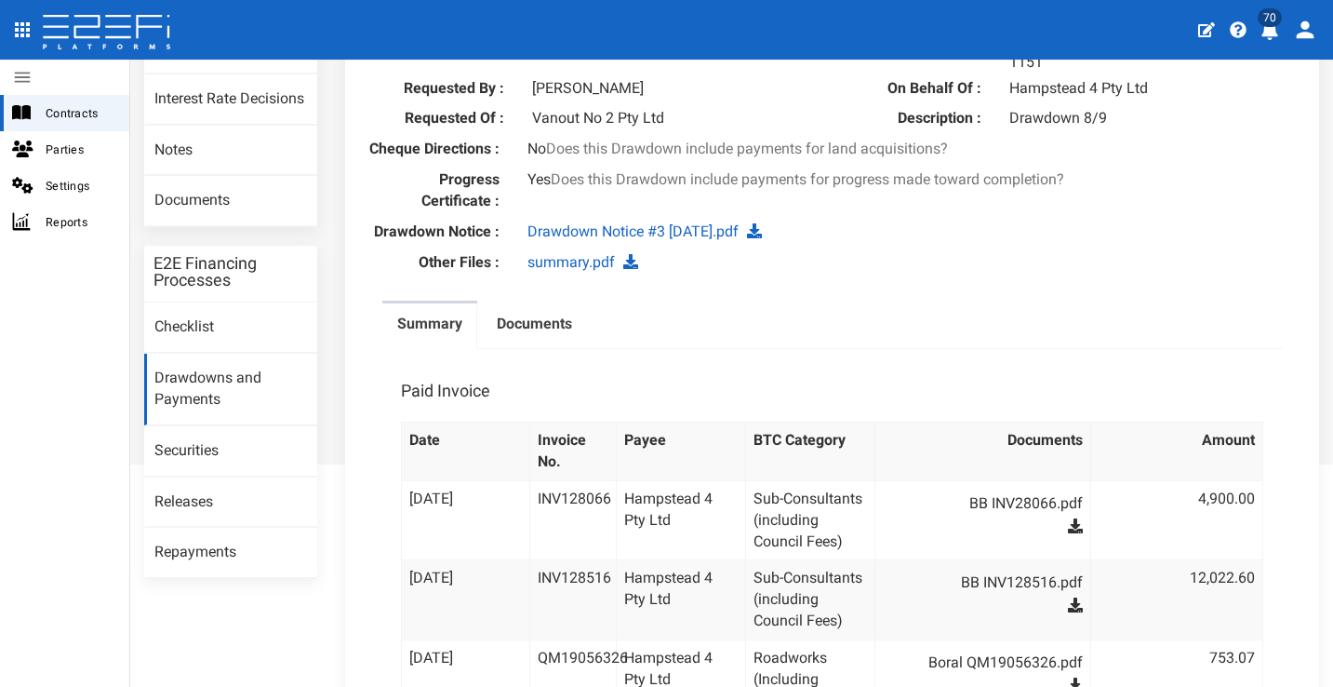
scroll to position [430, 0]
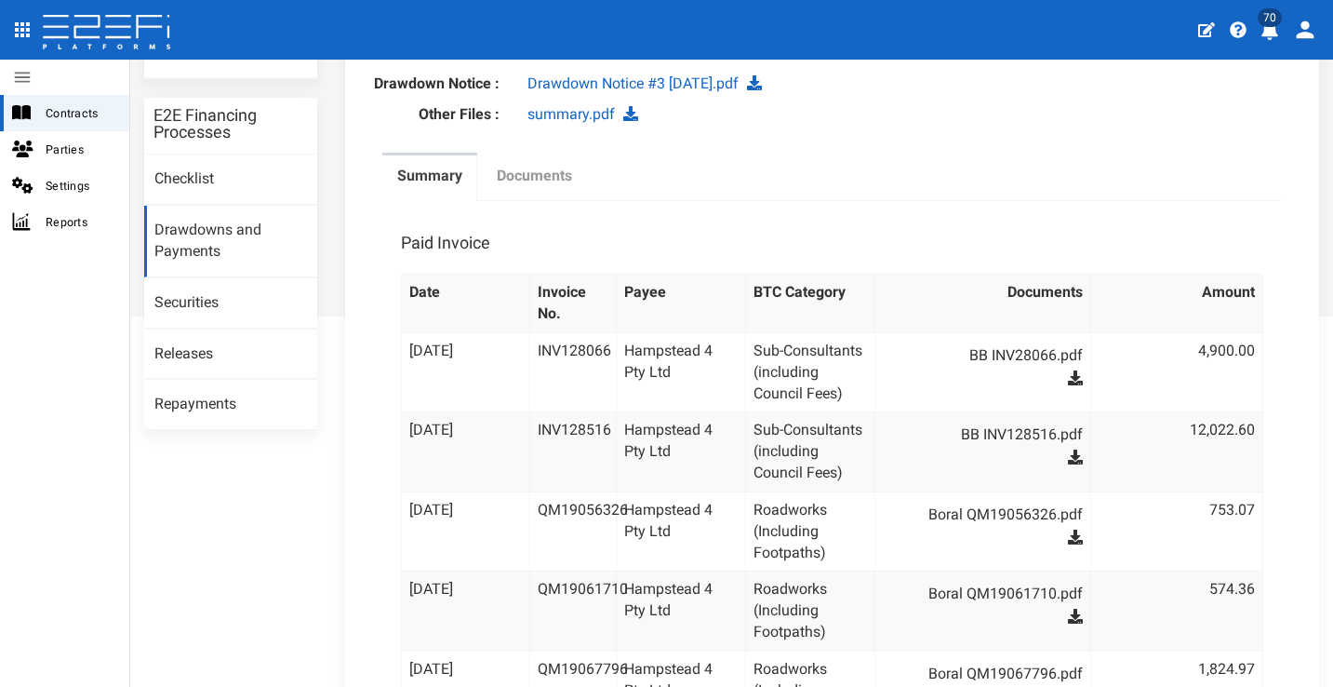
click at [540, 185] on label "Documents" at bounding box center [534, 176] width 75 height 21
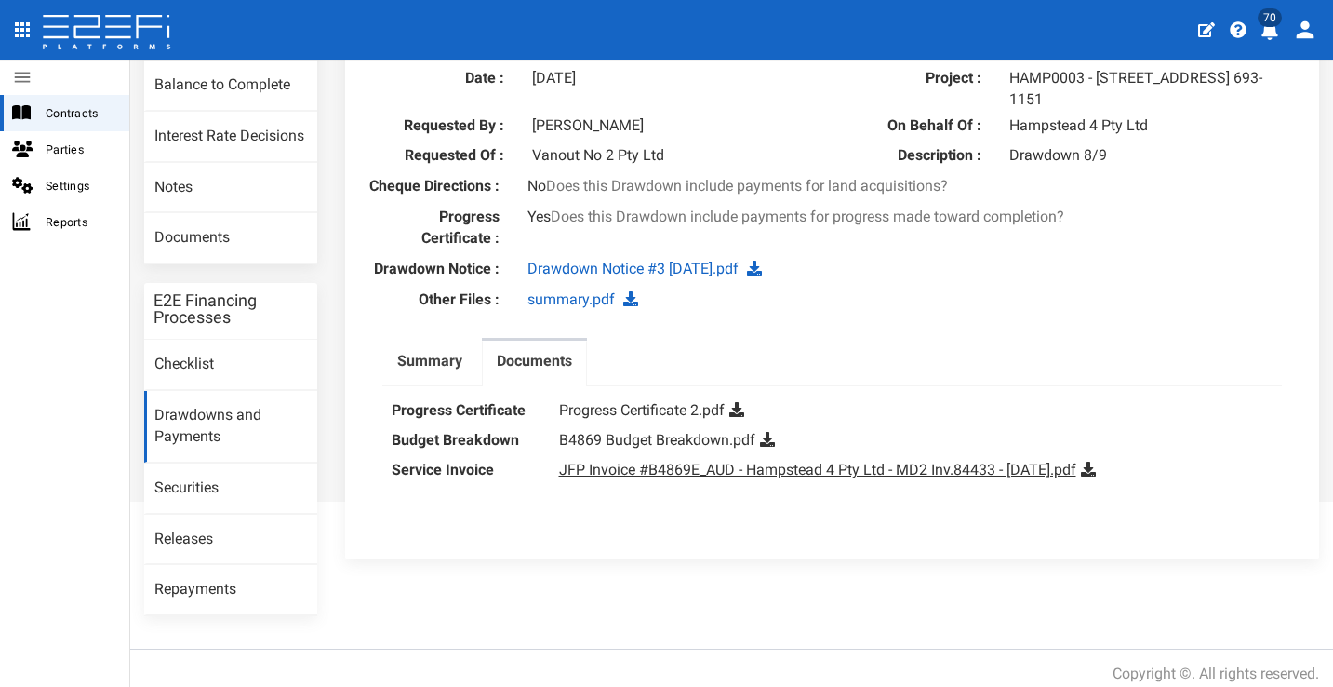
click at [899, 478] on link "JFP Invoice #B4869E_AUD - Hampstead 4 Pty Ltd - MD2 Inv.84433 - September 2025.…" at bounding box center [817, 469] width 517 height 18
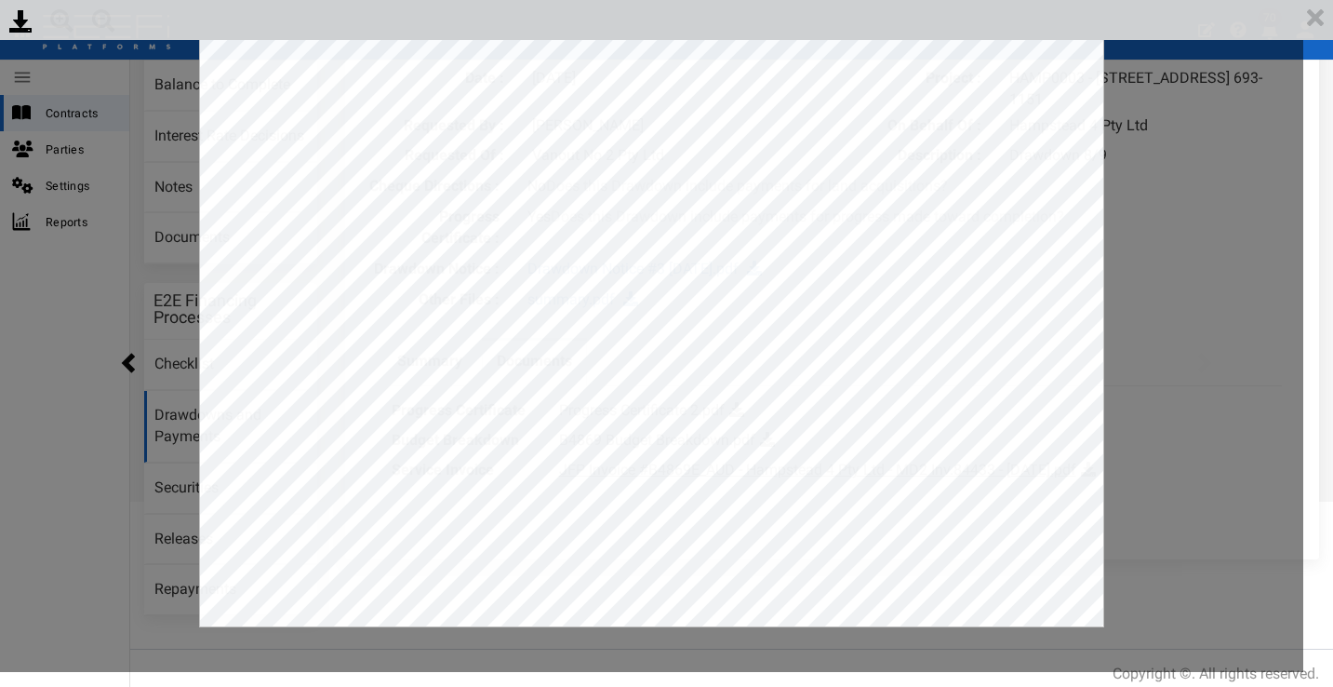
scroll to position [0, 0]
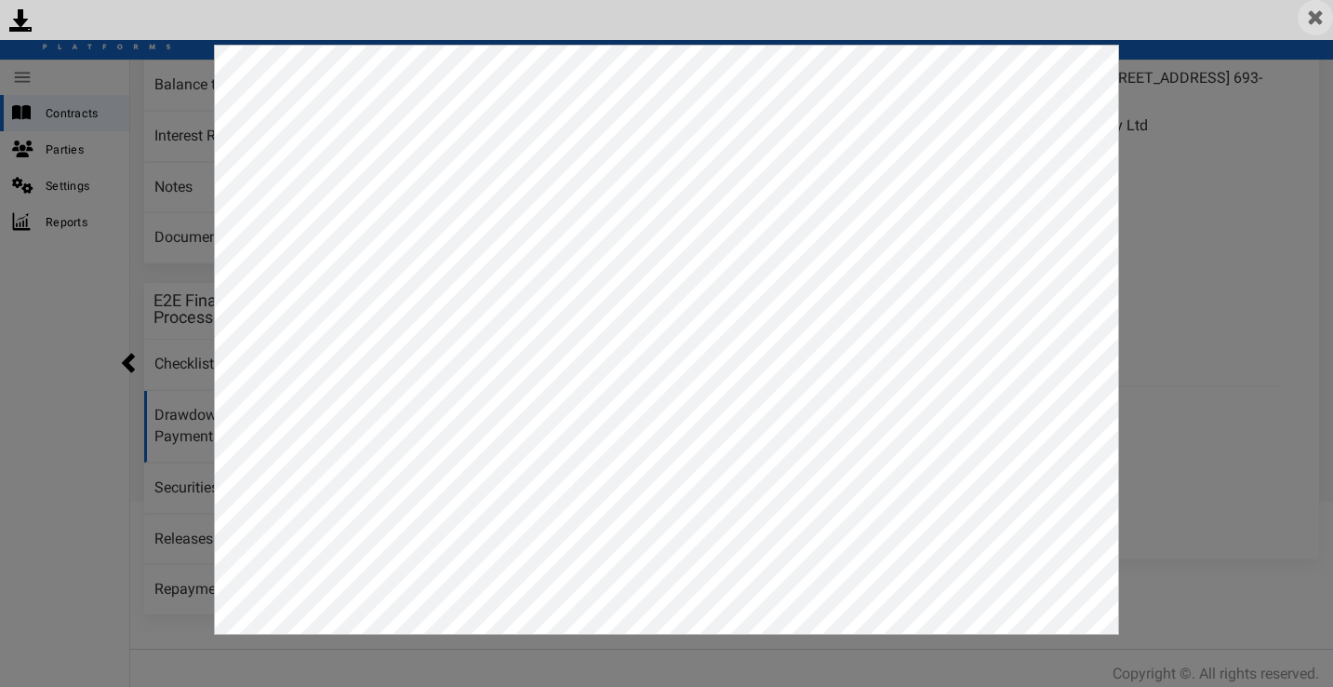
click at [1320, 21] on img at bounding box center [1315, 17] width 35 height 35
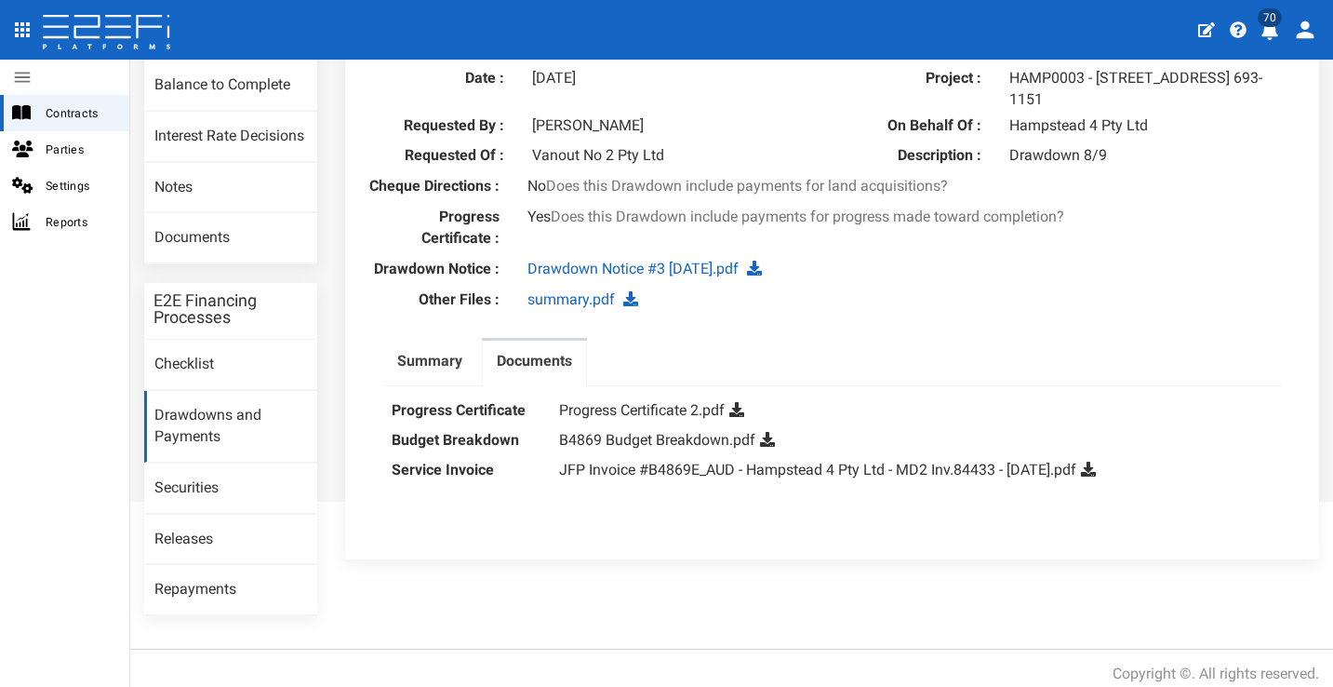
click at [1096, 476] on icon at bounding box center [1088, 468] width 15 height 15
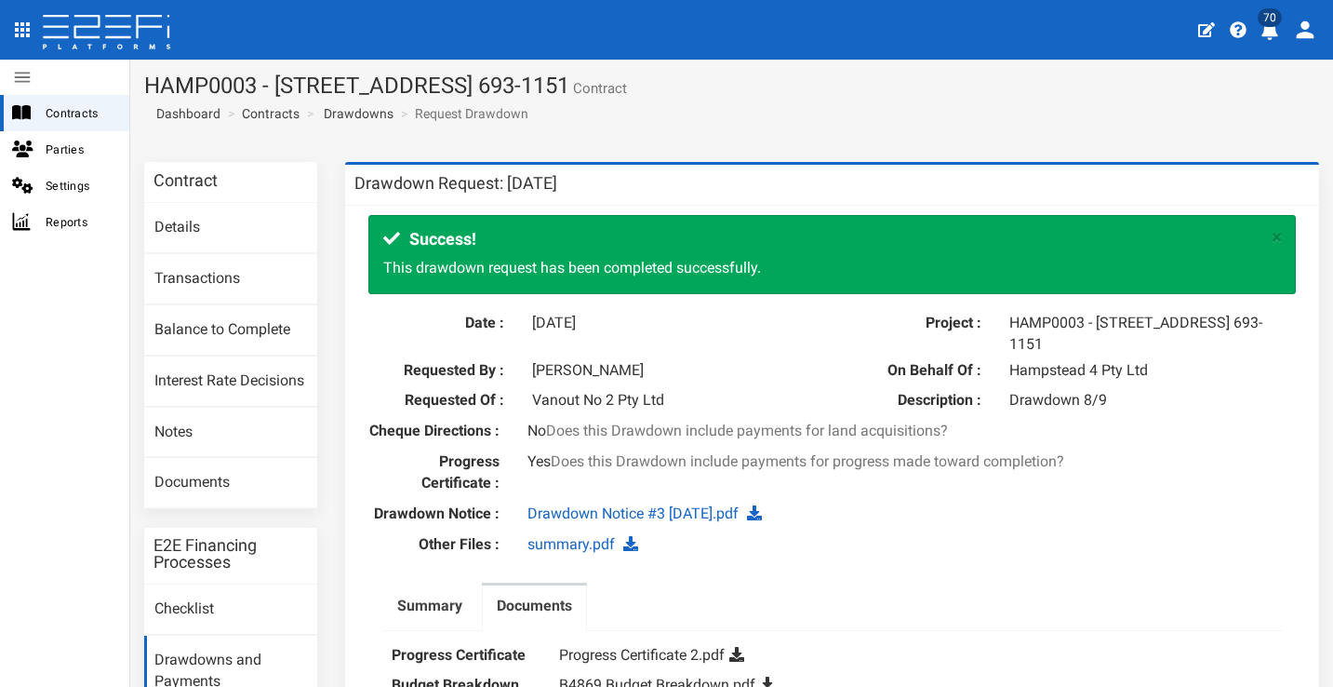
click at [1273, 27] on icon "profile" at bounding box center [1269, 30] width 17 height 19
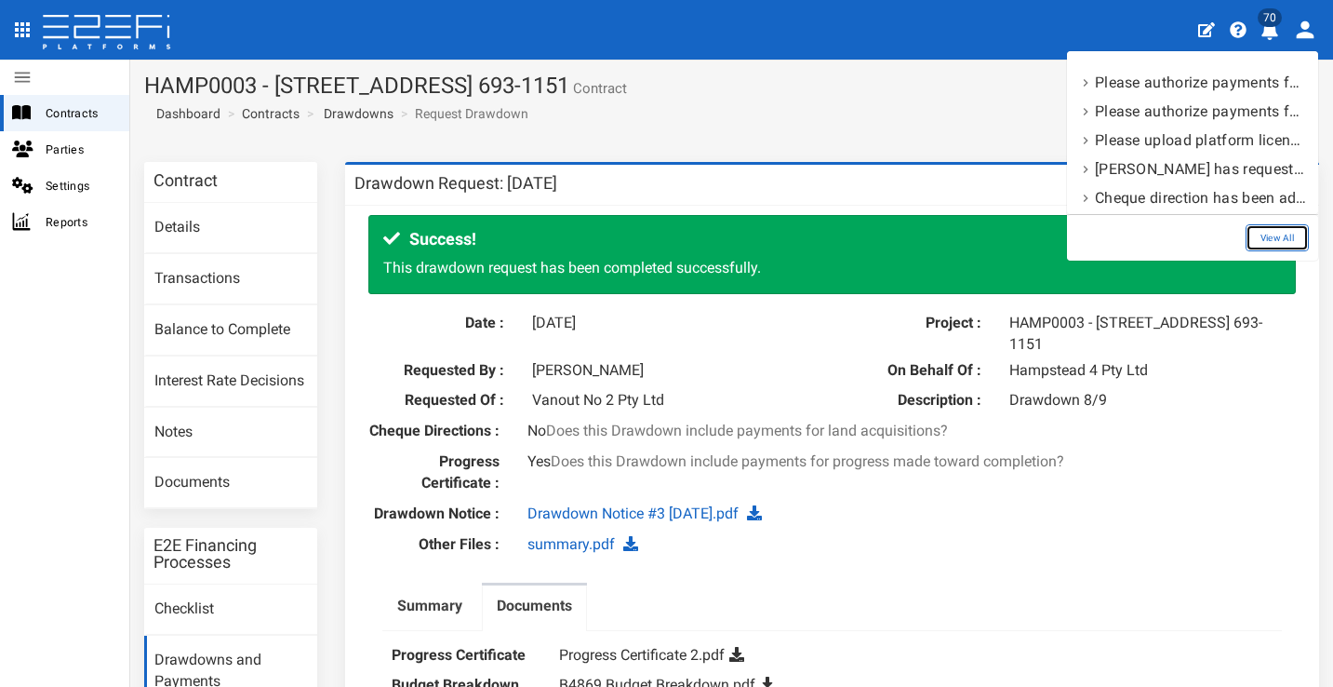
click at [1290, 240] on link "View All" at bounding box center [1277, 237] width 63 height 27
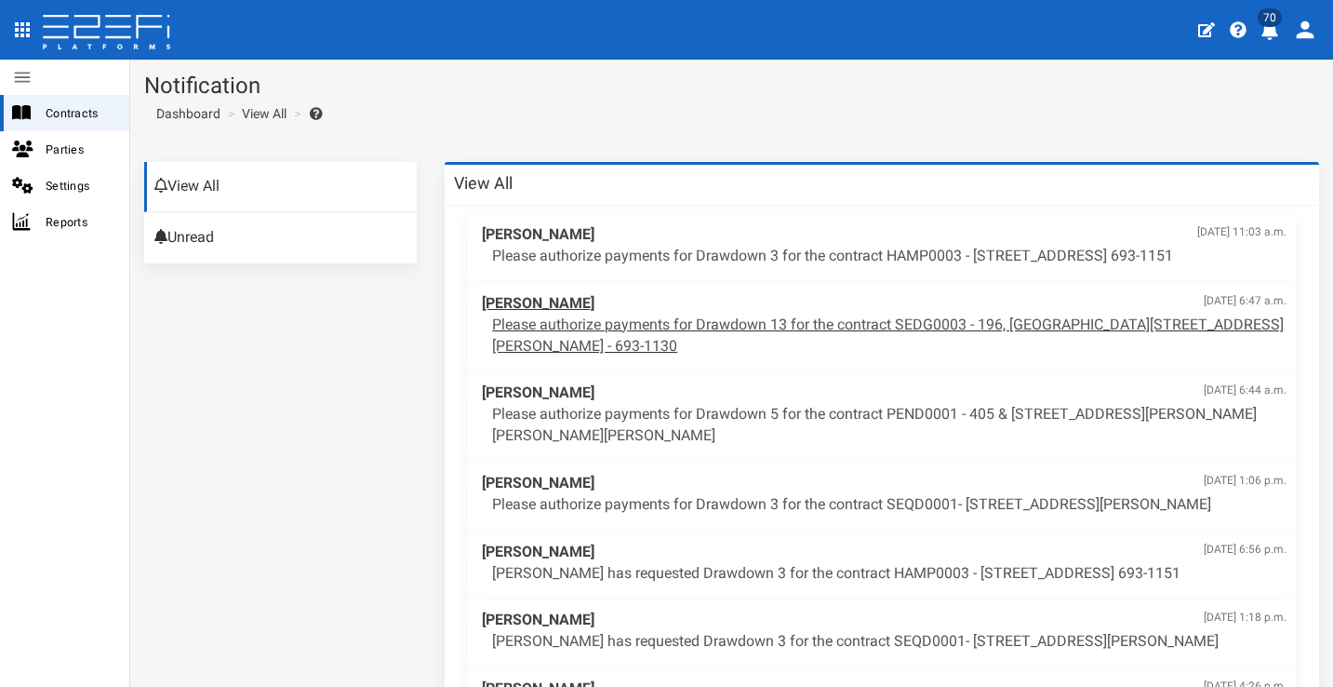
click at [896, 321] on p "Please authorize payments for Drawdown 13 for the contract SEDG0003 - 196, [GEO…" at bounding box center [889, 335] width 794 height 43
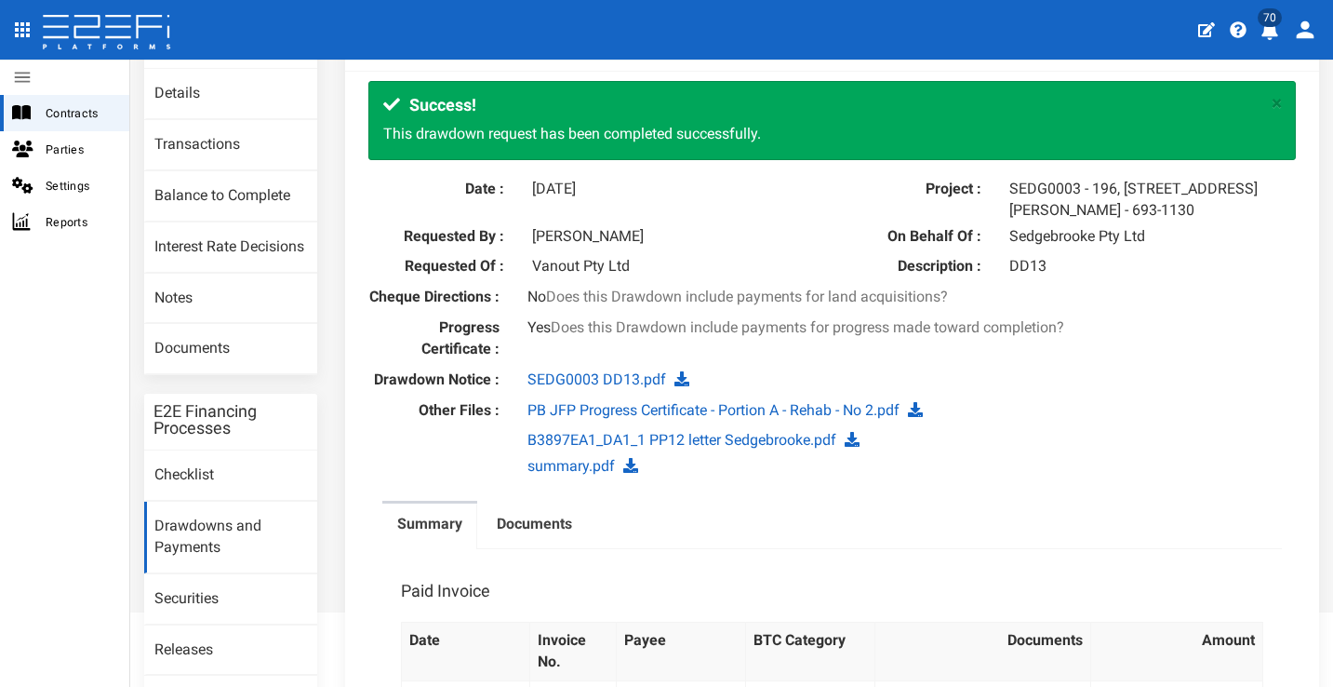
scroll to position [66, 0]
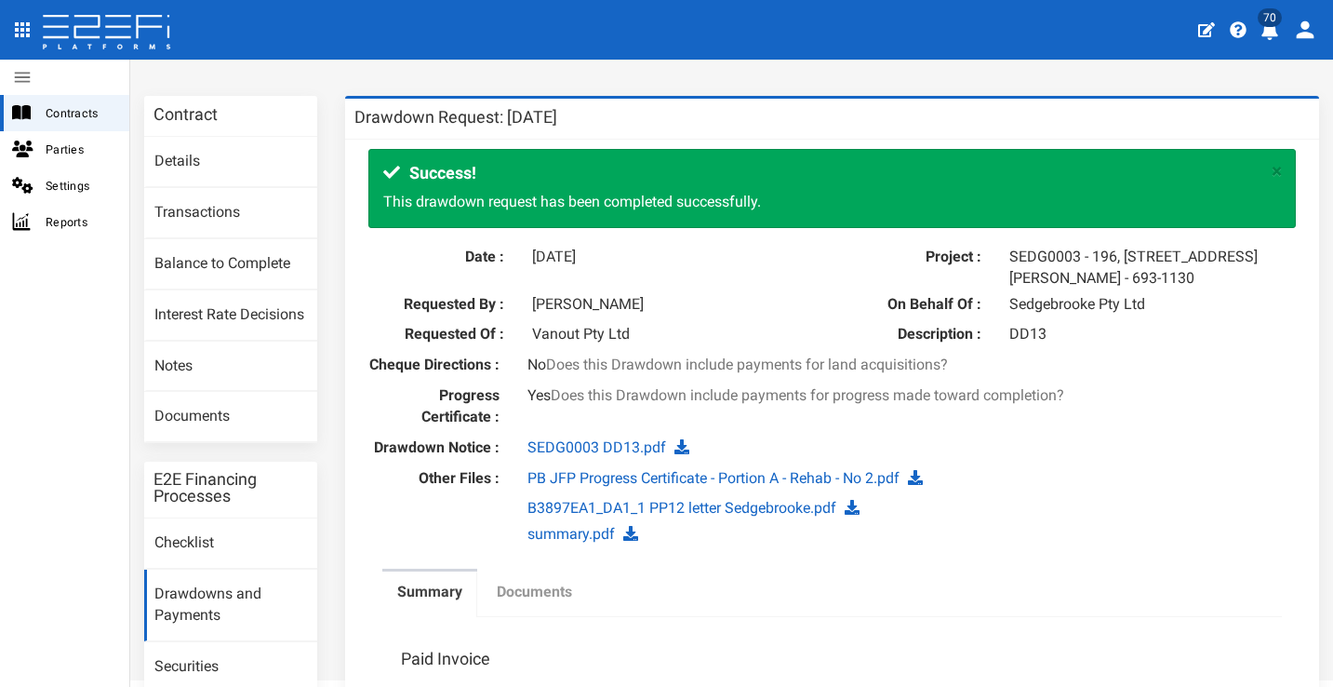
click at [566, 593] on label "Documents" at bounding box center [534, 591] width 75 height 21
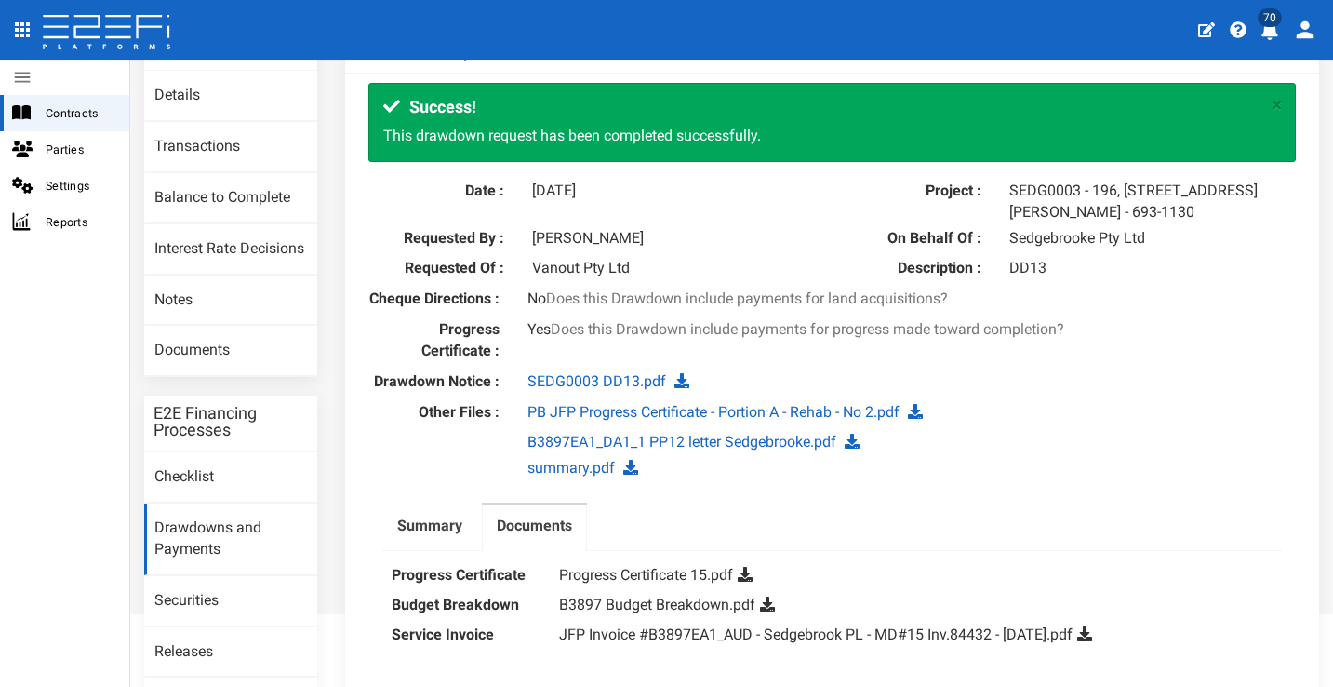
scroll to position [136, 0]
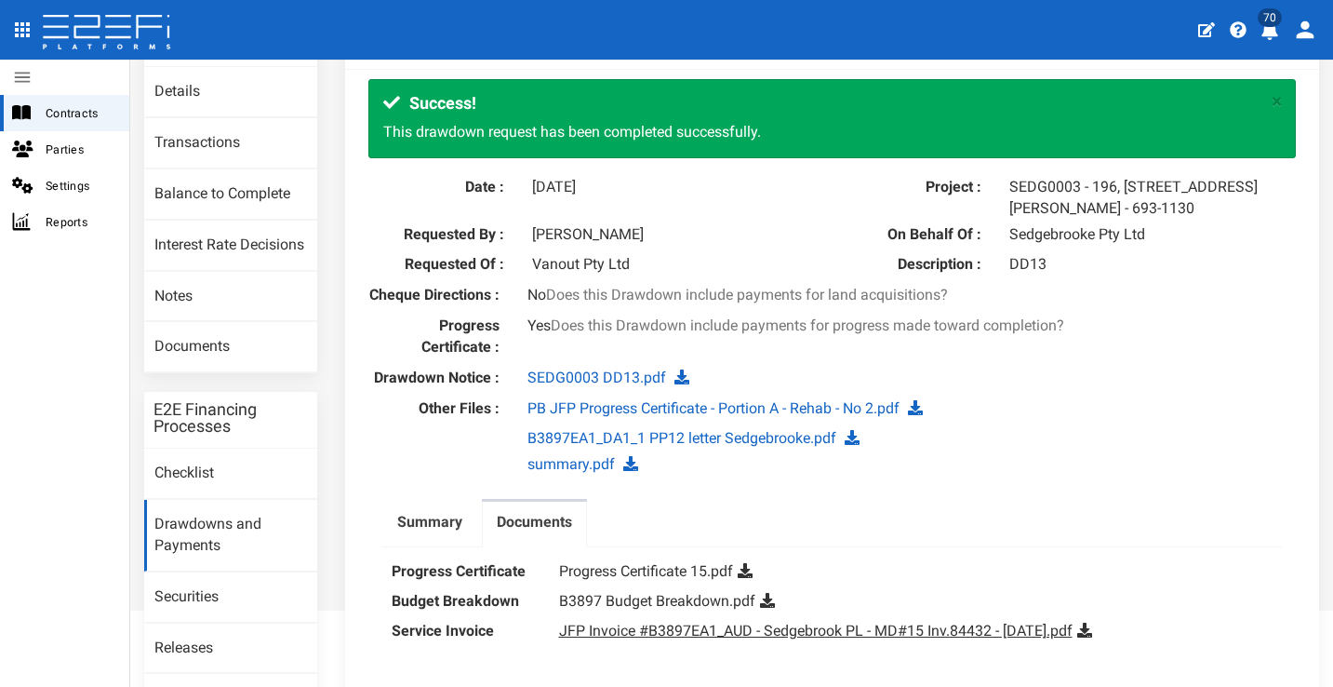
click at [910, 637] on link "JFP Invoice #B3897EA1_AUD - Sedgebrook PL - MD#15 Inv.84432 - September 2025.pdf" at bounding box center [815, 630] width 513 height 18
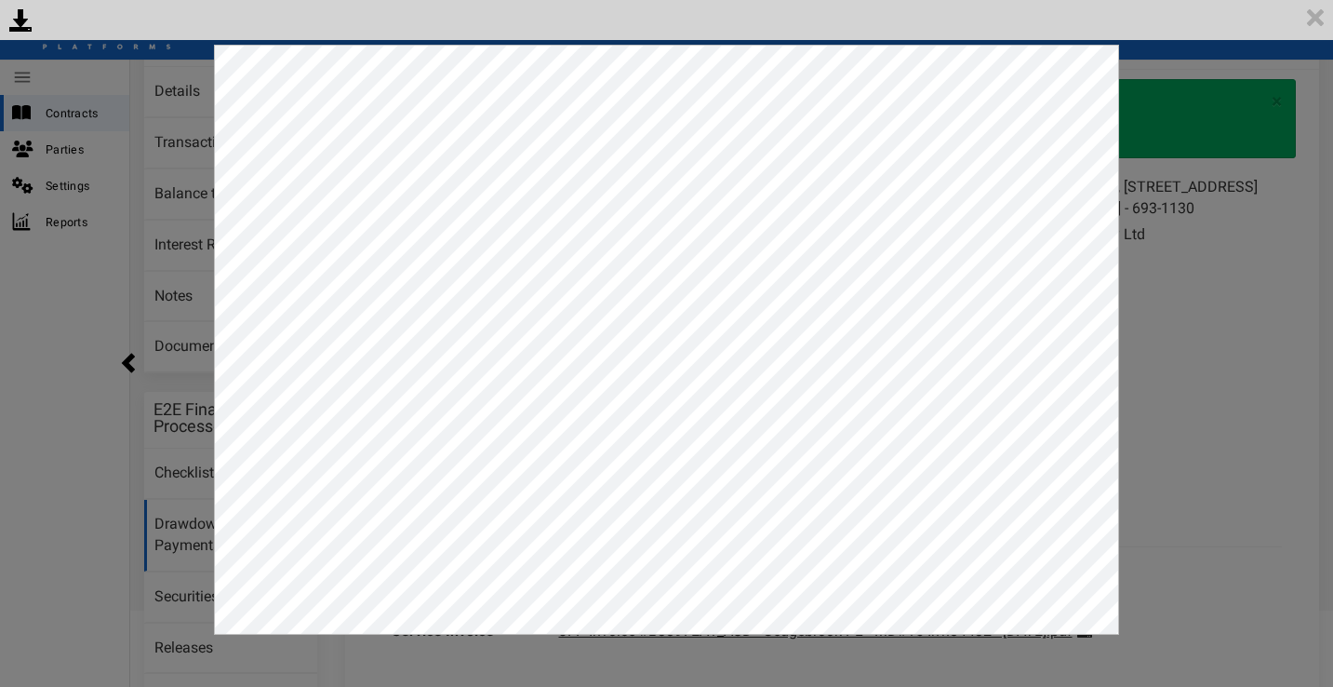
scroll to position [0, 0]
click at [1321, 13] on img at bounding box center [1315, 17] width 35 height 35
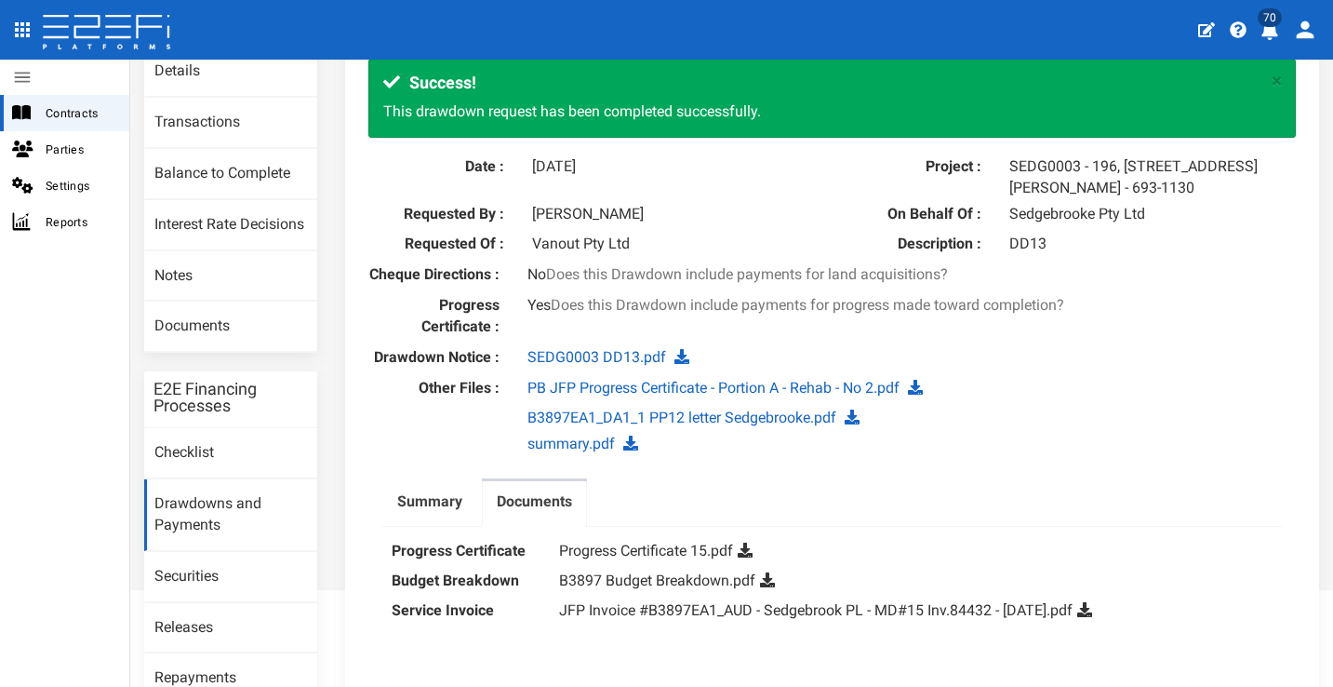
scroll to position [260, 0]
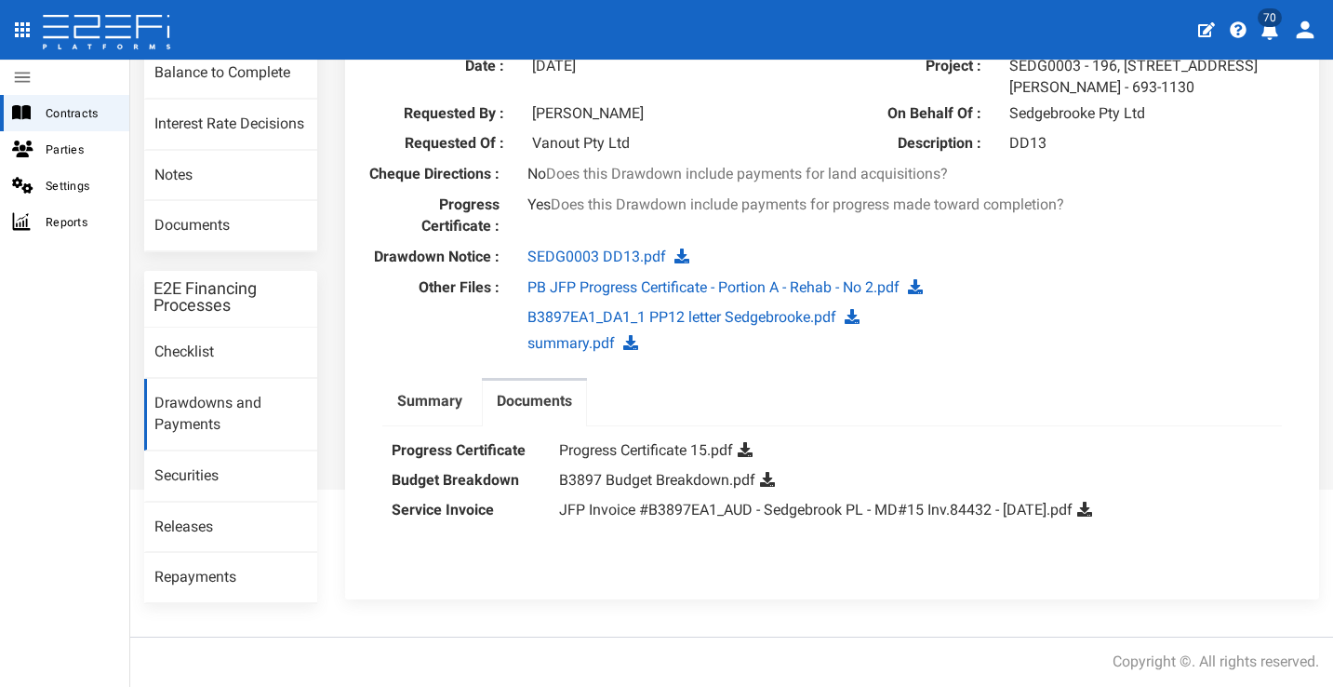
drag, startPoint x: 443, startPoint y: 402, endPoint x: 636, endPoint y: 363, distance: 197.4
click at [443, 402] on label "Summary" at bounding box center [429, 401] width 65 height 21
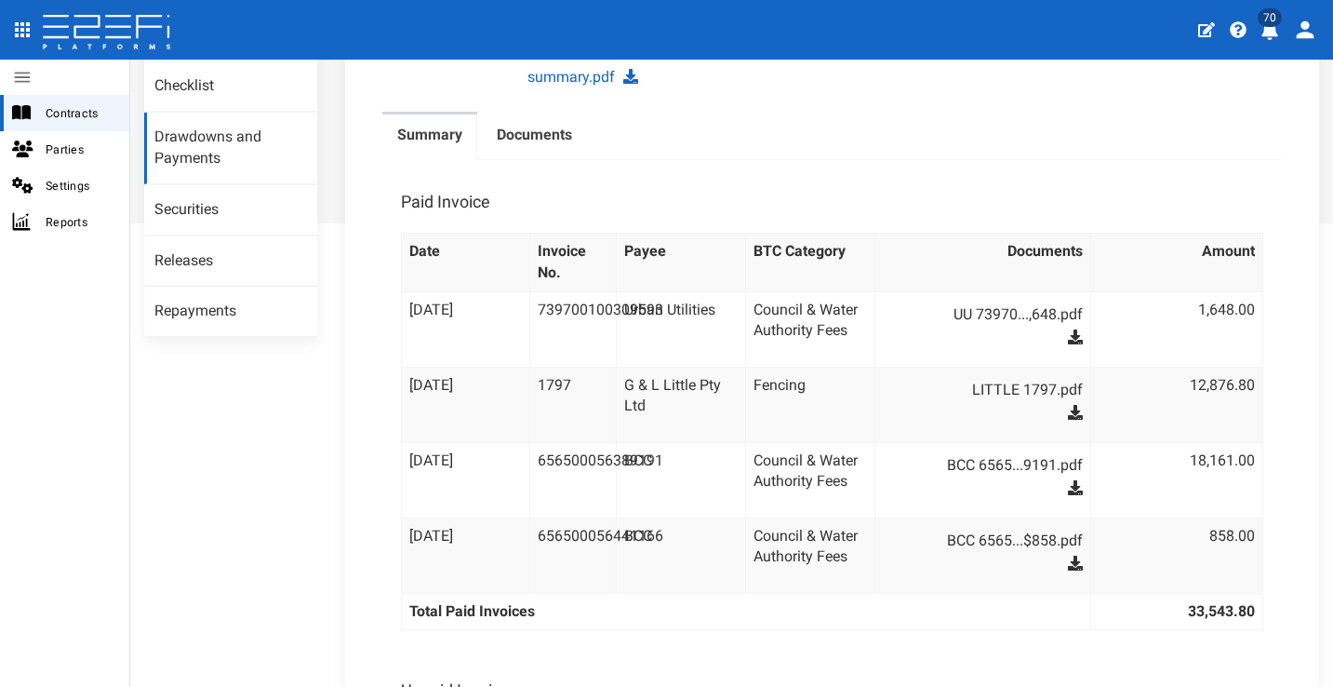
scroll to position [392, 0]
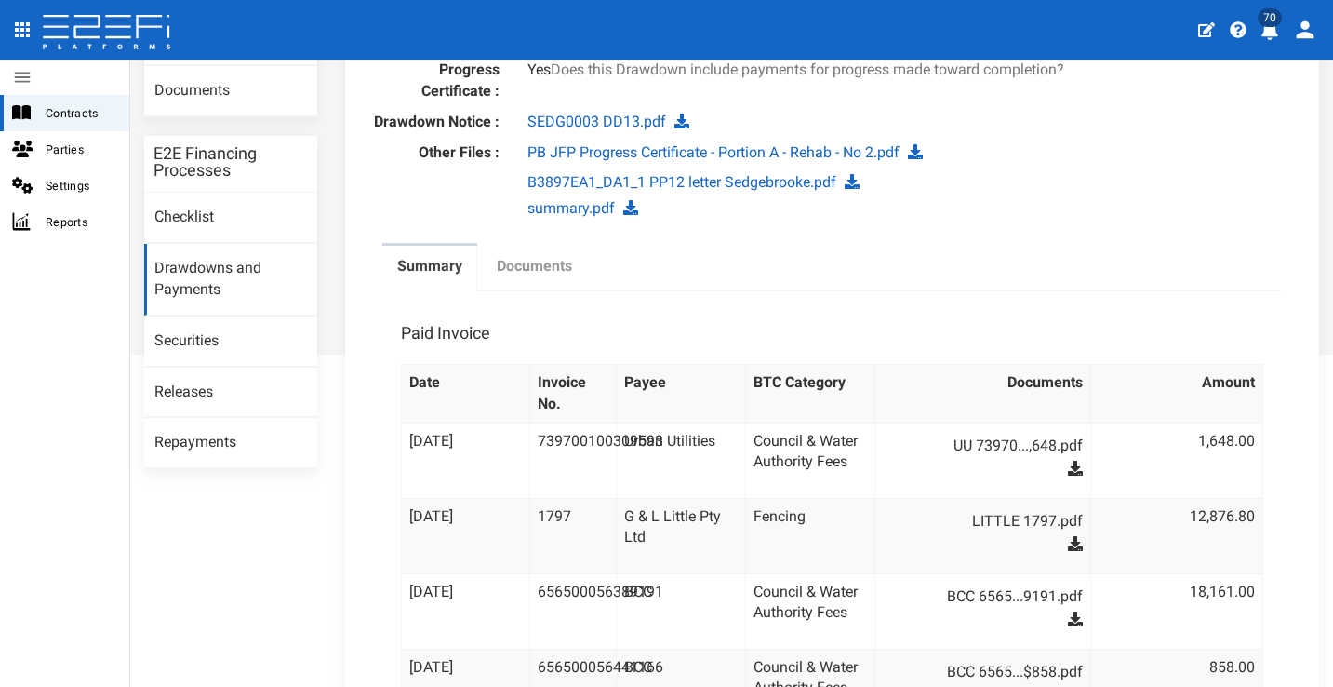
click at [555, 276] on label "Documents" at bounding box center [534, 266] width 75 height 21
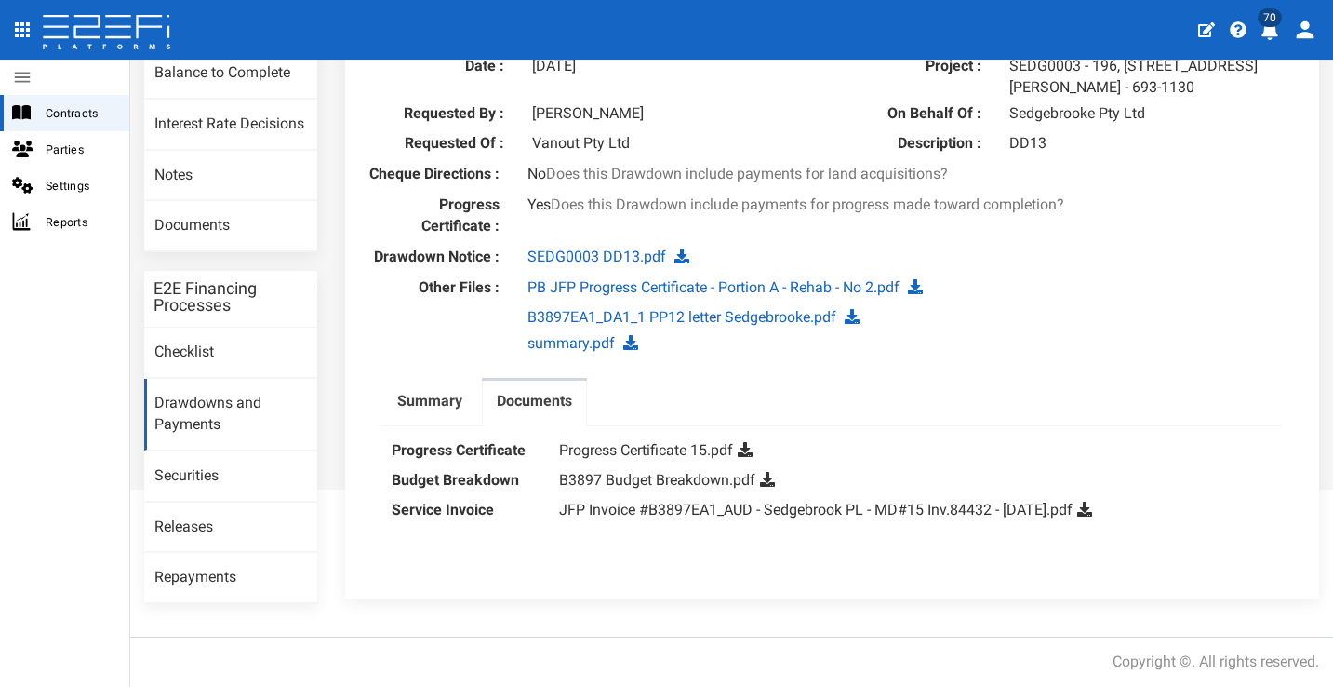
scroll to position [260, 0]
click at [723, 515] on link "JFP Invoice #B3897EA1_AUD - Sedgebrook PL - MD#15 Inv.84432 - [DATE].pdf" at bounding box center [815, 509] width 513 height 18
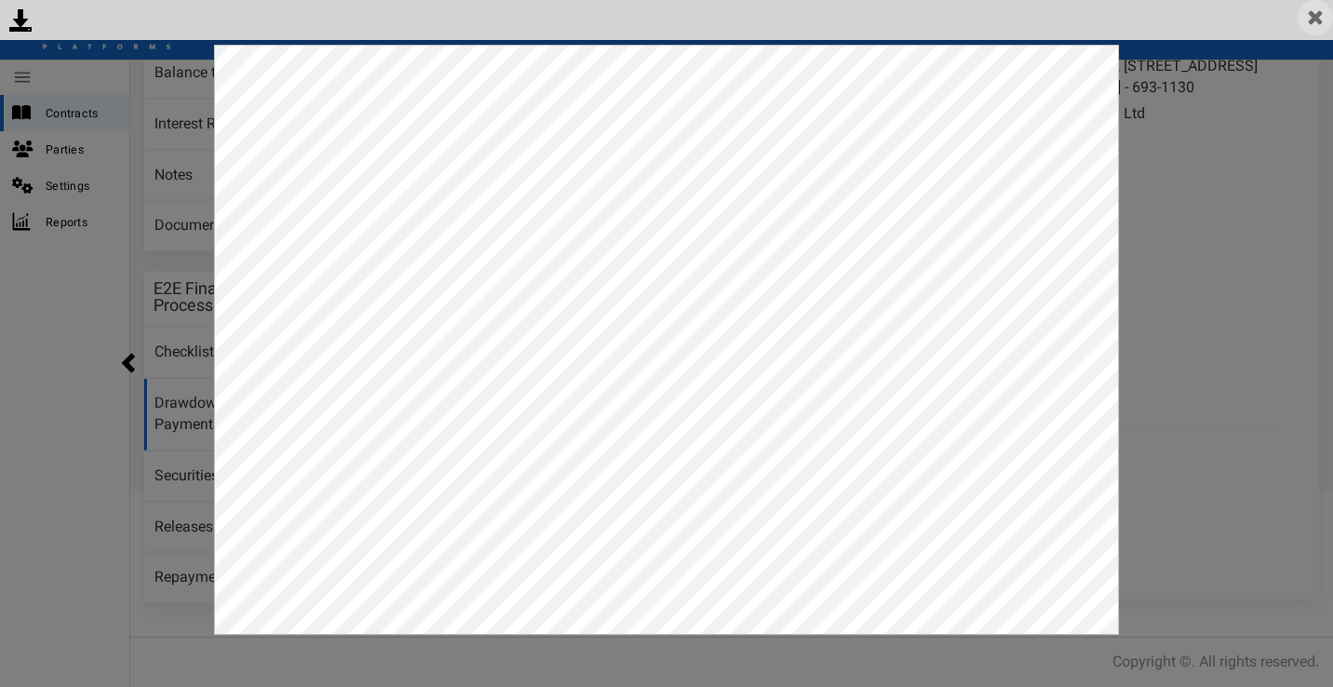
click at [1323, 20] on img at bounding box center [1315, 17] width 35 height 35
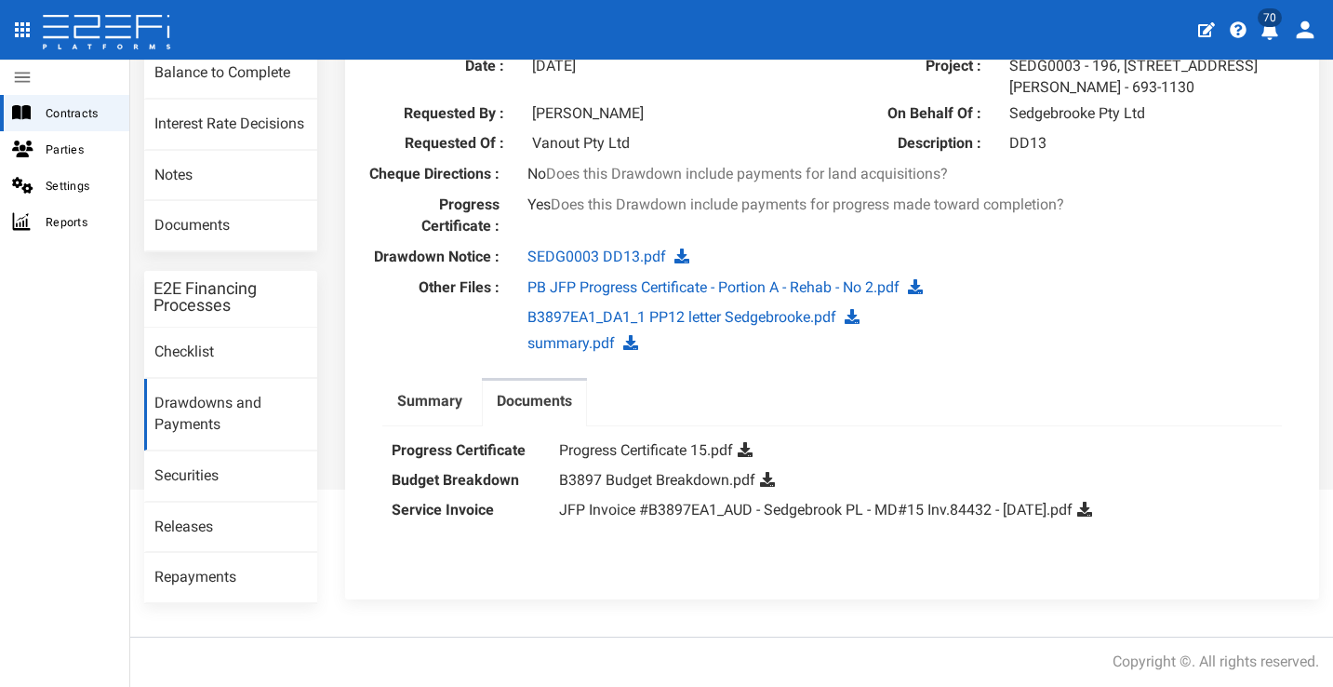
click at [1266, 242] on div "Progress Certificate : Yes Does this Drawdown include payments for progress mad…" at bounding box center [832, 217] width 956 height 47
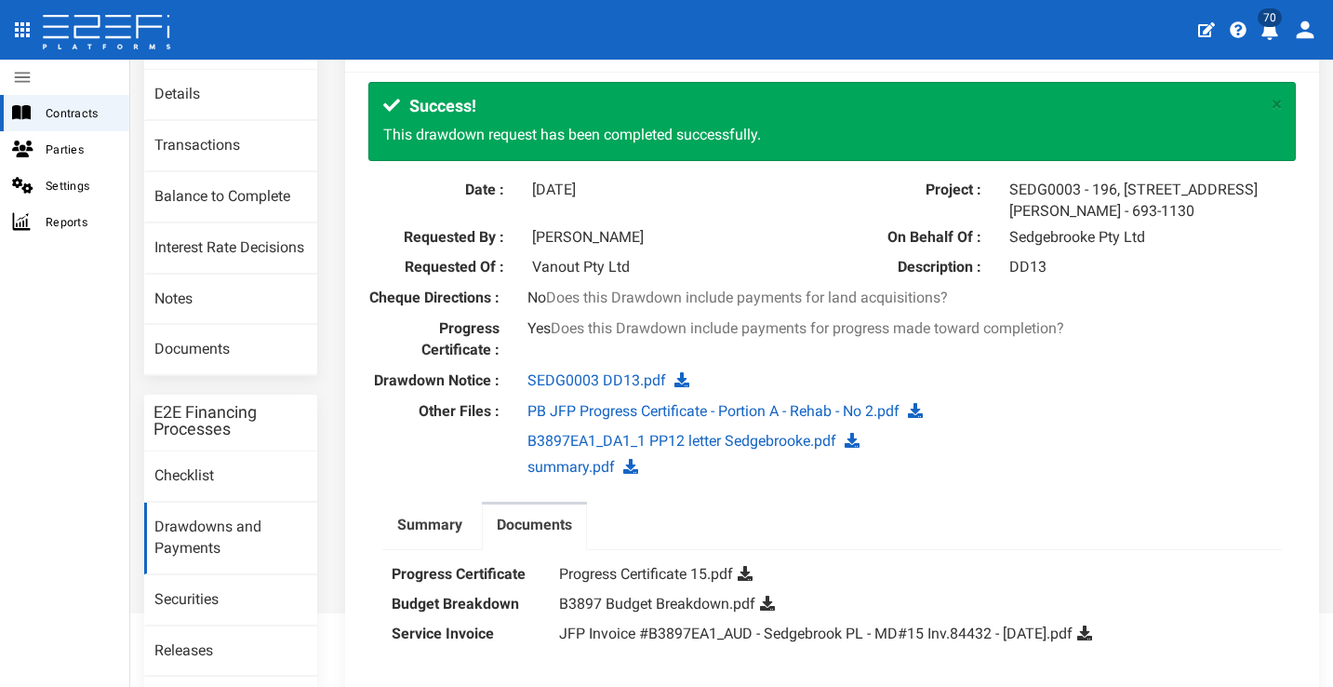
scroll to position [0, 0]
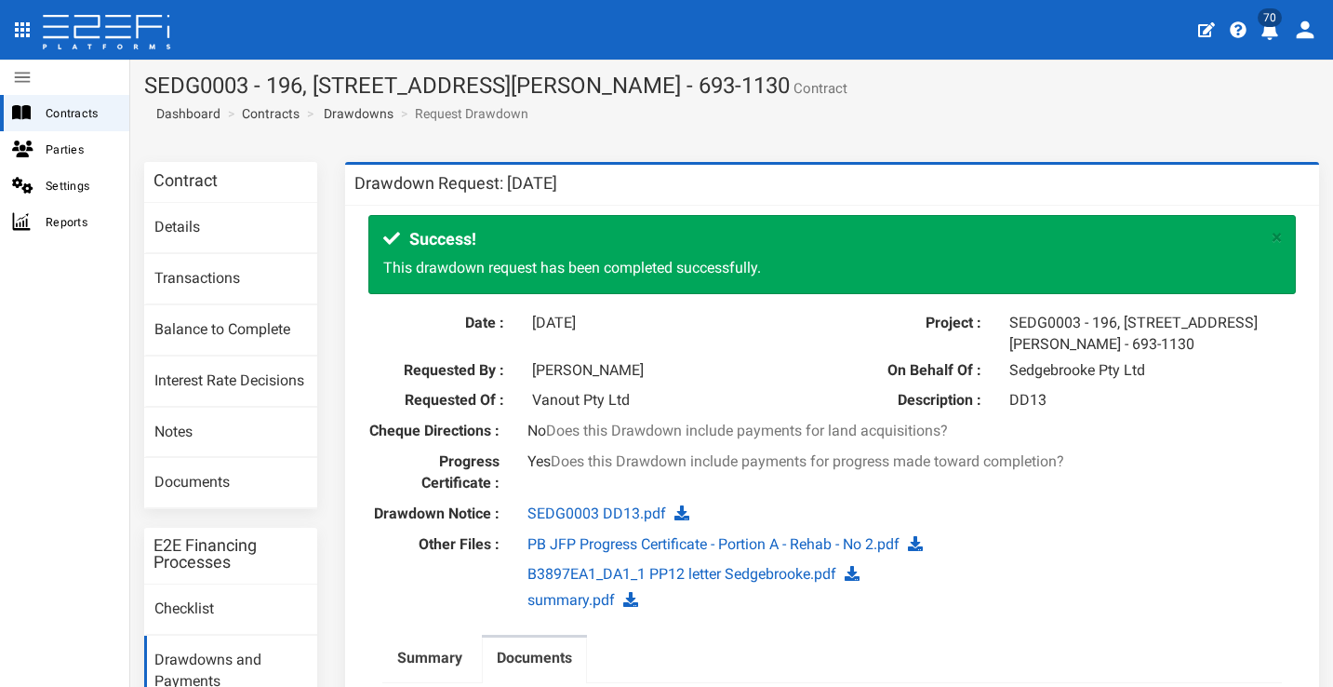
click at [1266, 37] on icon "profile" at bounding box center [1269, 30] width 19 height 19
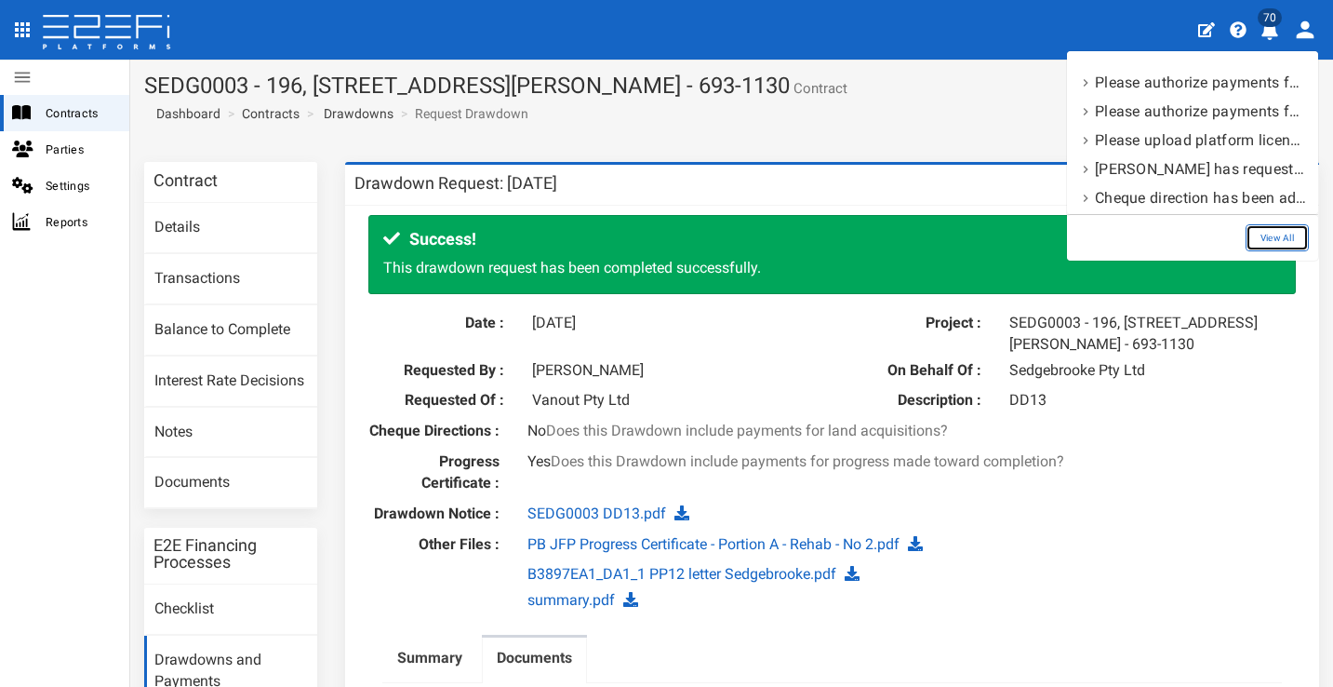
click at [1294, 237] on link "View All" at bounding box center [1277, 237] width 63 height 27
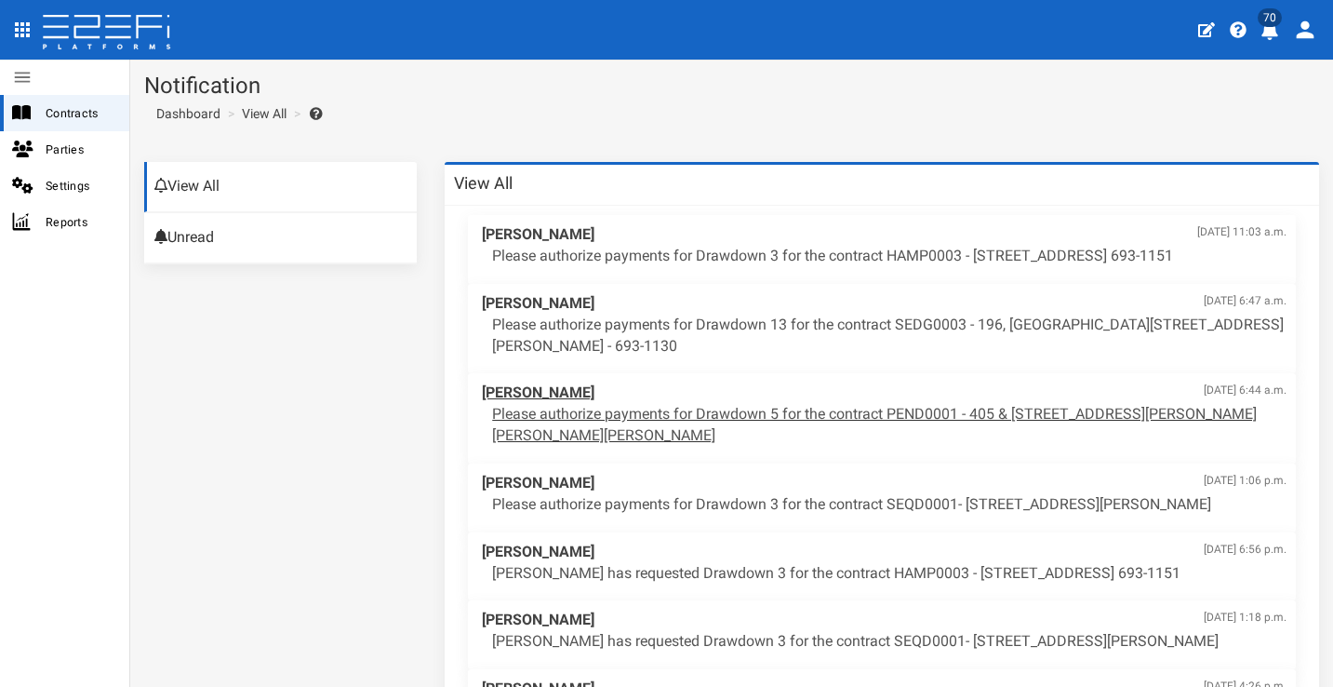
click at [1012, 416] on p "Please authorize payments for Drawdown 5 for the contract PEND0001 - 405 & [STR…" at bounding box center [889, 425] width 794 height 43
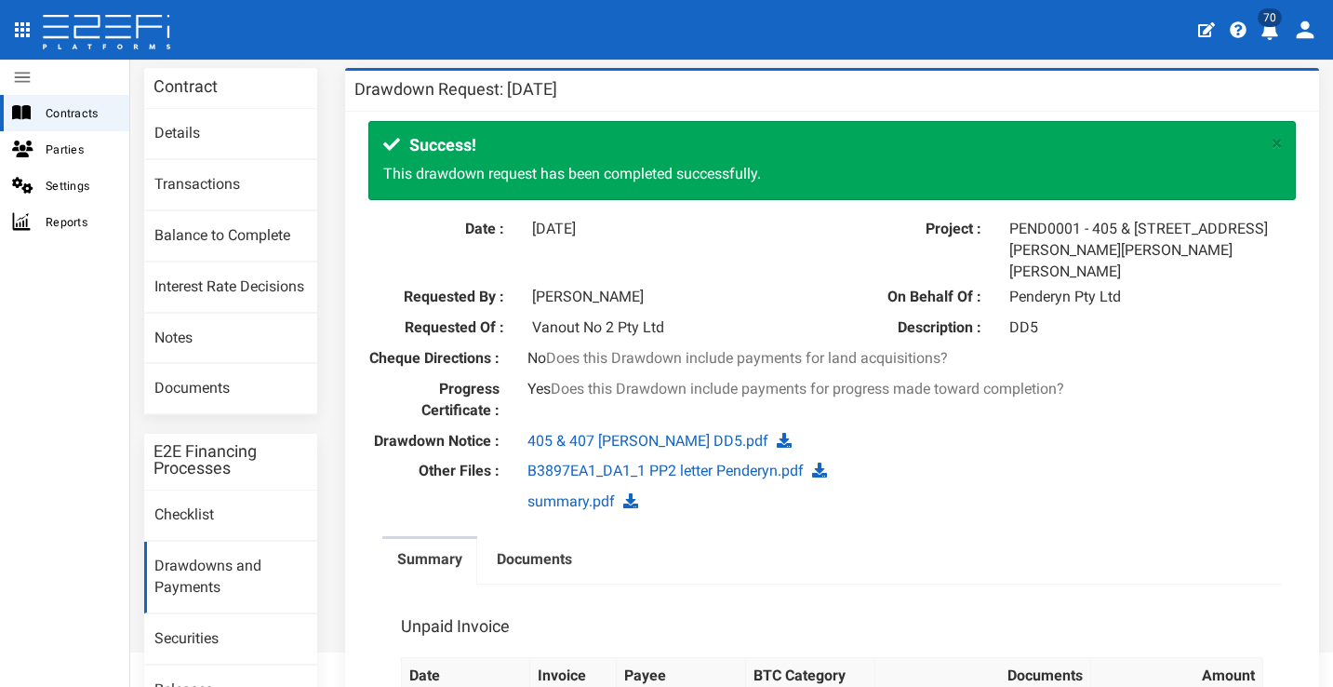
scroll to position [98, 0]
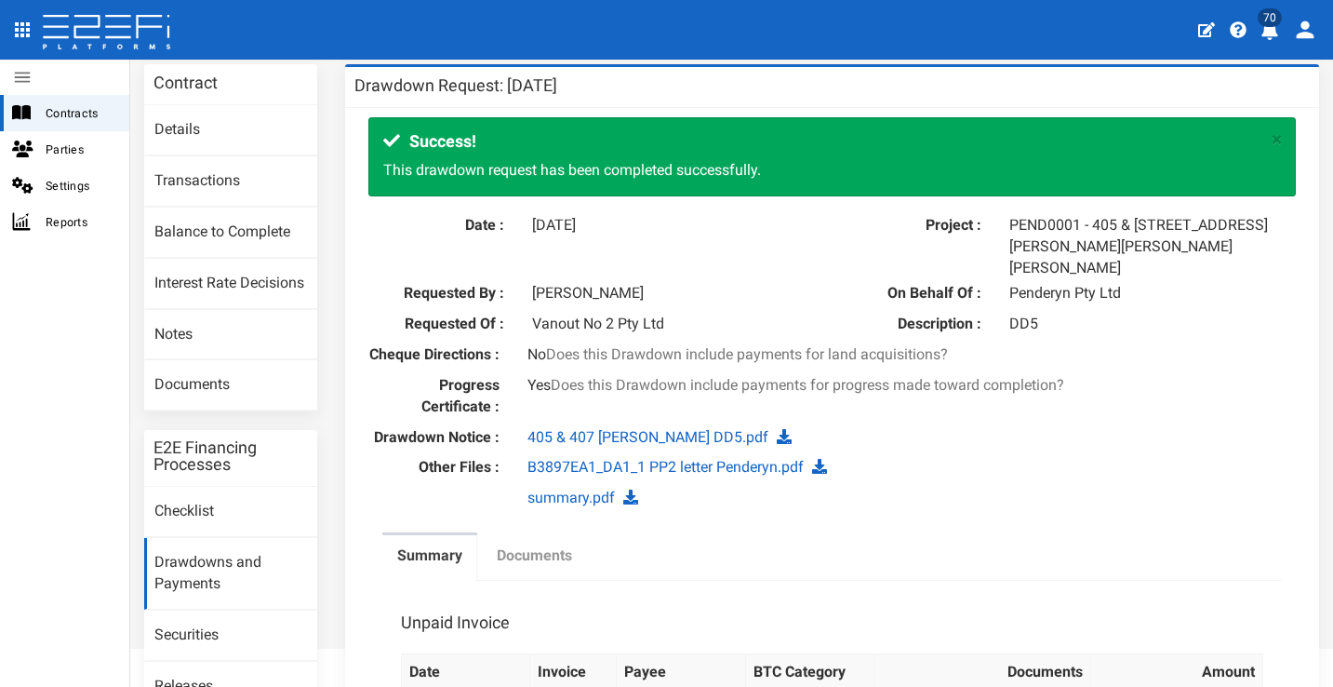
click at [540, 545] on label "Documents" at bounding box center [534, 555] width 75 height 21
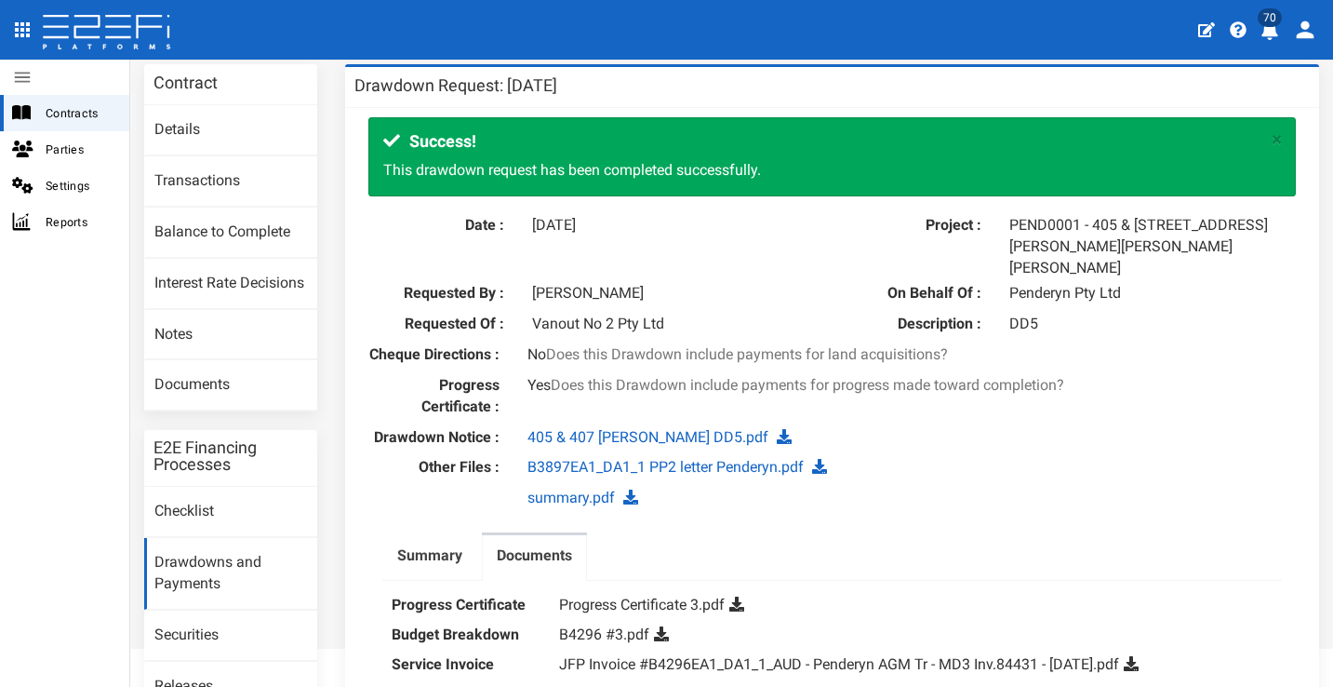
scroll to position [236, 0]
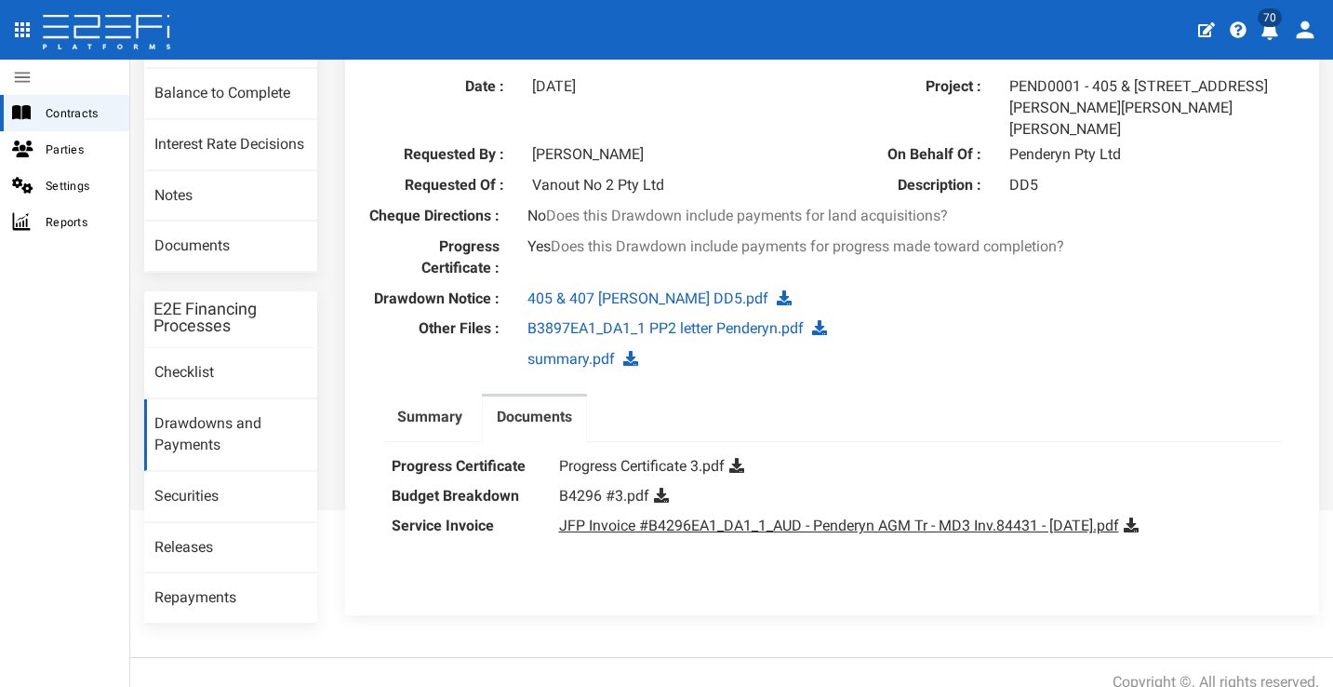
click at [846, 516] on link "JFP Invoice #B4296EA1_DA1_1_AUD - Penderyn AGM Tr - MD3 Inv.84431 - Sept 2025.p…" at bounding box center [839, 525] width 560 height 18
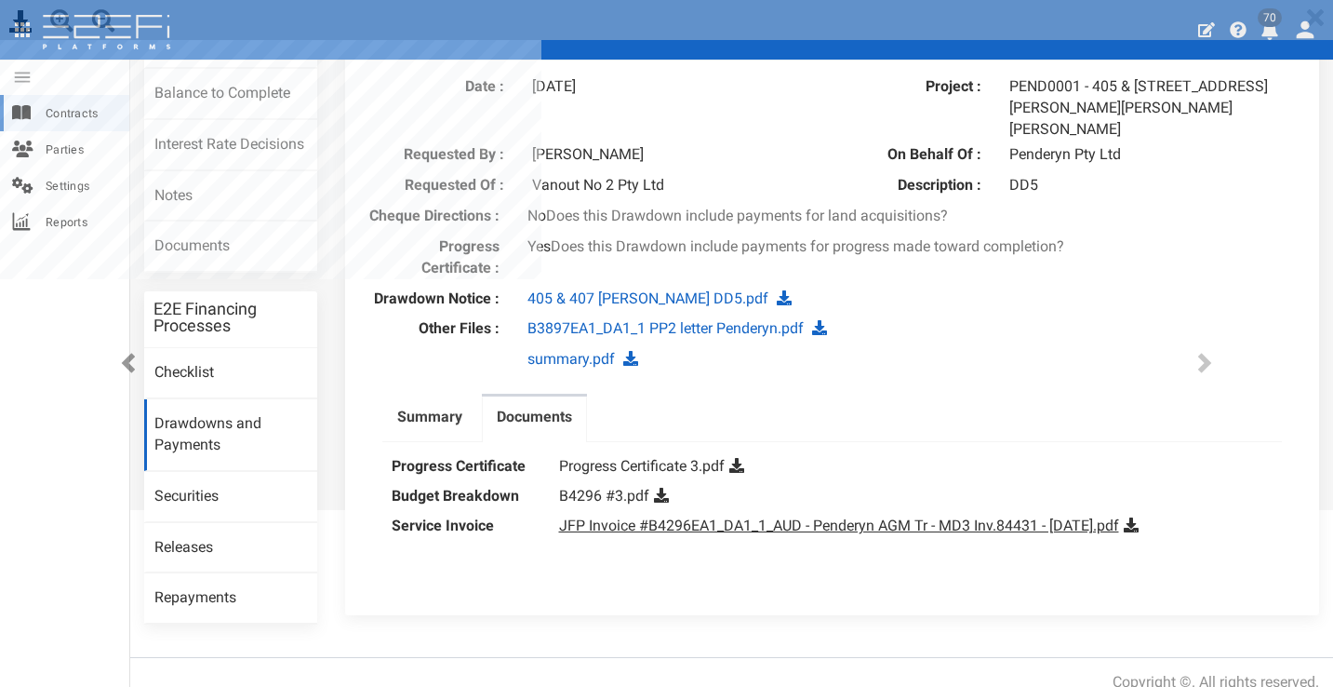
scroll to position [0, 0]
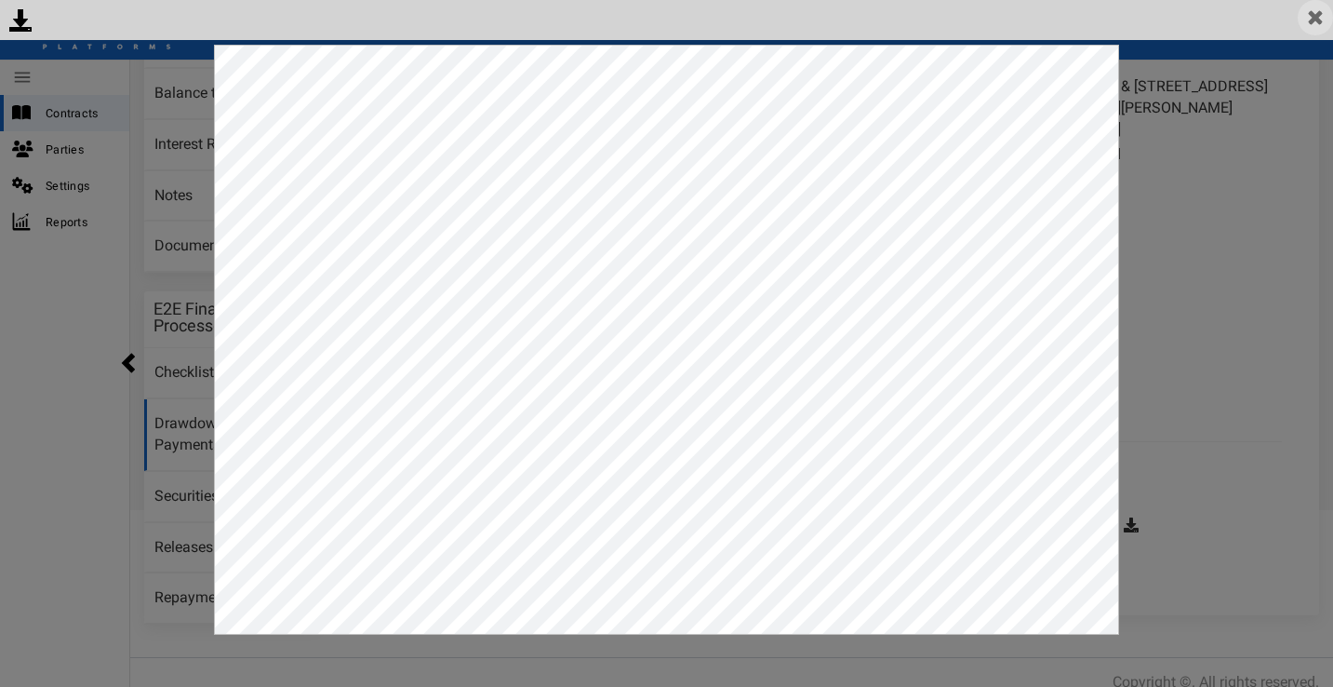
click at [1306, 28] on img at bounding box center [1315, 17] width 35 height 35
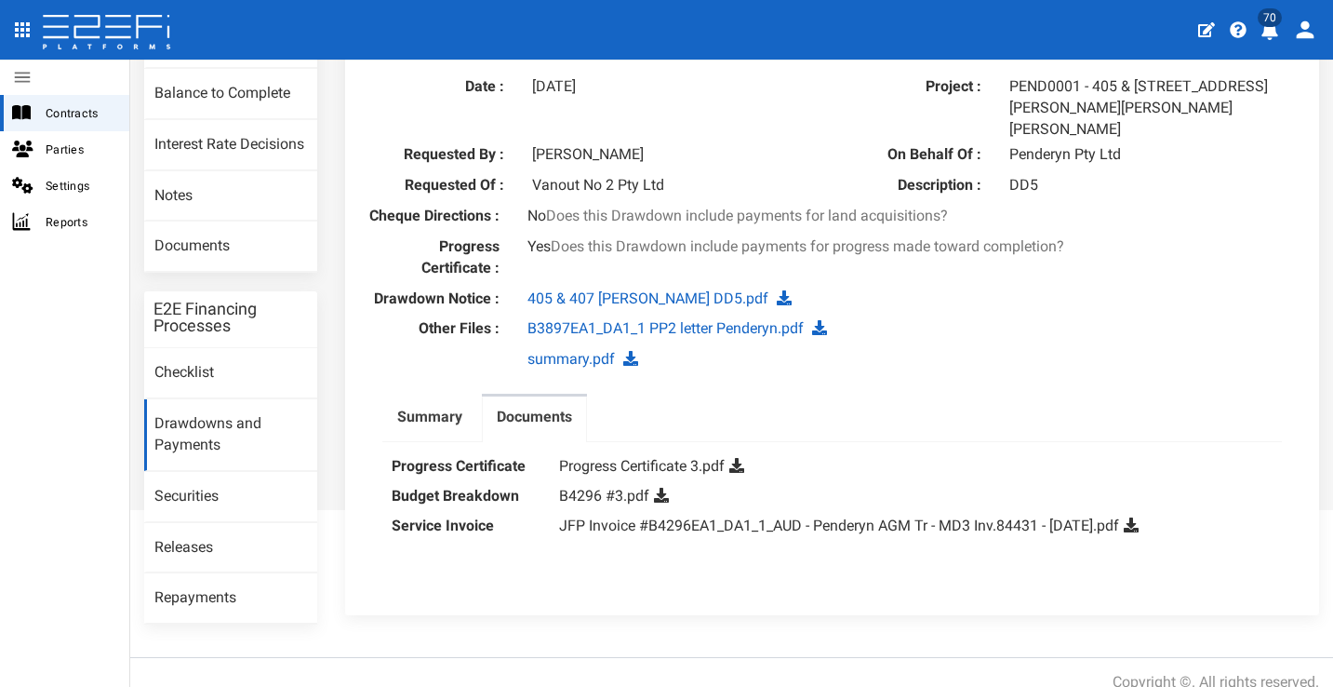
click at [1139, 517] on icon at bounding box center [1131, 524] width 15 height 15
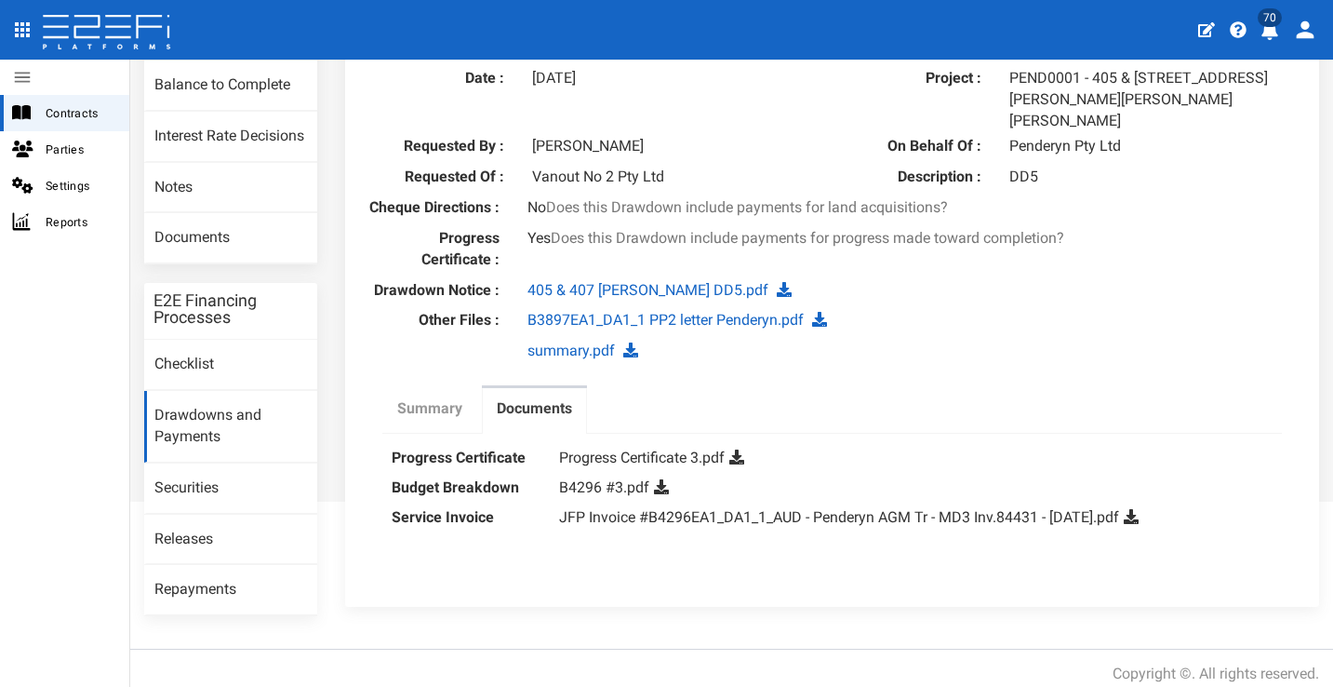
click at [452, 400] on label "Summary" at bounding box center [429, 408] width 65 height 21
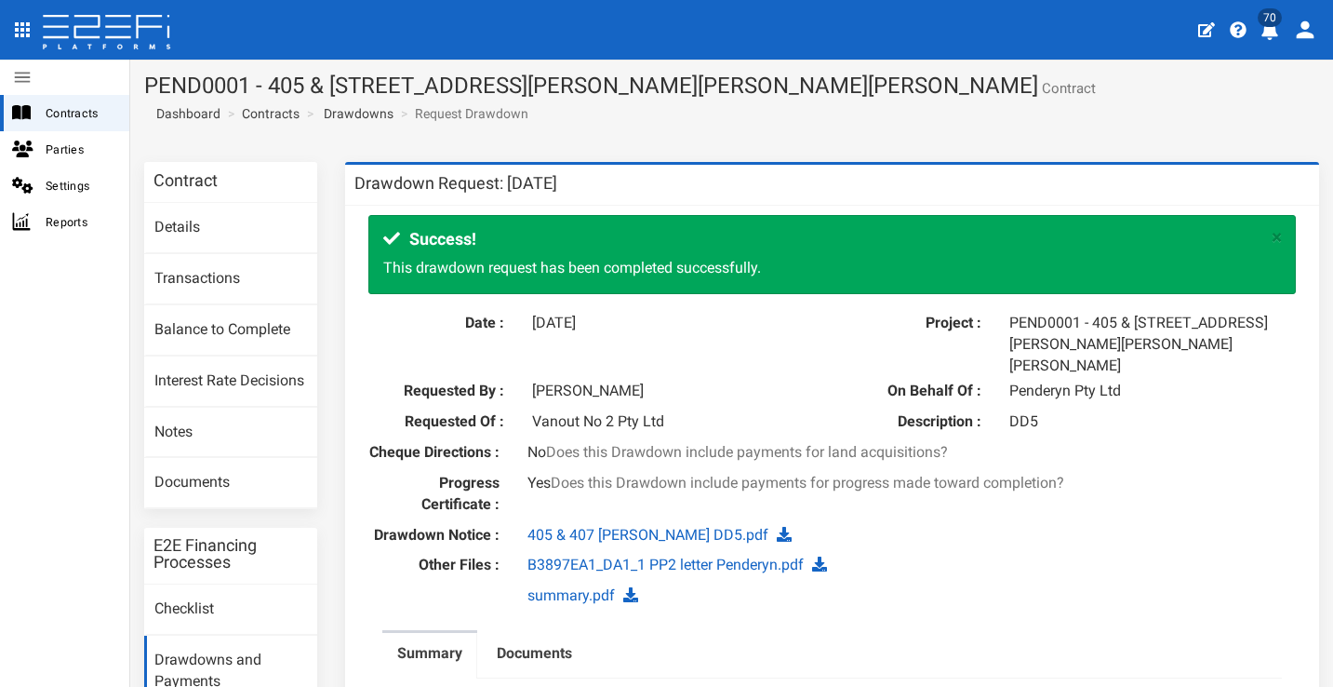
scroll to position [4, 0]
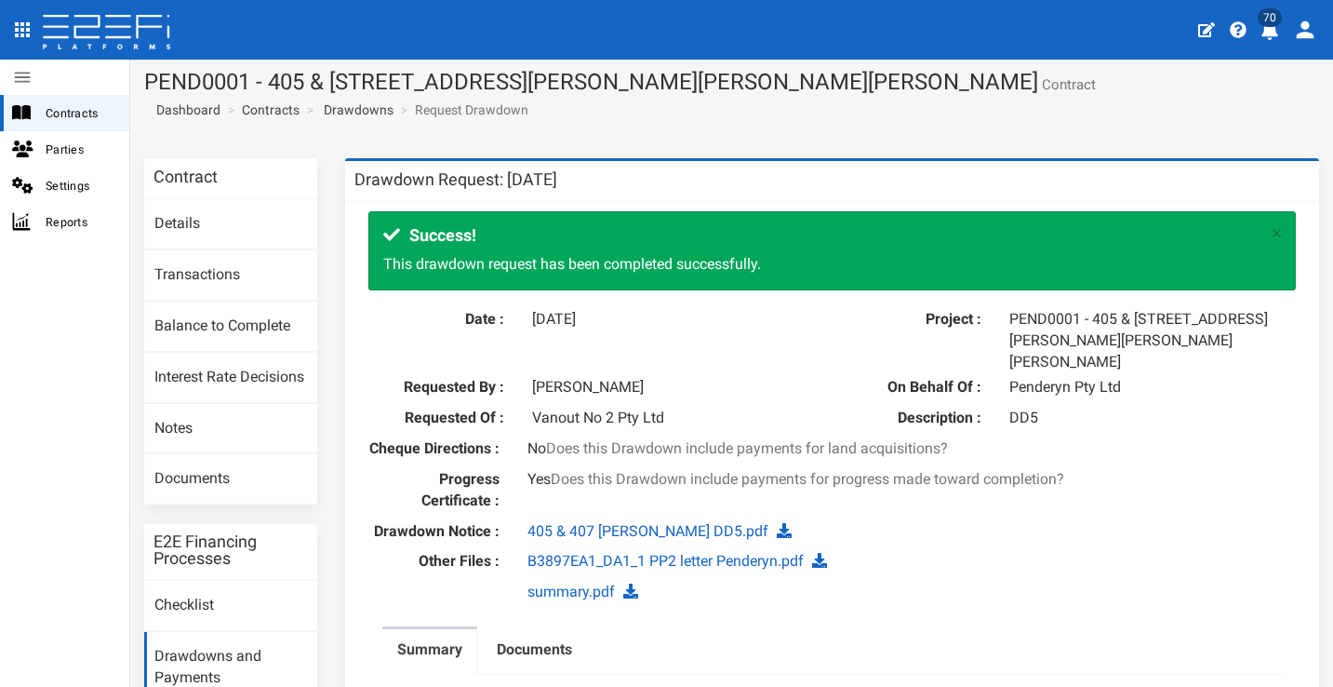
click at [1263, 30] on icon "profile" at bounding box center [1269, 30] width 19 height 19
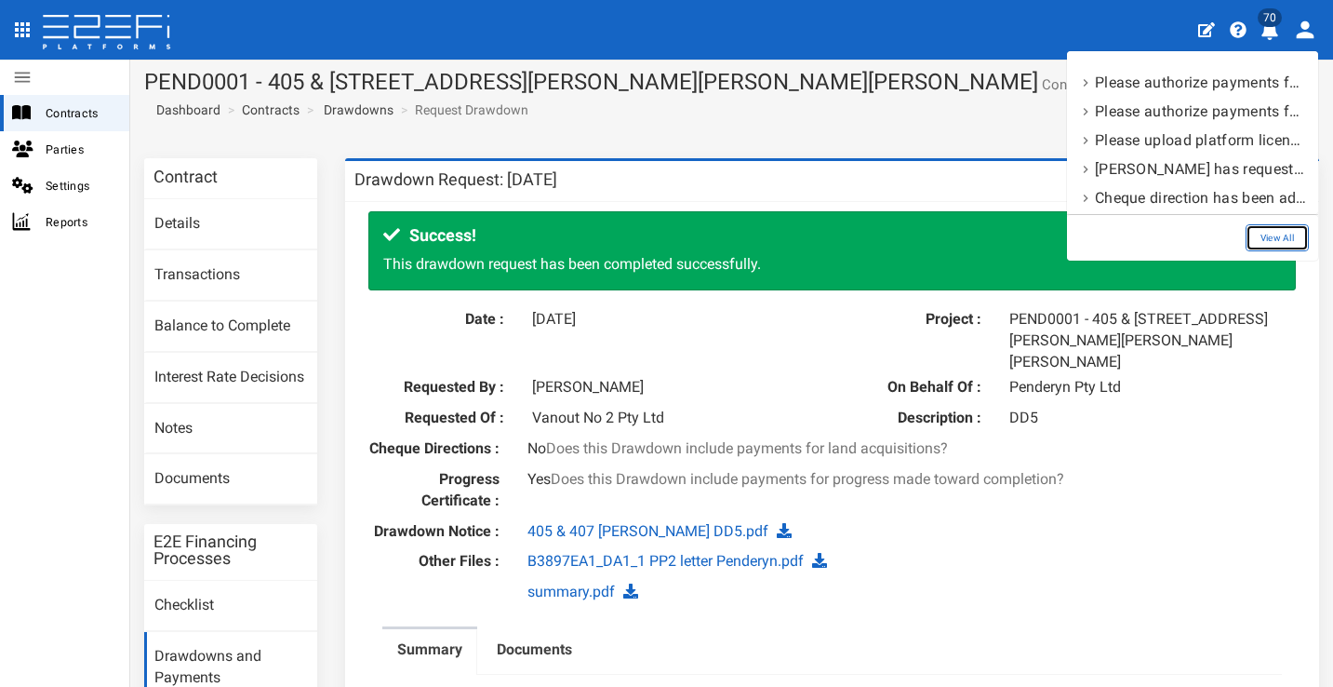
click at [1271, 234] on link "View All" at bounding box center [1277, 237] width 63 height 27
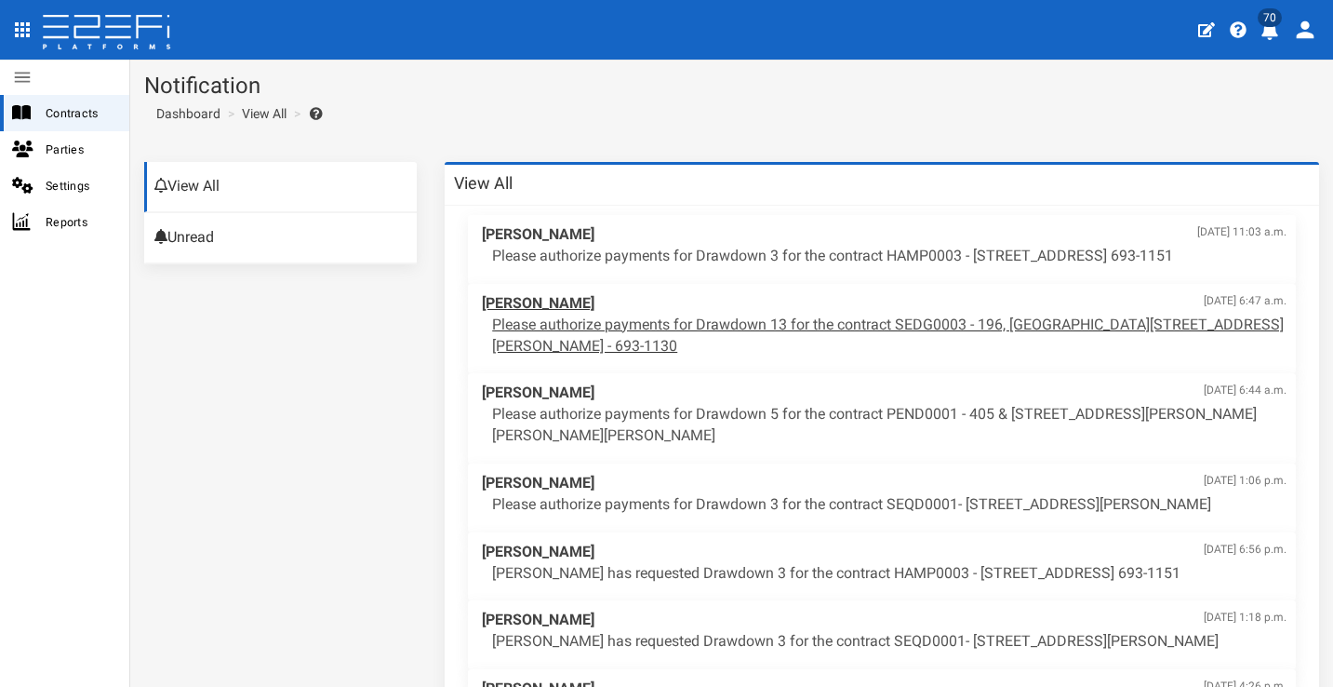
click at [831, 322] on p "Please authorize payments for Drawdown 13 for the contract SEDG0003 - 196, [GEO…" at bounding box center [889, 335] width 794 height 43
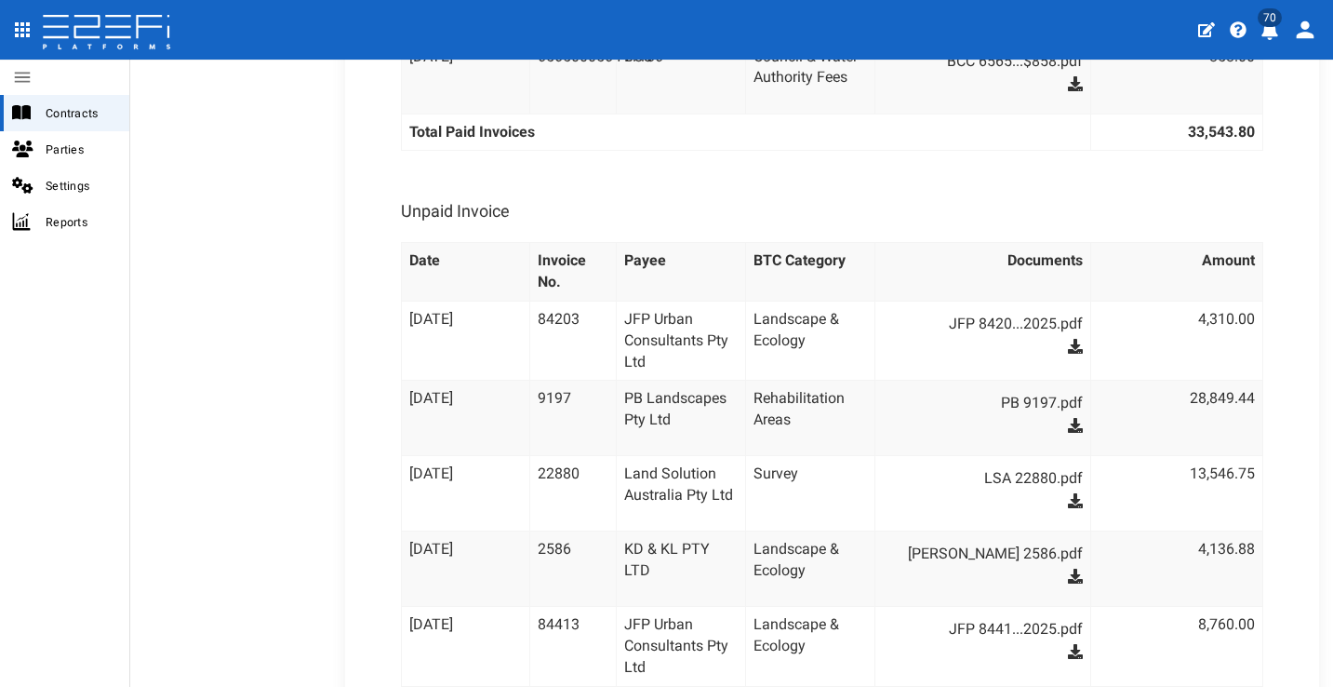
scroll to position [1039, 0]
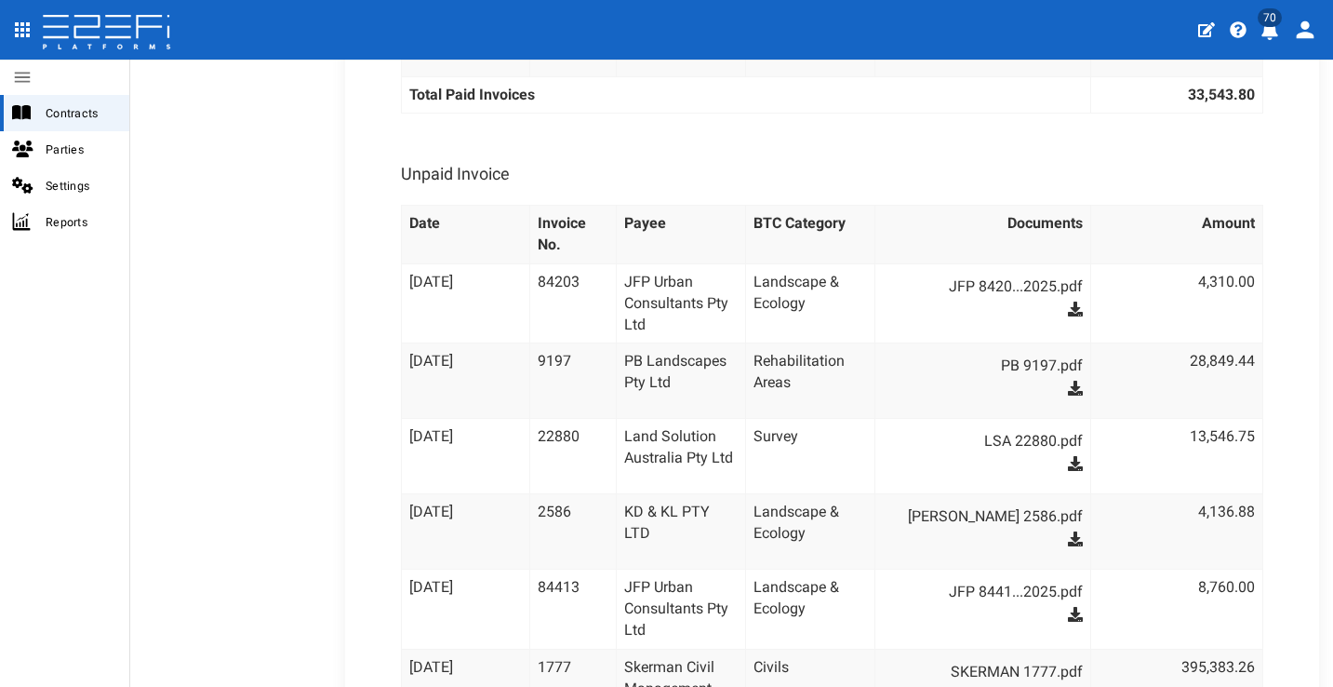
click at [1068, 613] on icon at bounding box center [1075, 614] width 15 height 15
click at [1068, 308] on icon at bounding box center [1075, 308] width 15 height 15
